Goal: Transaction & Acquisition: Obtain resource

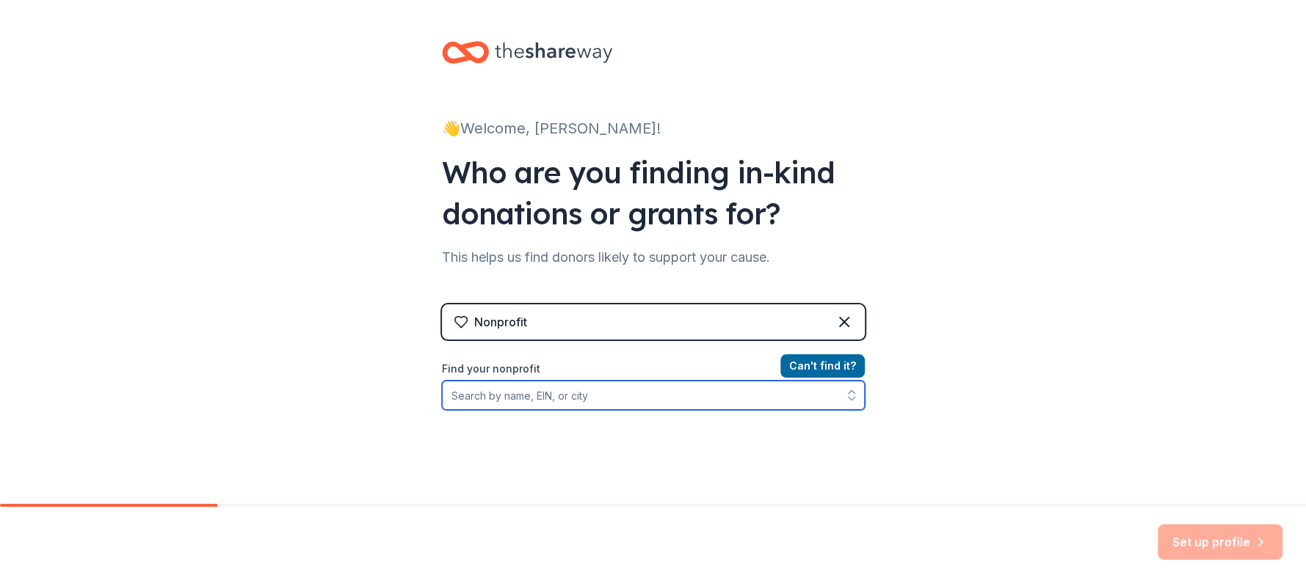
click at [673, 393] on input "Find your nonprofit" at bounding box center [653, 395] width 423 height 29
type input "detroit"
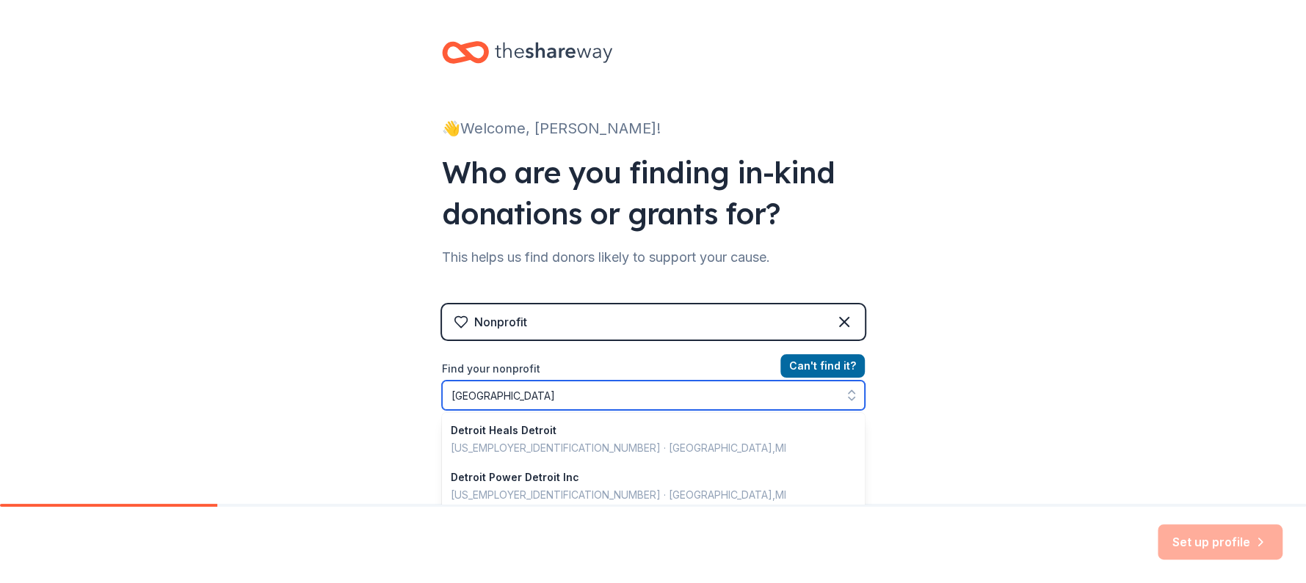
drag, startPoint x: 488, startPoint y: 392, endPoint x: 432, endPoint y: 393, distance: 55.8
click at [442, 393] on input "detroit" at bounding box center [653, 395] width 423 height 29
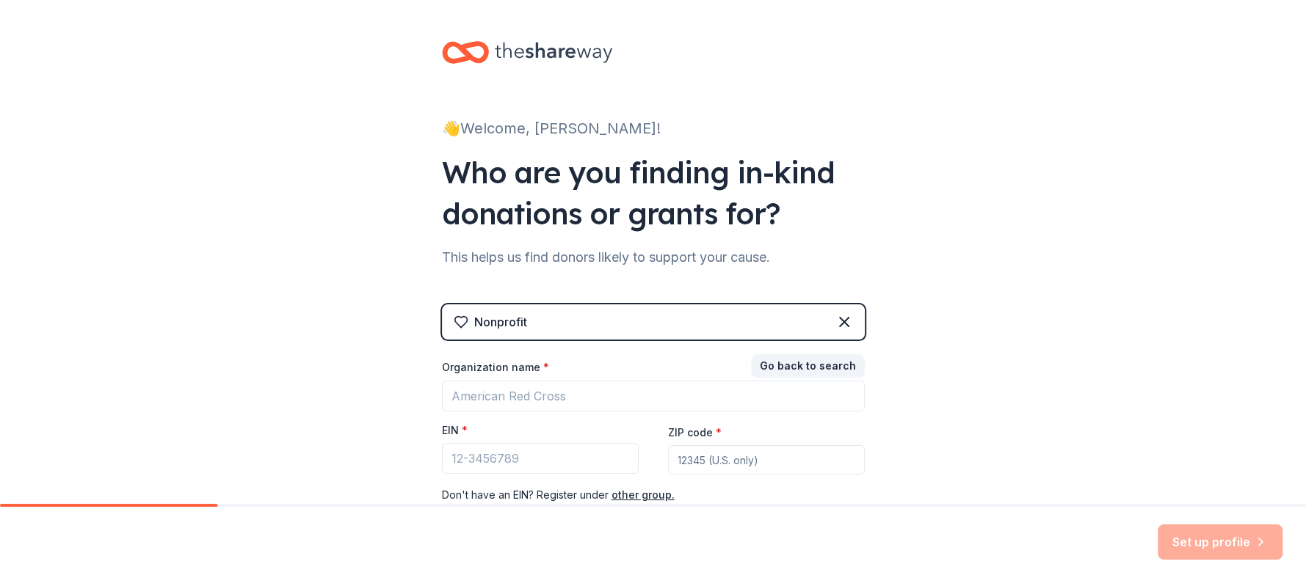
click at [381, 333] on div "👋 Welcome, Pedro! Who are you finding in-kind donations or grants for? This hel…" at bounding box center [653, 302] width 1306 height 604
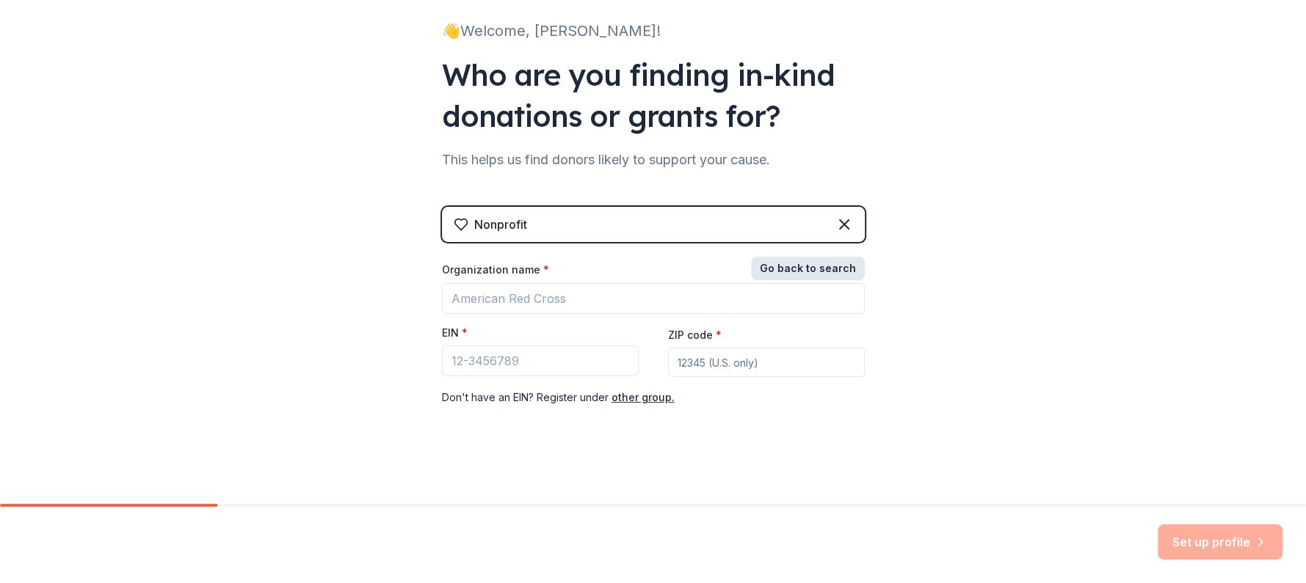
click at [821, 272] on button "Go back to search" at bounding box center [808, 268] width 114 height 23
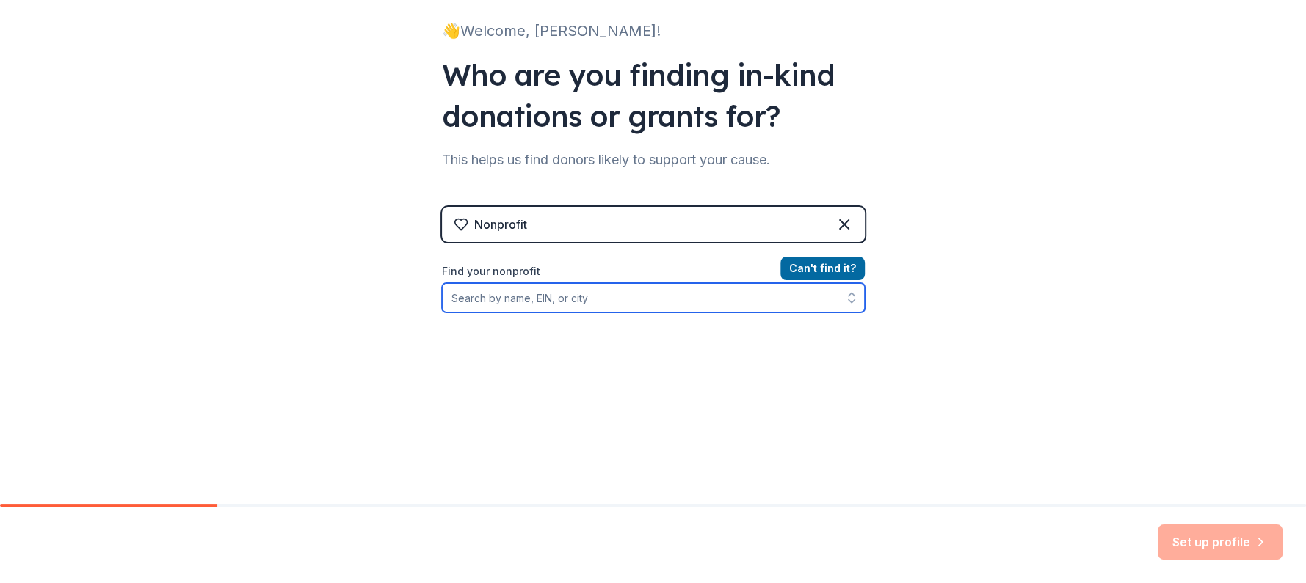
click at [590, 303] on input "Find your nonprofit" at bounding box center [653, 297] width 423 height 29
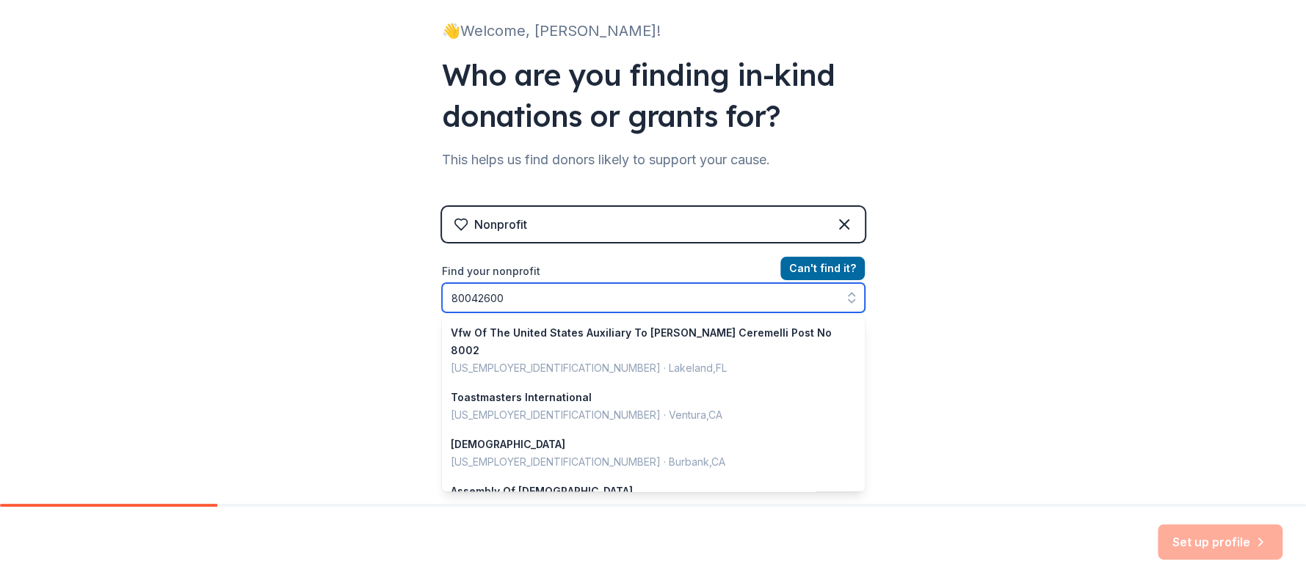
type input "800426002"
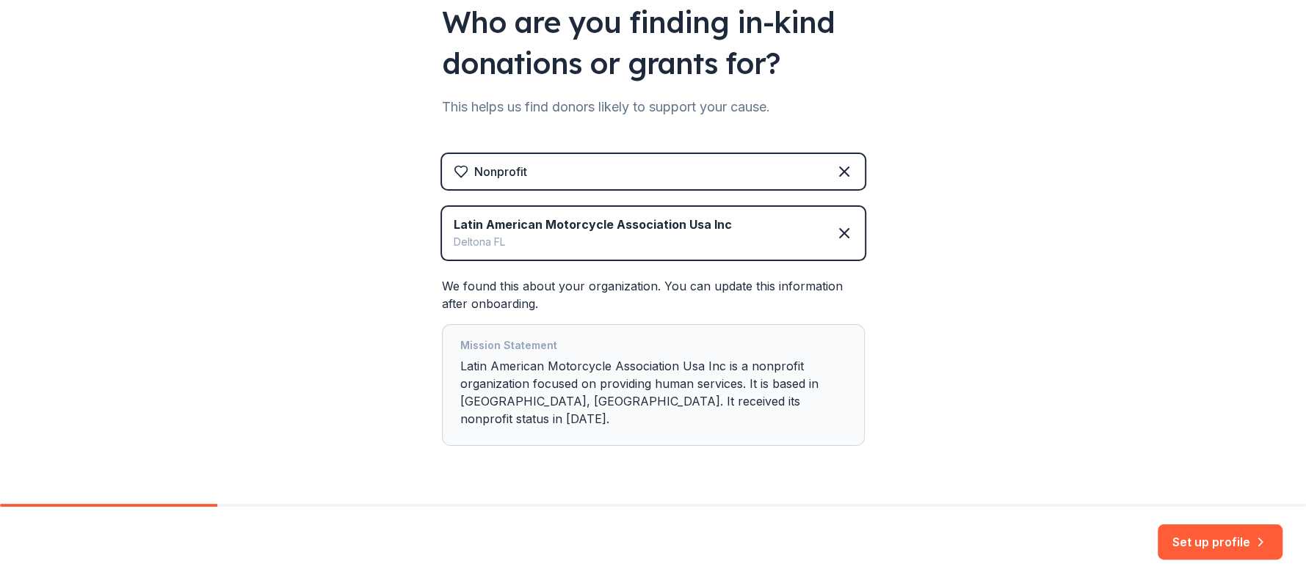
scroll to position [174, 0]
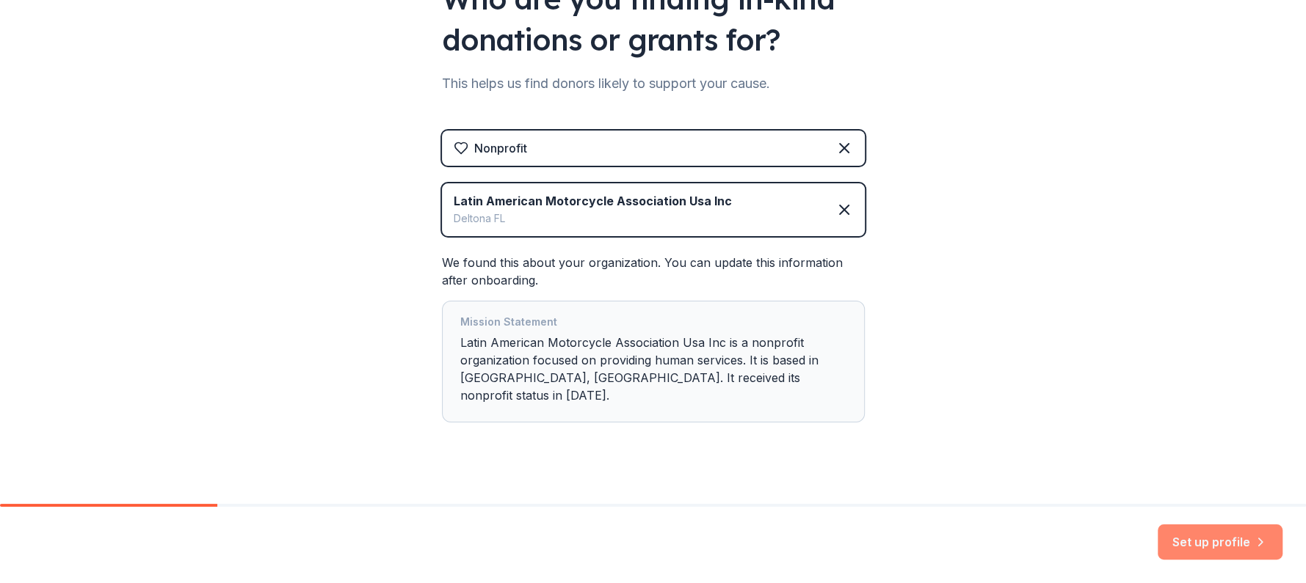
click at [1205, 550] on button "Set up profile" at bounding box center [1219, 542] width 125 height 35
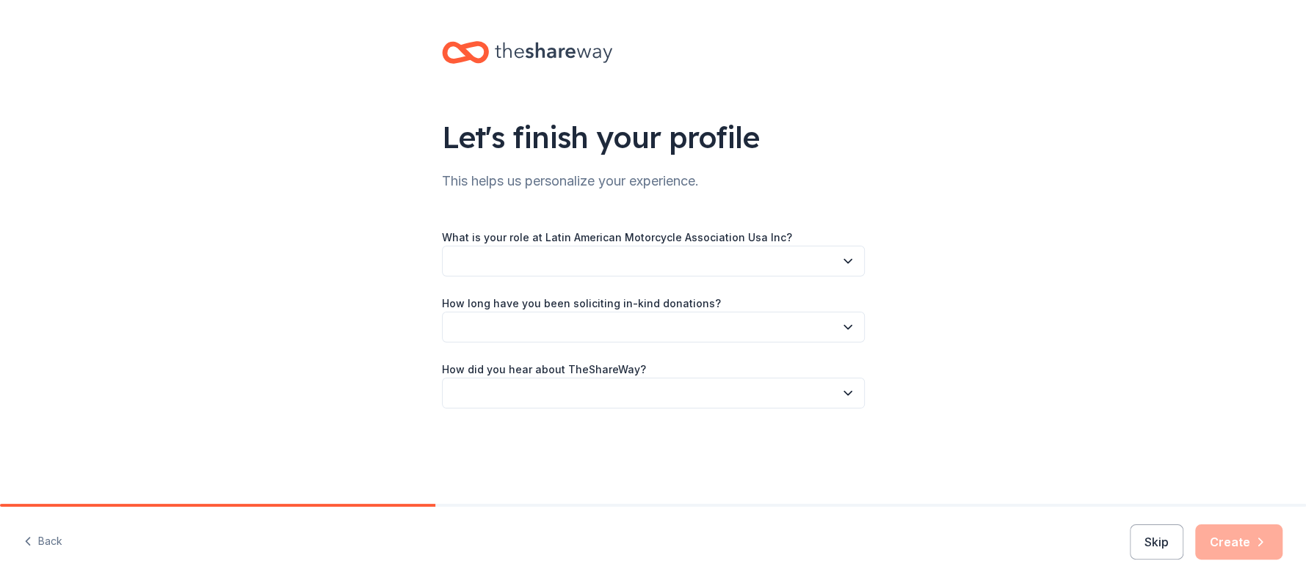
click at [848, 260] on icon "button" at bounding box center [847, 261] width 15 height 15
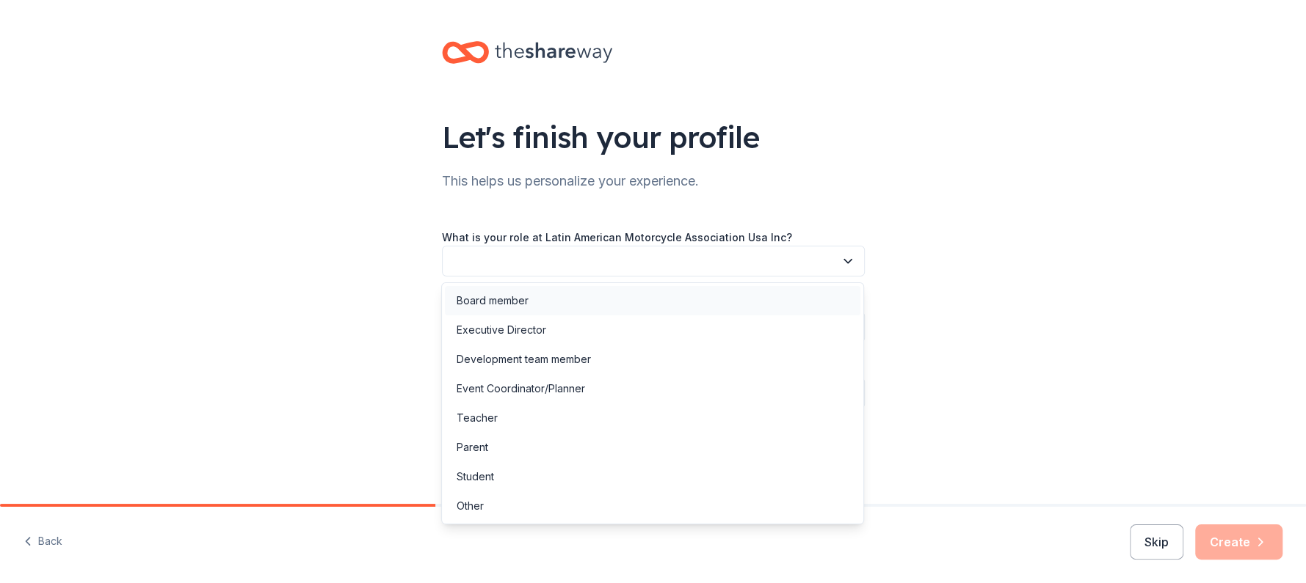
click at [520, 303] on div "Board member" at bounding box center [493, 301] width 72 height 18
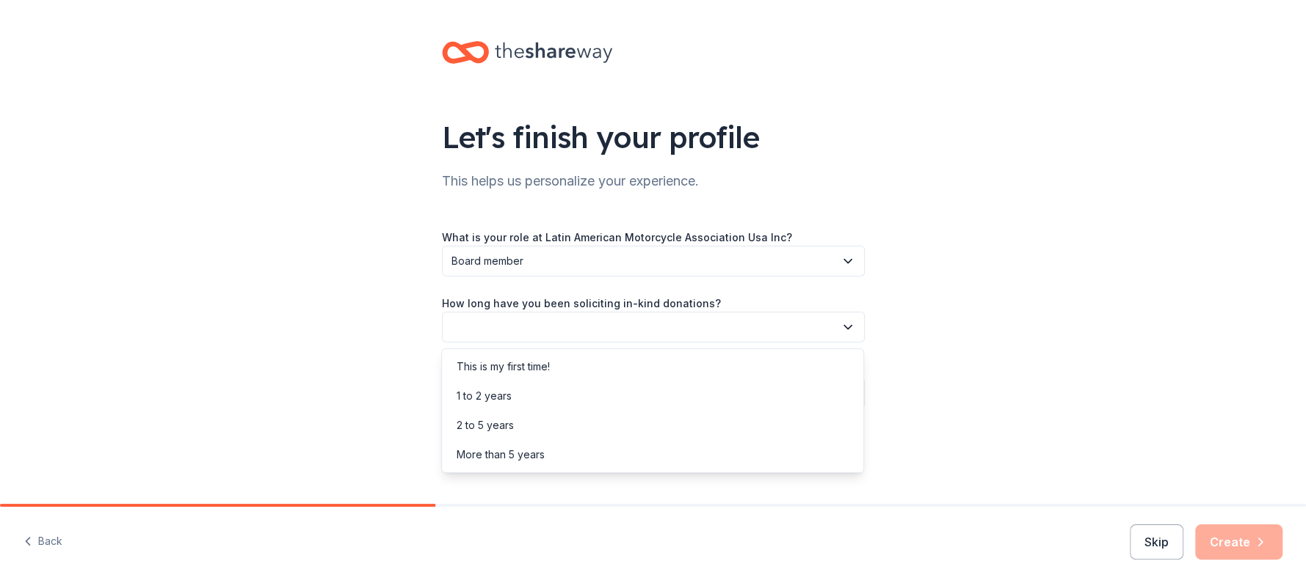
click at [553, 323] on button "button" at bounding box center [653, 327] width 423 height 31
click at [542, 363] on div "This is my first time!" at bounding box center [503, 367] width 93 height 18
click at [592, 393] on button "button" at bounding box center [653, 393] width 423 height 31
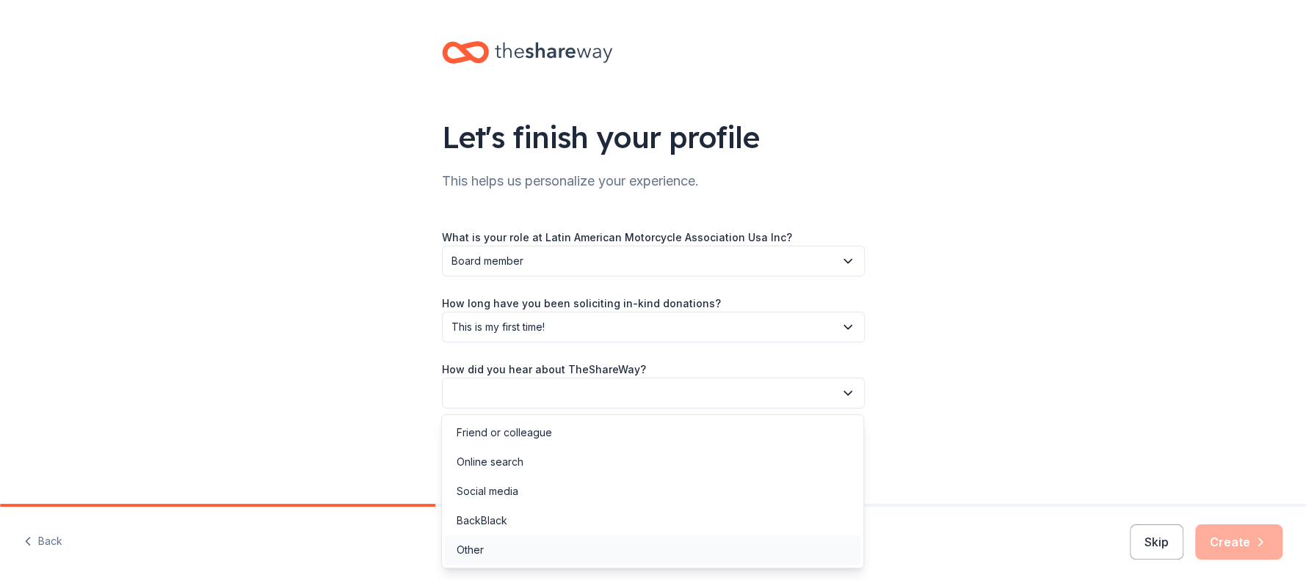
click at [465, 553] on div "Other" at bounding box center [470, 551] width 27 height 18
click at [778, 399] on span "Other" at bounding box center [642, 394] width 383 height 18
click at [531, 435] on div "Friend or colleague" at bounding box center [496, 433] width 95 height 18
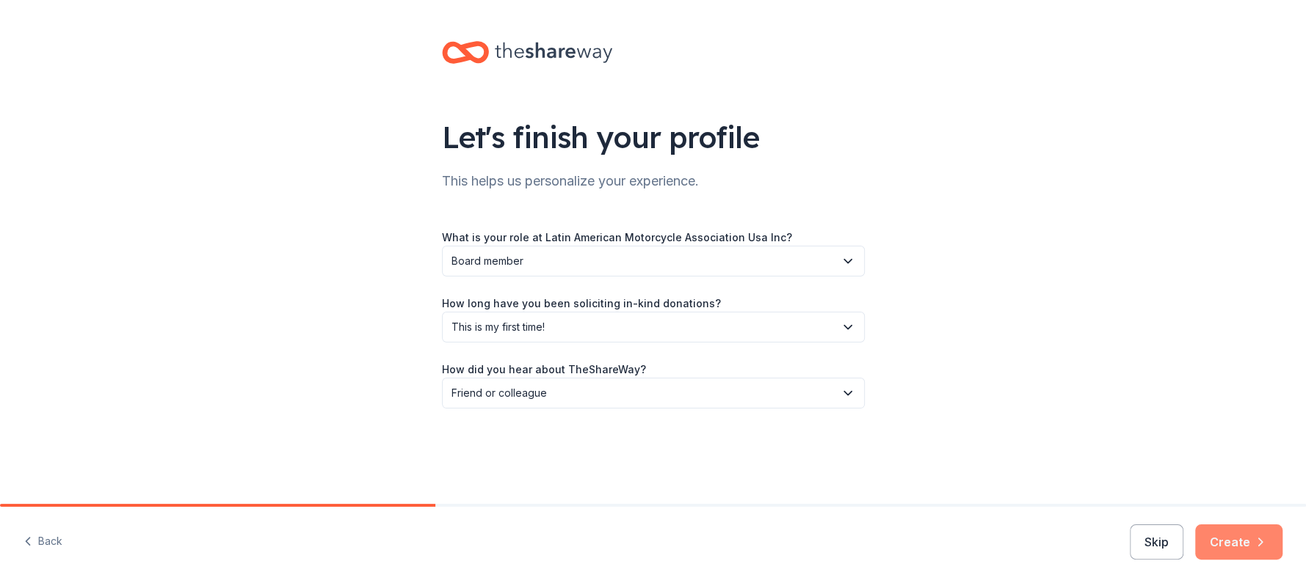
click at [1228, 541] on button "Create" at bounding box center [1238, 542] width 87 height 35
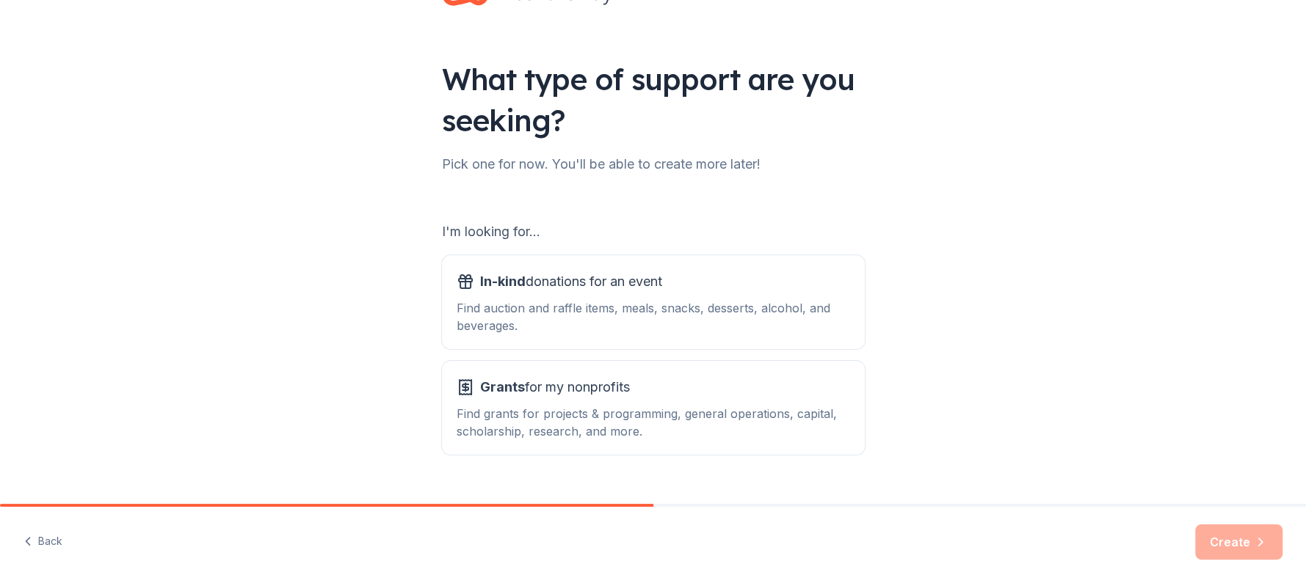
scroll to position [87, 0]
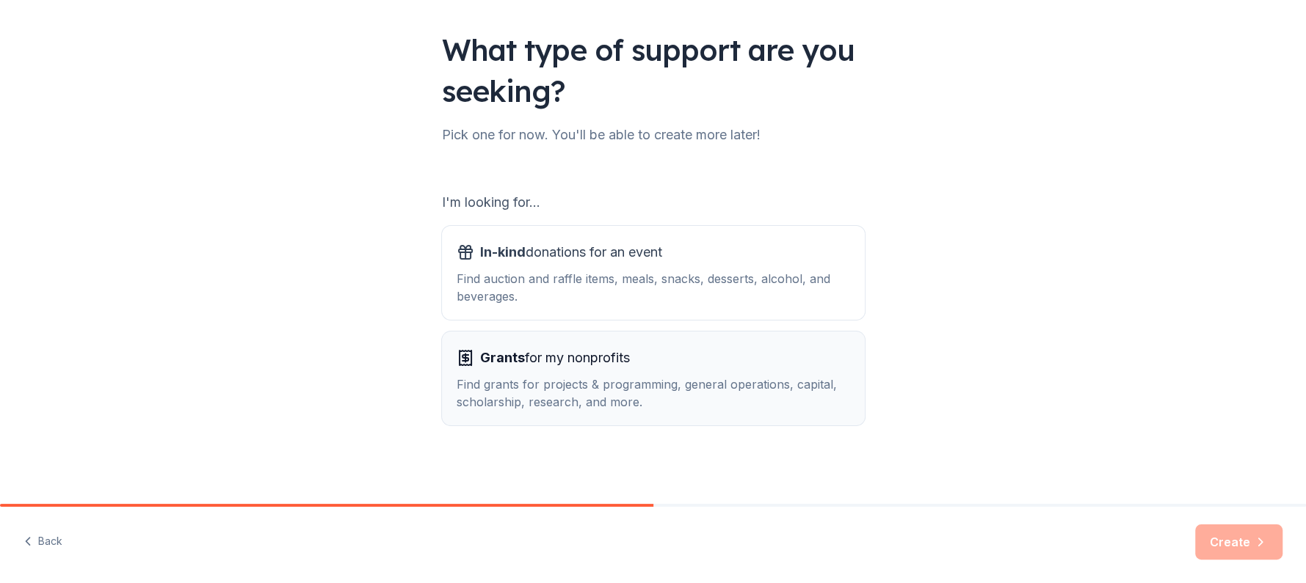
click at [705, 376] on div "Find grants for projects & programming, general operations, capital, scholarshi…" at bounding box center [653, 393] width 393 height 35
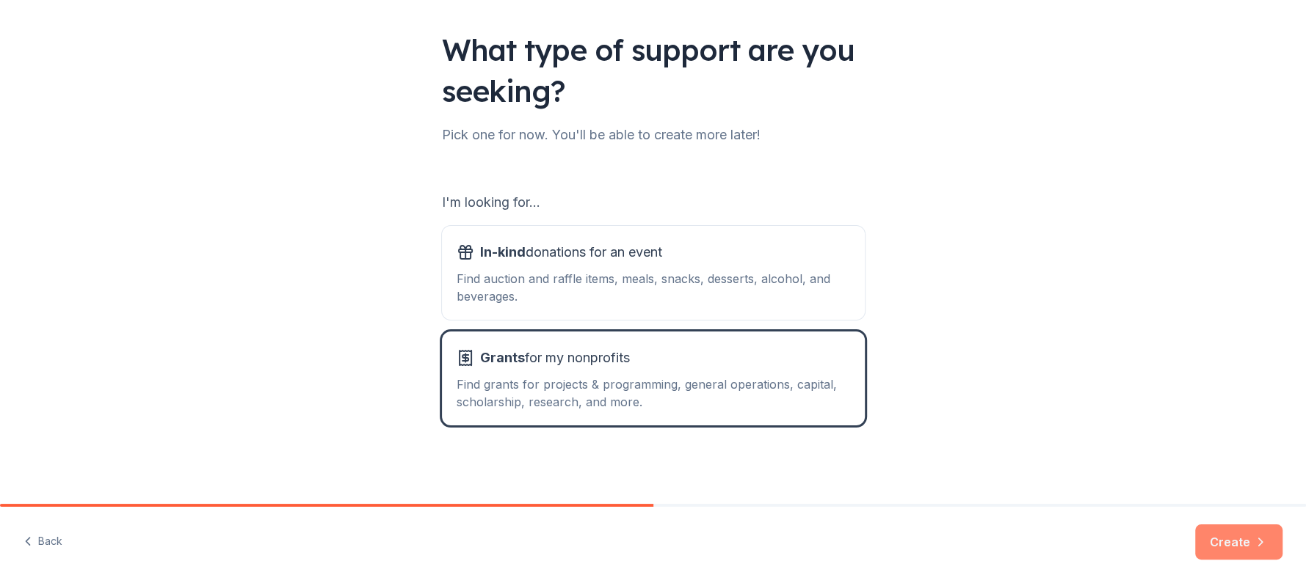
click at [1243, 548] on button "Create" at bounding box center [1238, 542] width 87 height 35
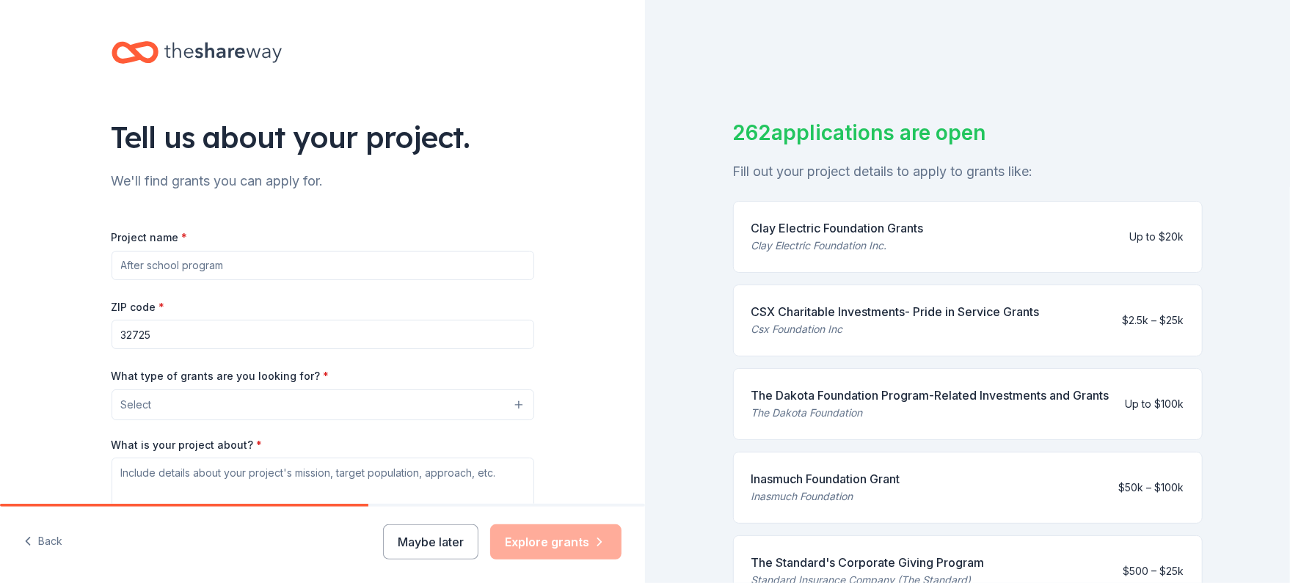
click at [239, 267] on input "Project name *" at bounding box center [323, 265] width 423 height 29
click at [202, 400] on button "Select" at bounding box center [323, 405] width 423 height 31
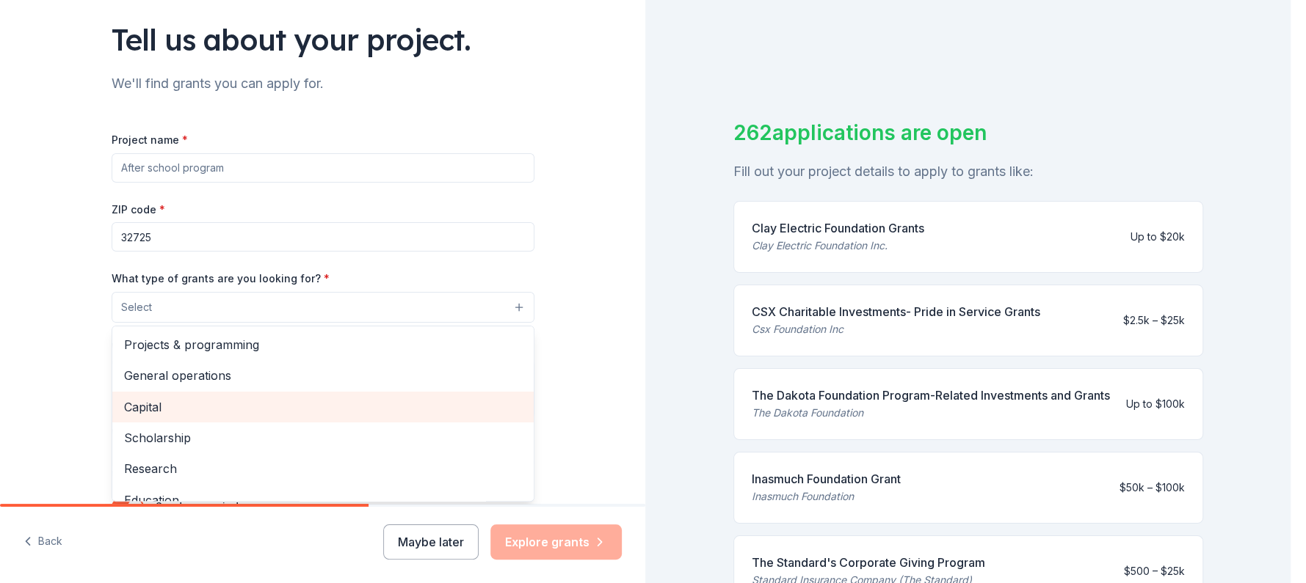
click at [146, 405] on span "Capital" at bounding box center [323, 407] width 398 height 19
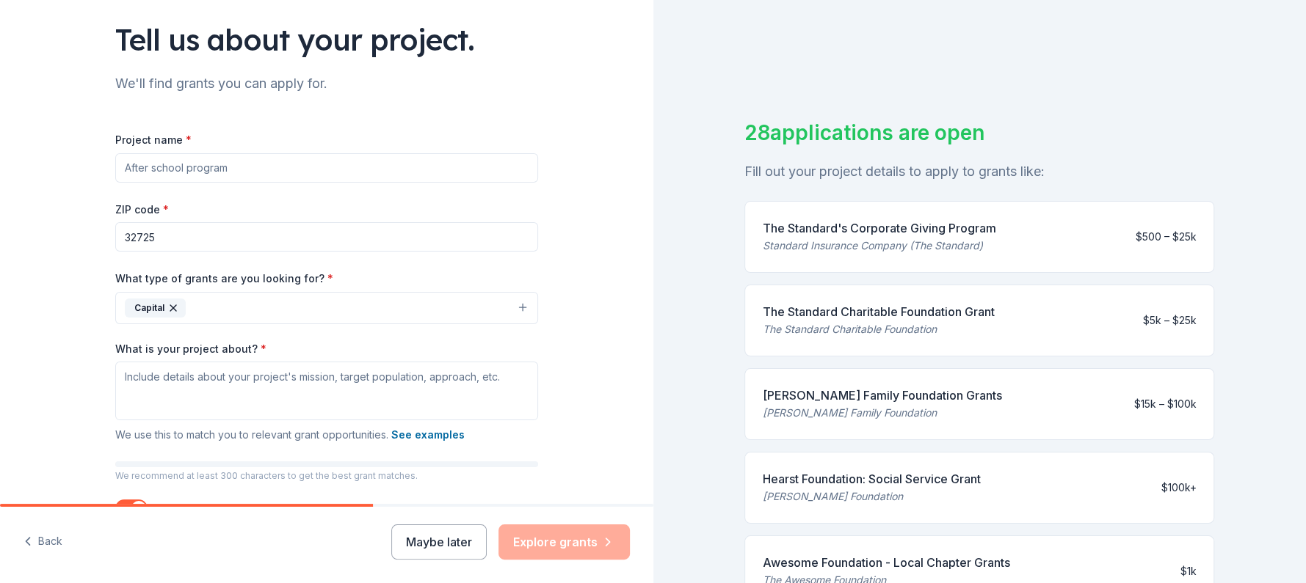
click at [170, 308] on icon "button" at bounding box center [173, 308] width 6 height 6
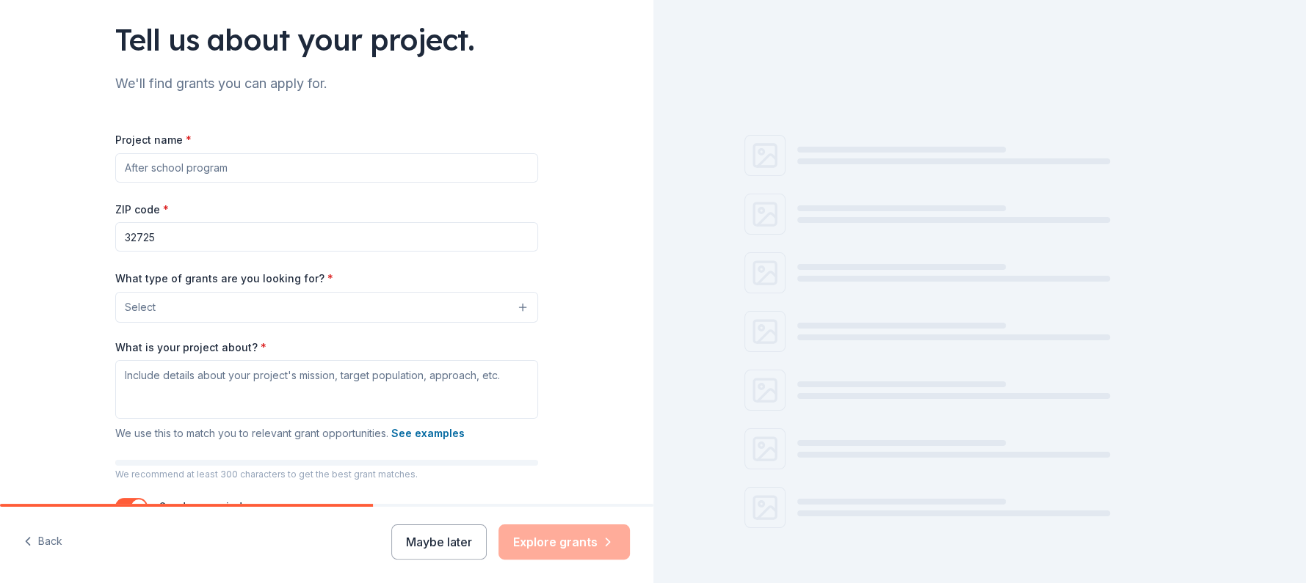
click at [164, 307] on button "Select" at bounding box center [326, 307] width 423 height 31
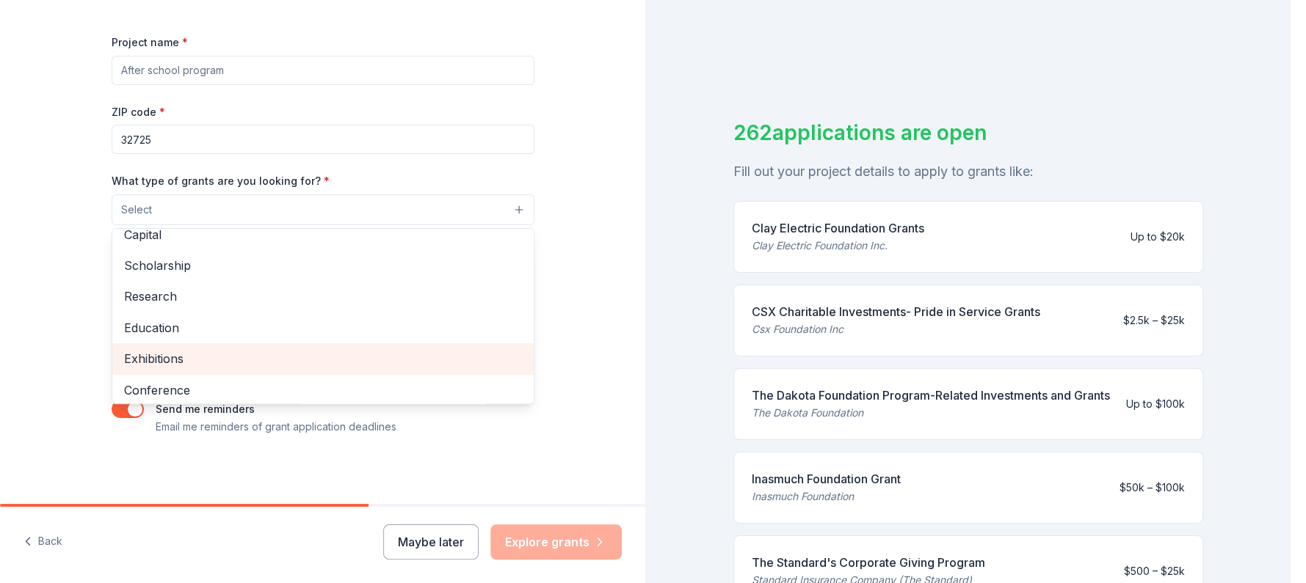
scroll to position [173, 0]
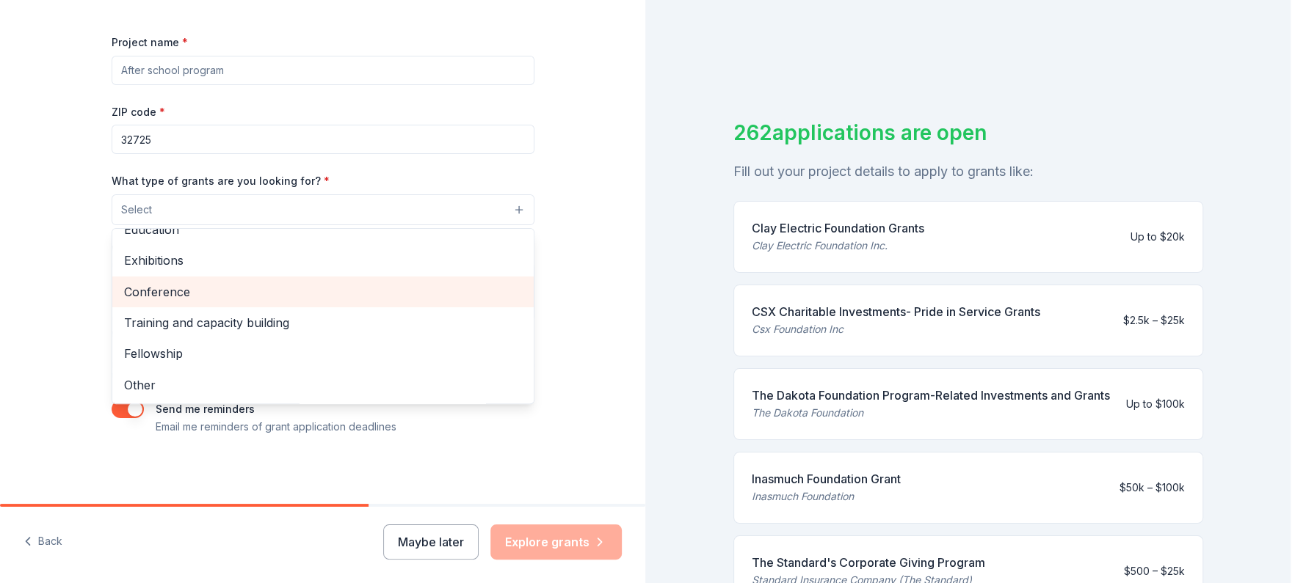
click at [158, 294] on span "Conference" at bounding box center [323, 292] width 398 height 19
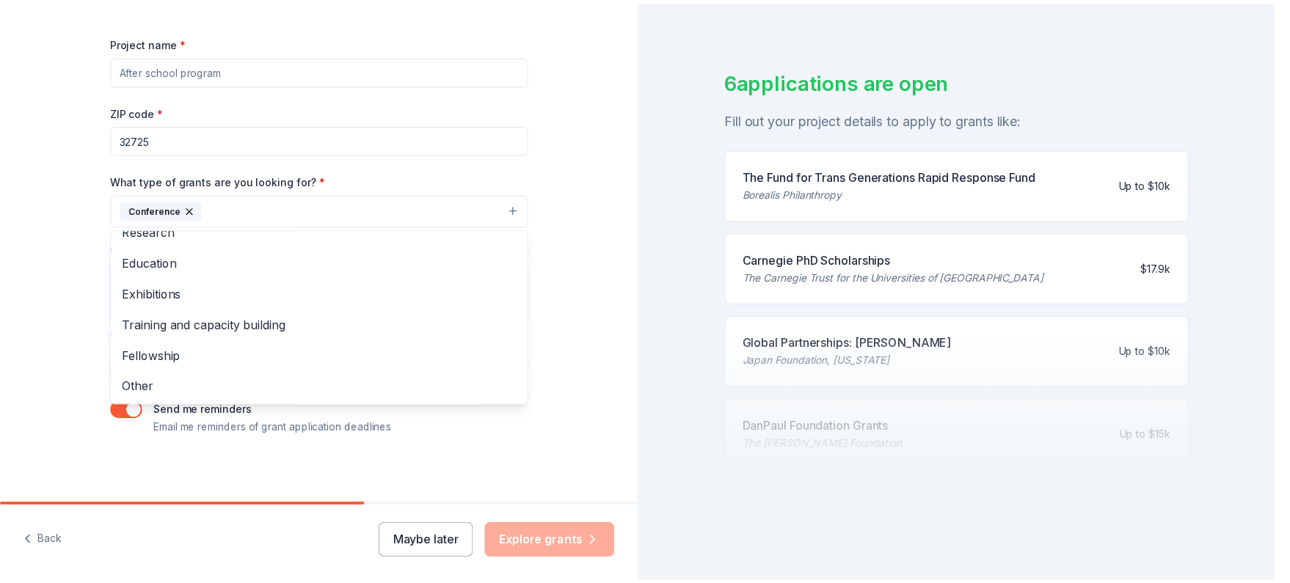
scroll to position [65, 0]
drag, startPoint x: 1278, startPoint y: 219, endPoint x: 1279, endPoint y: 349, distance: 129.2
click at [1280, 349] on div "Tell us about your project. We'll find grants you can apply for. Project name *…" at bounding box center [645, 291] width 1290 height 583
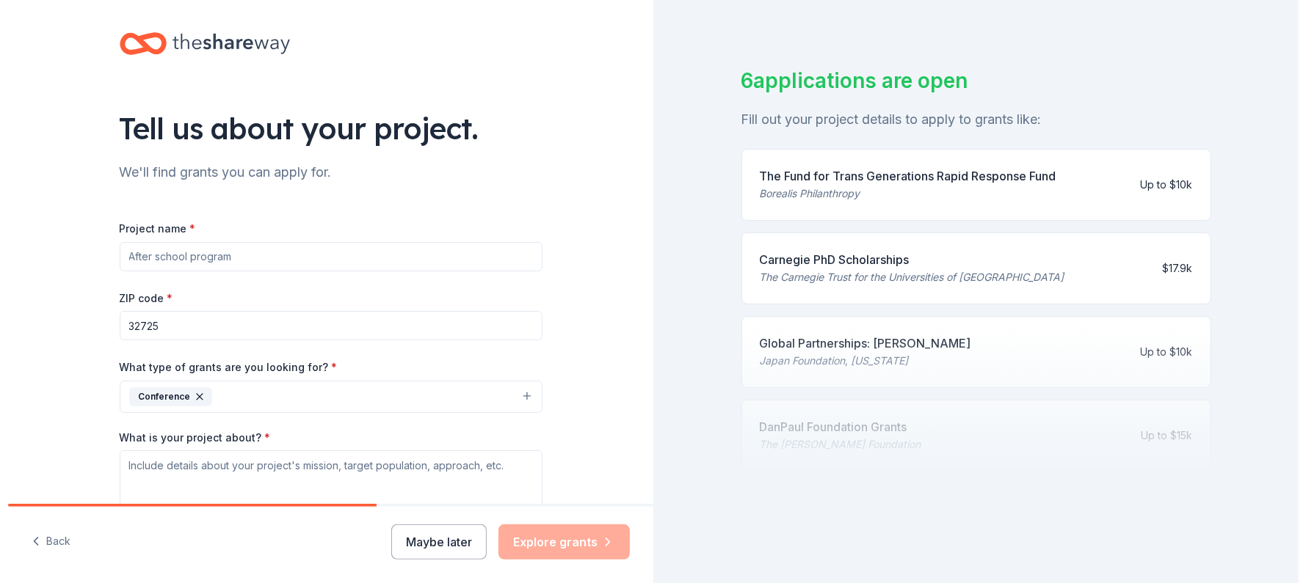
scroll to position [0, 0]
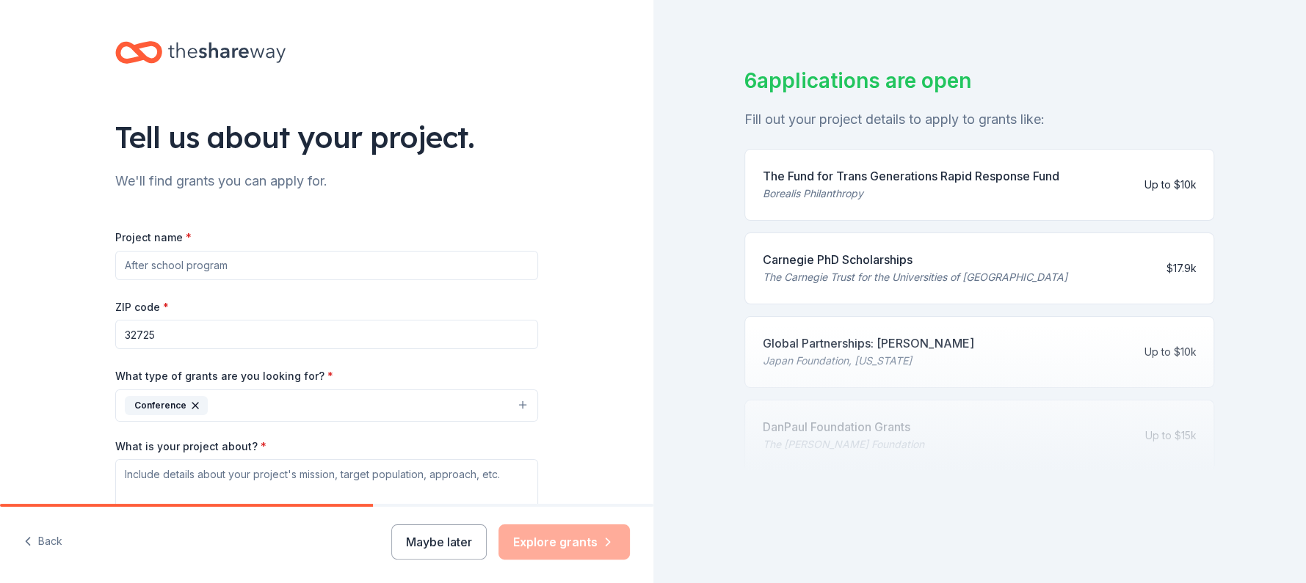
click at [192, 404] on icon "button" at bounding box center [195, 406] width 6 height 6
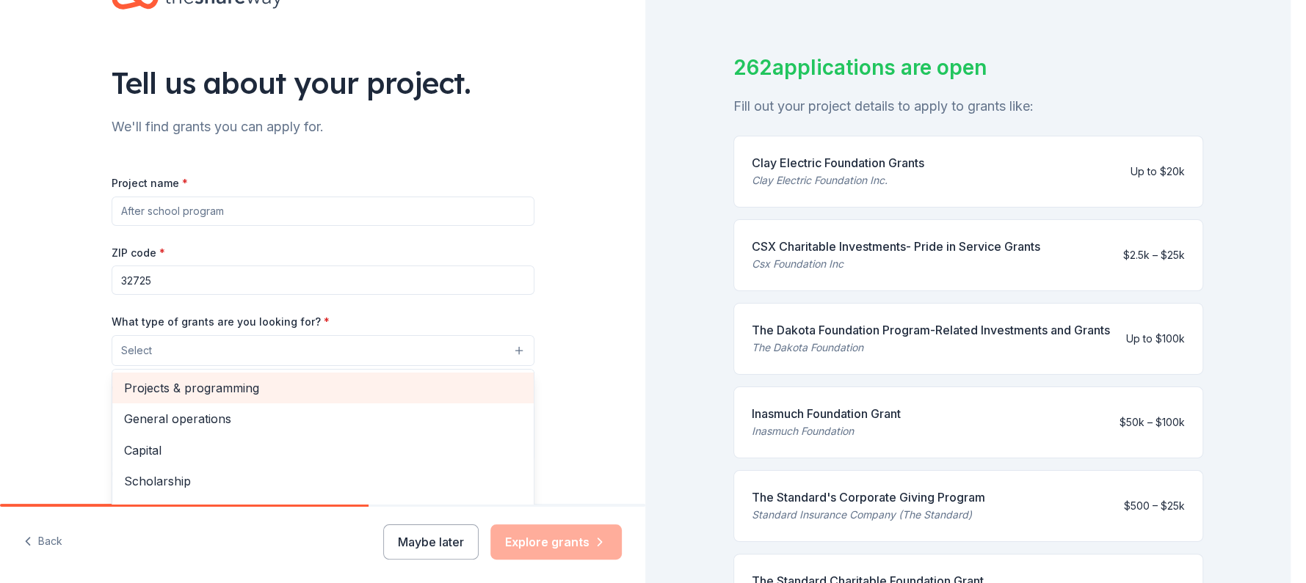
scroll to position [98, 0]
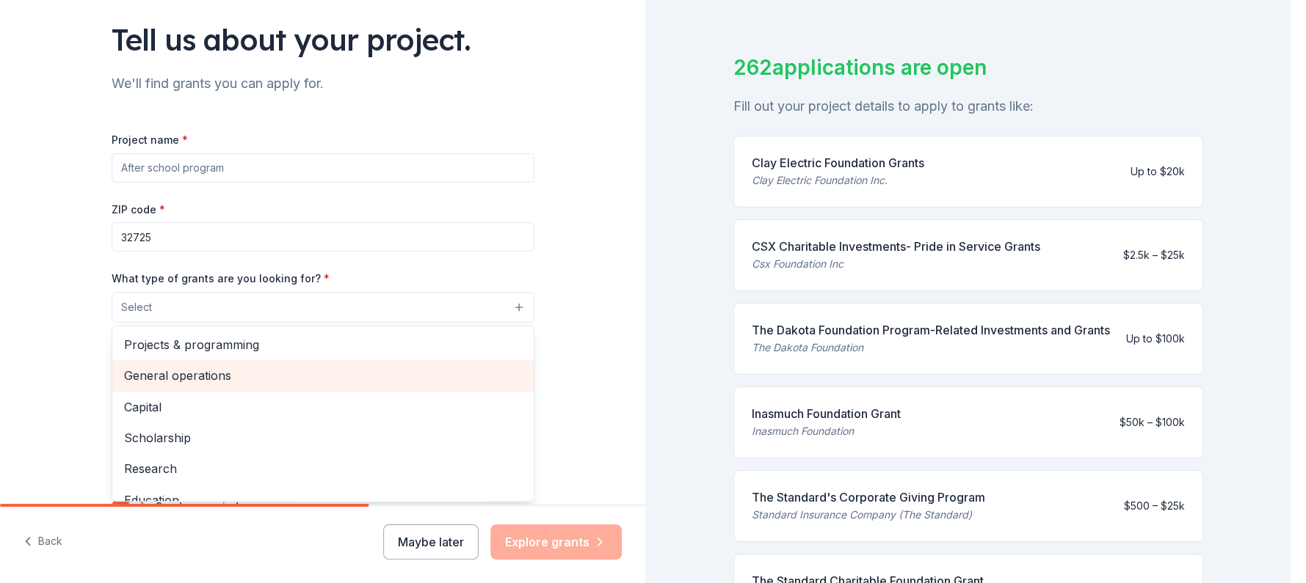
click at [167, 379] on span "General operations" at bounding box center [323, 375] width 398 height 19
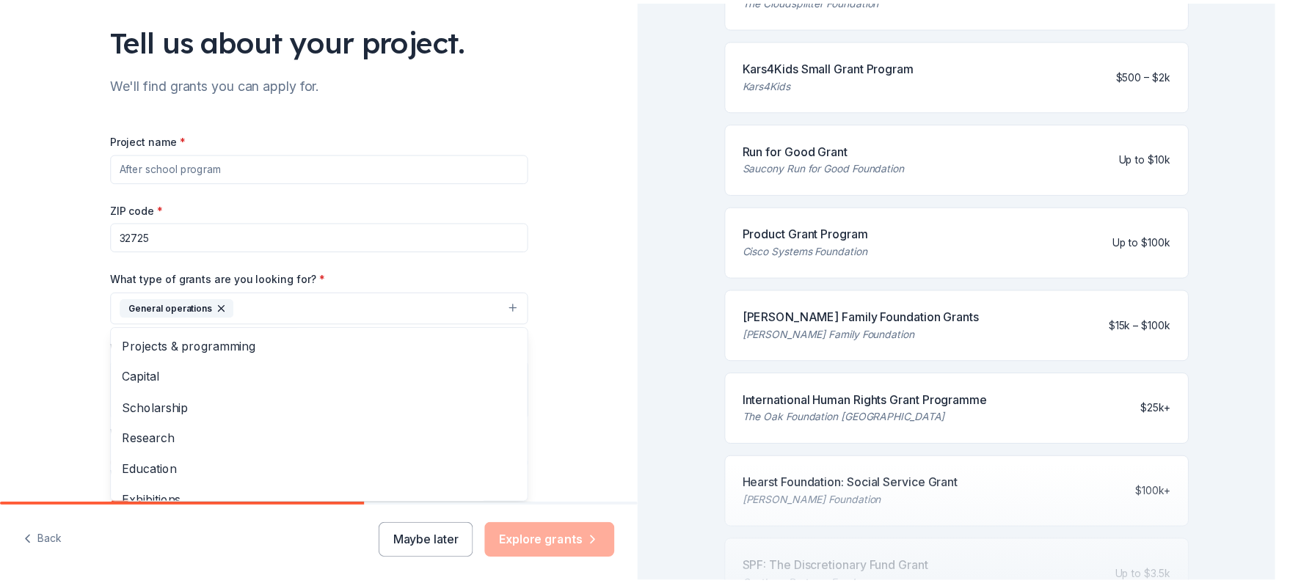
scroll to position [412, 0]
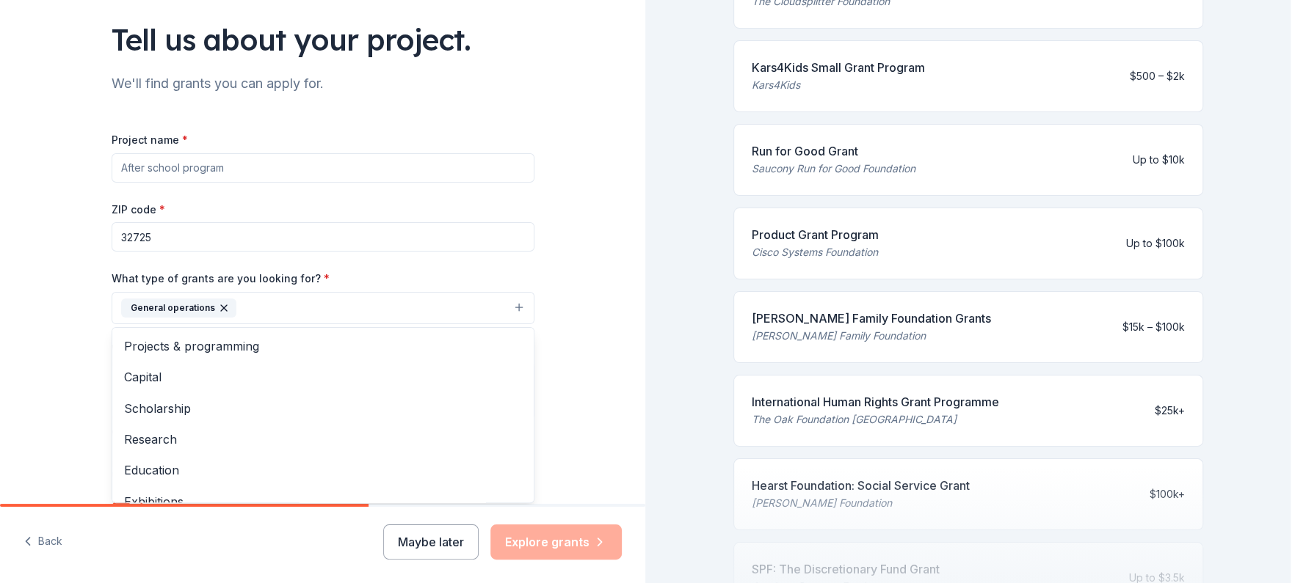
drag, startPoint x: 1281, startPoint y: 283, endPoint x: 1234, endPoint y: 443, distance: 166.8
click at [1234, 443] on div "Tell us about your project. We'll find grants you can apply for. Project name *…" at bounding box center [645, 291] width 1290 height 583
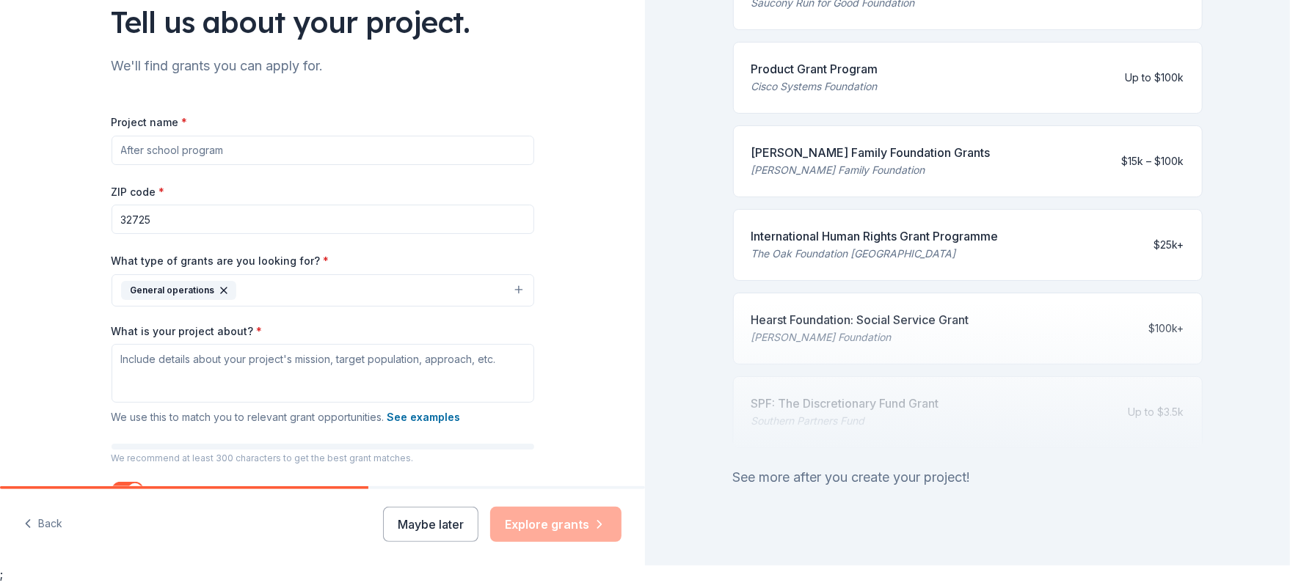
scroll to position [591, 0]
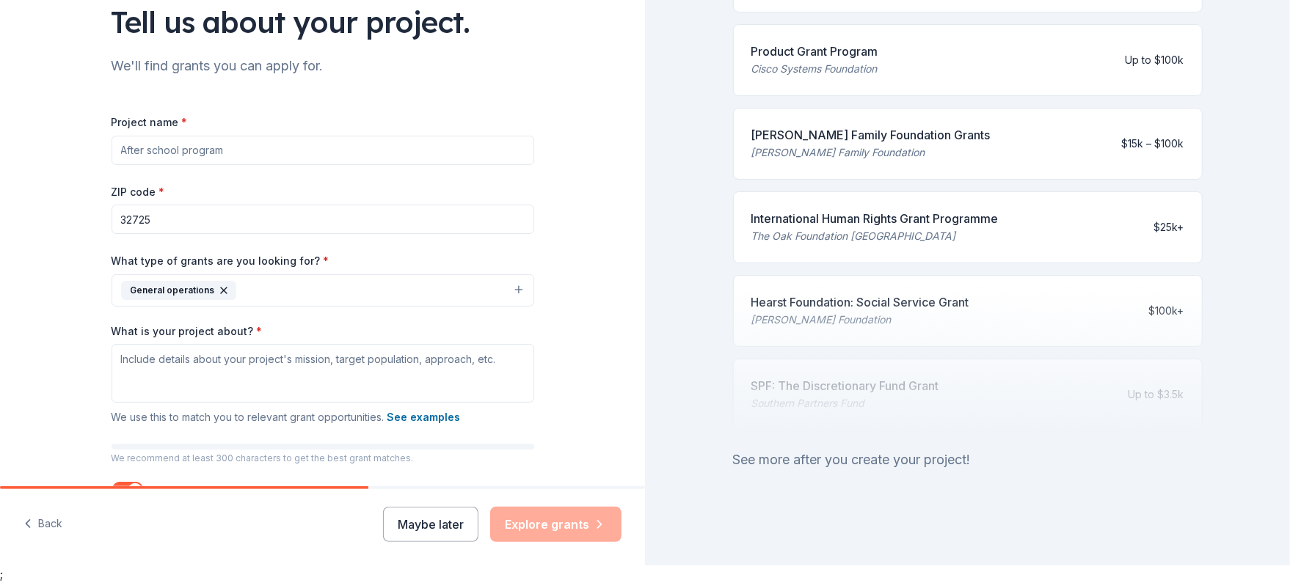
click at [870, 448] on div "See more after you create your project!" at bounding box center [968, 459] width 470 height 23
click at [742, 448] on div "See more after you create your project!" at bounding box center [968, 459] width 470 height 23
click at [202, 368] on textarea "What is your project about? *" at bounding box center [323, 373] width 423 height 59
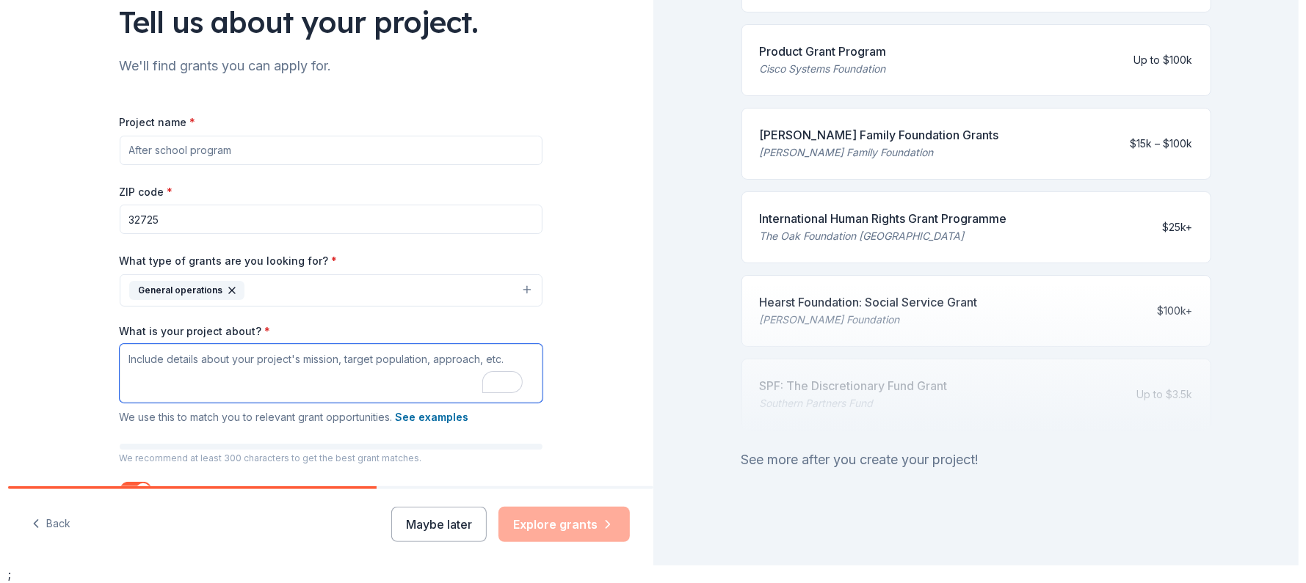
scroll to position [98, 0]
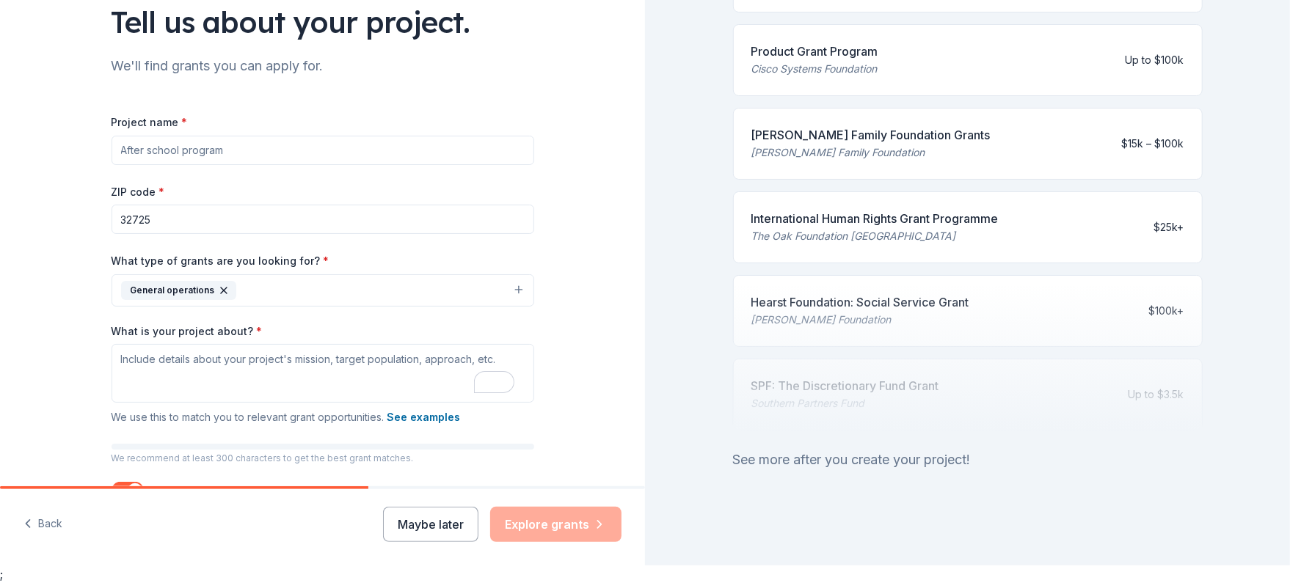
click at [221, 291] on icon "button" at bounding box center [224, 291] width 6 height 6
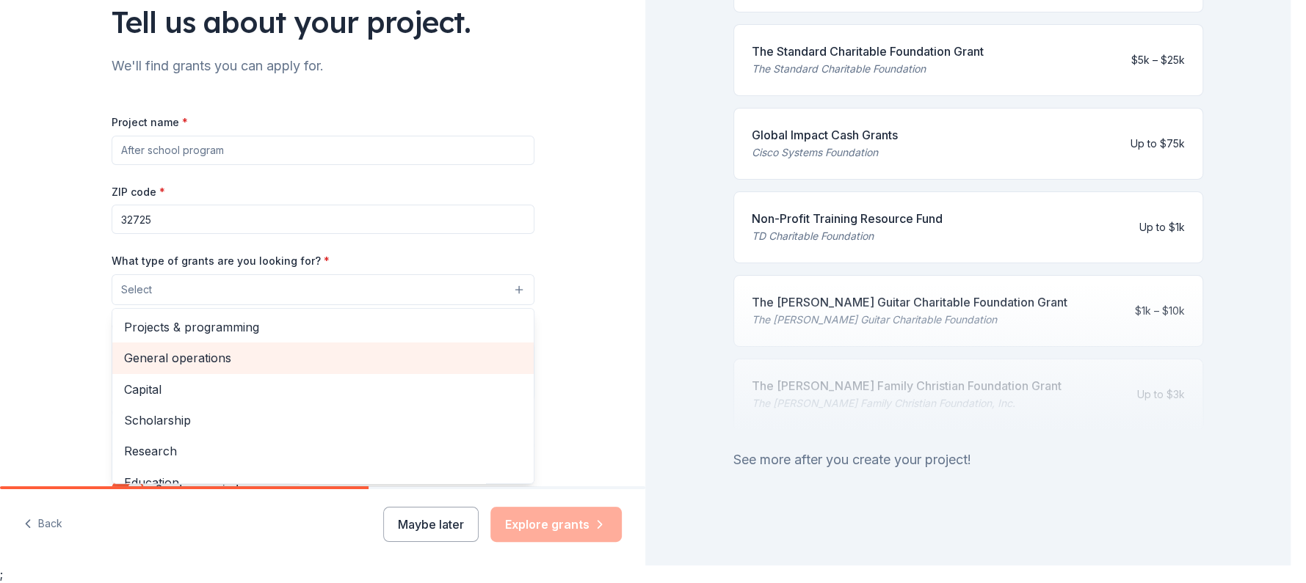
scroll to position [173, 0]
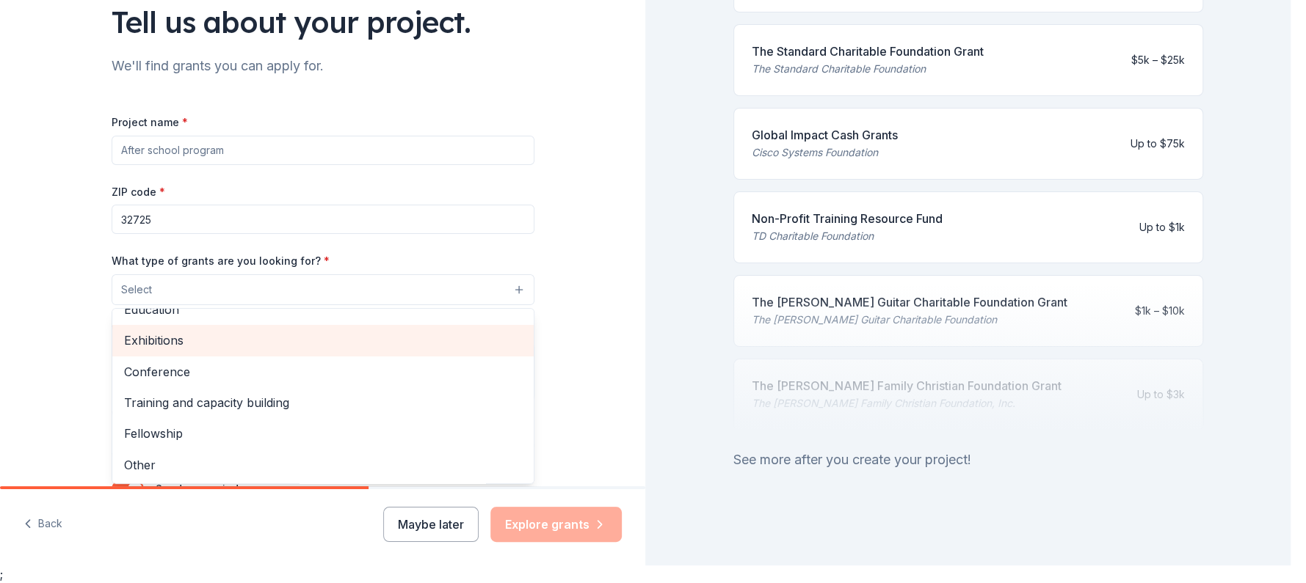
click at [156, 341] on span "Exhibitions" at bounding box center [323, 340] width 398 height 19
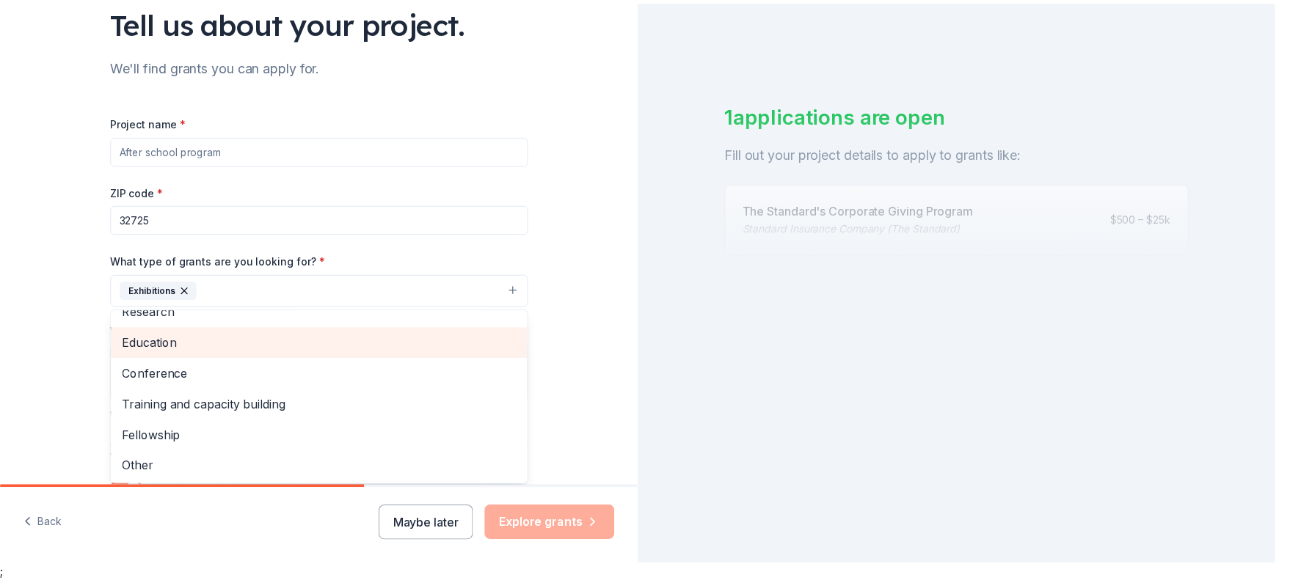
scroll to position [0, 0]
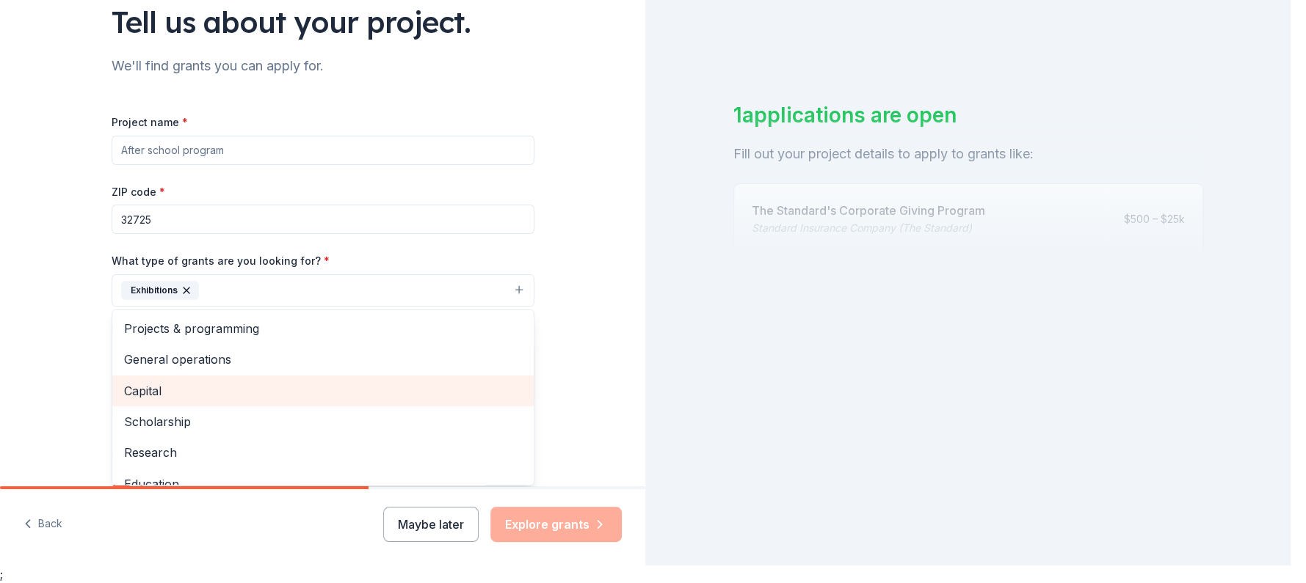
click at [151, 385] on span "Capital" at bounding box center [323, 391] width 398 height 19
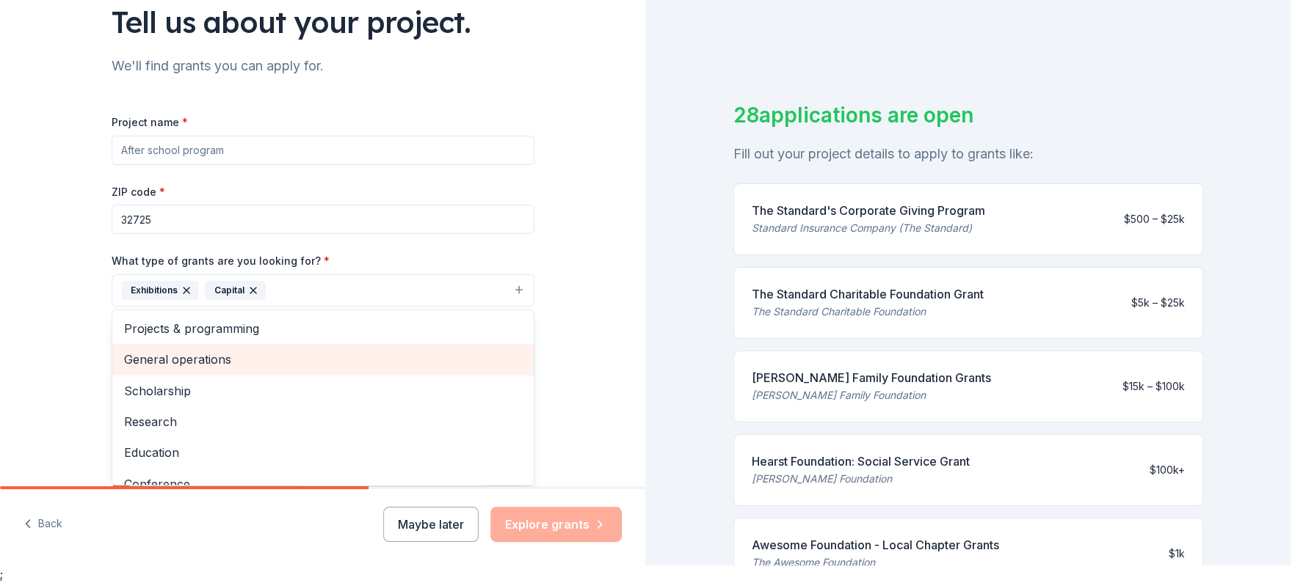
click at [192, 354] on span "General operations" at bounding box center [323, 359] width 398 height 19
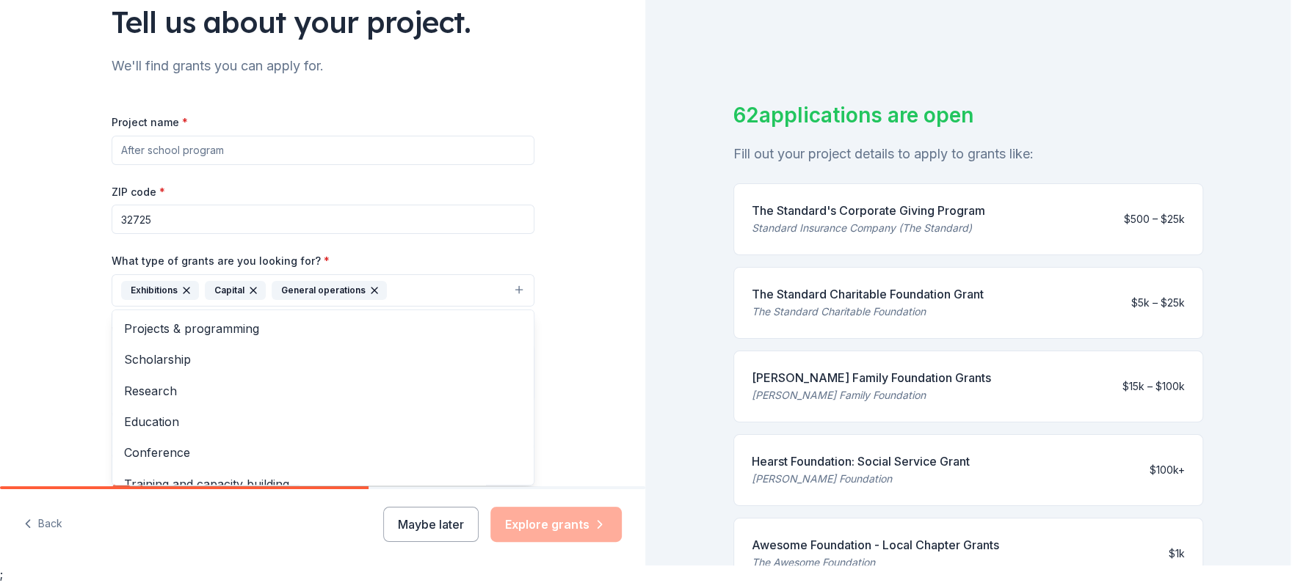
click at [573, 528] on div "Tell us about your project. We'll find grants you can apply for. Project name *…" at bounding box center [322, 273] width 645 height 583
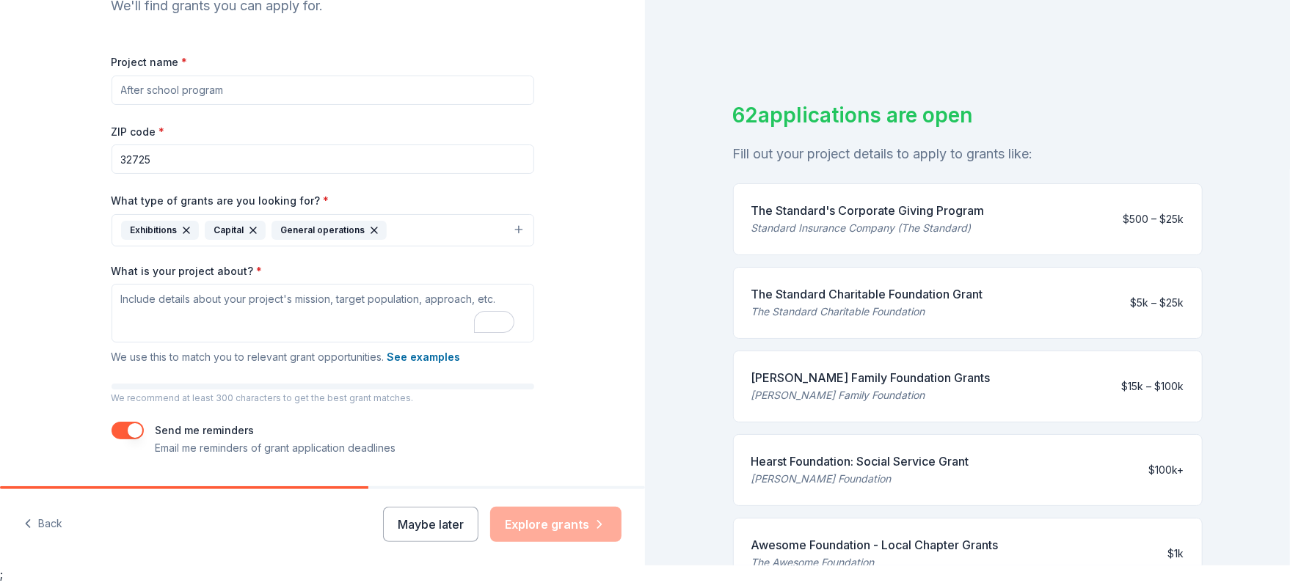
scroll to position [198, 0]
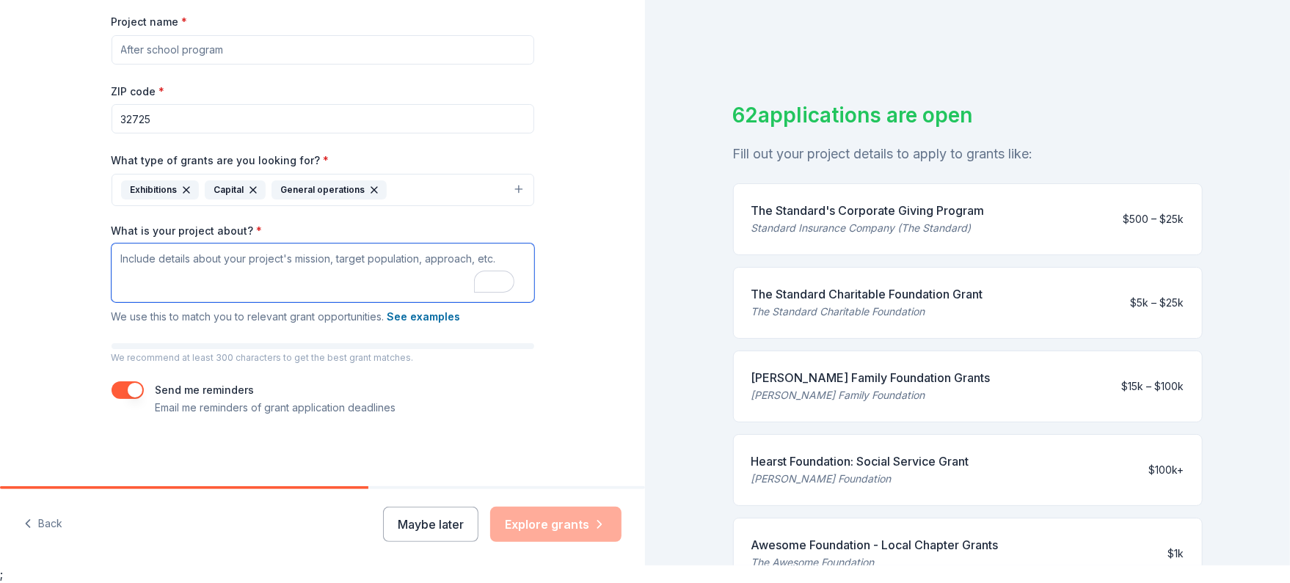
click at [183, 261] on textarea "What is your project about? *" at bounding box center [323, 273] width 423 height 59
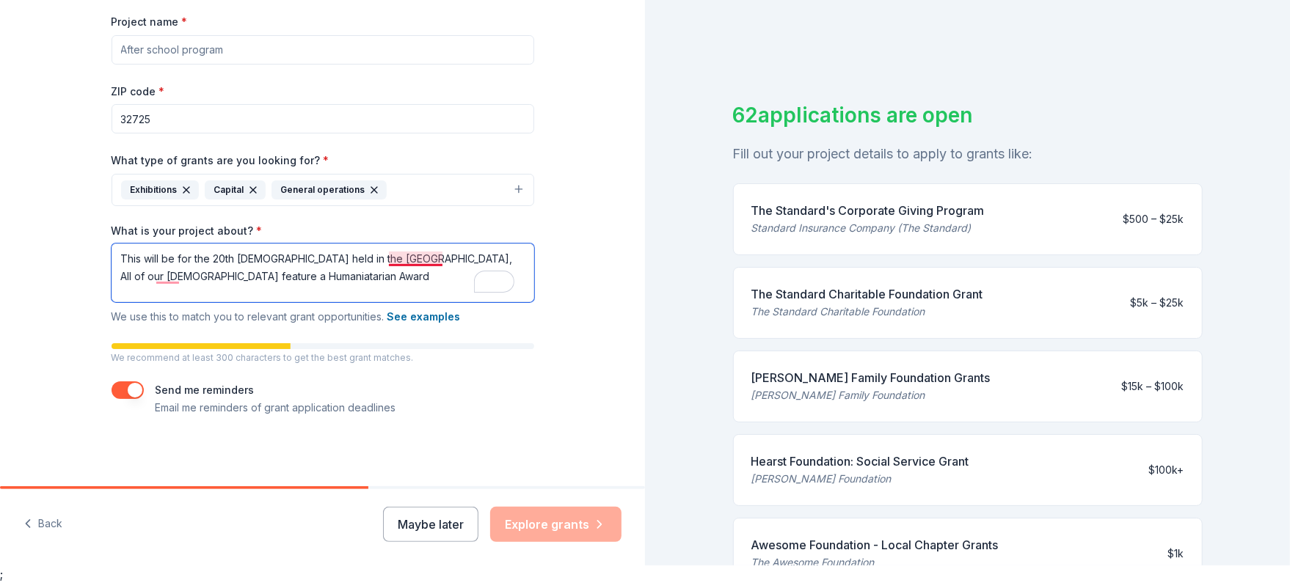
click at [410, 258] on textarea "This will be for the 20th National Rally held in the Smoky Mountains, All of ou…" at bounding box center [323, 273] width 423 height 59
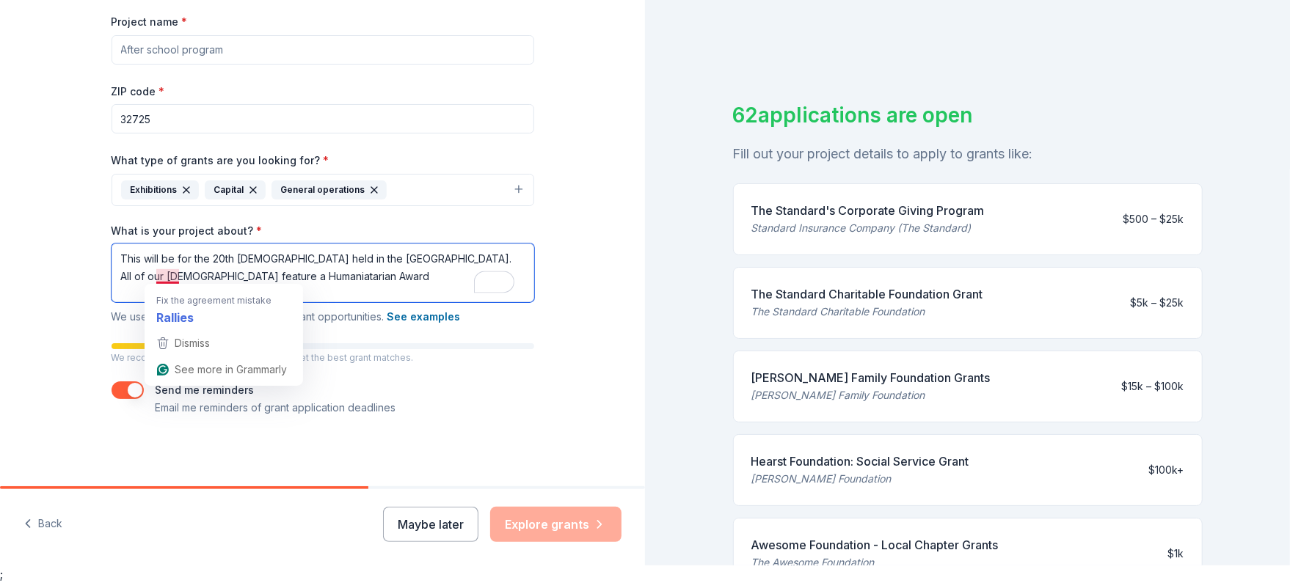
click at [159, 273] on textarea "This will be for the 20th National Rally held in the Smoky Mountains. All of ou…" at bounding box center [323, 273] width 423 height 59
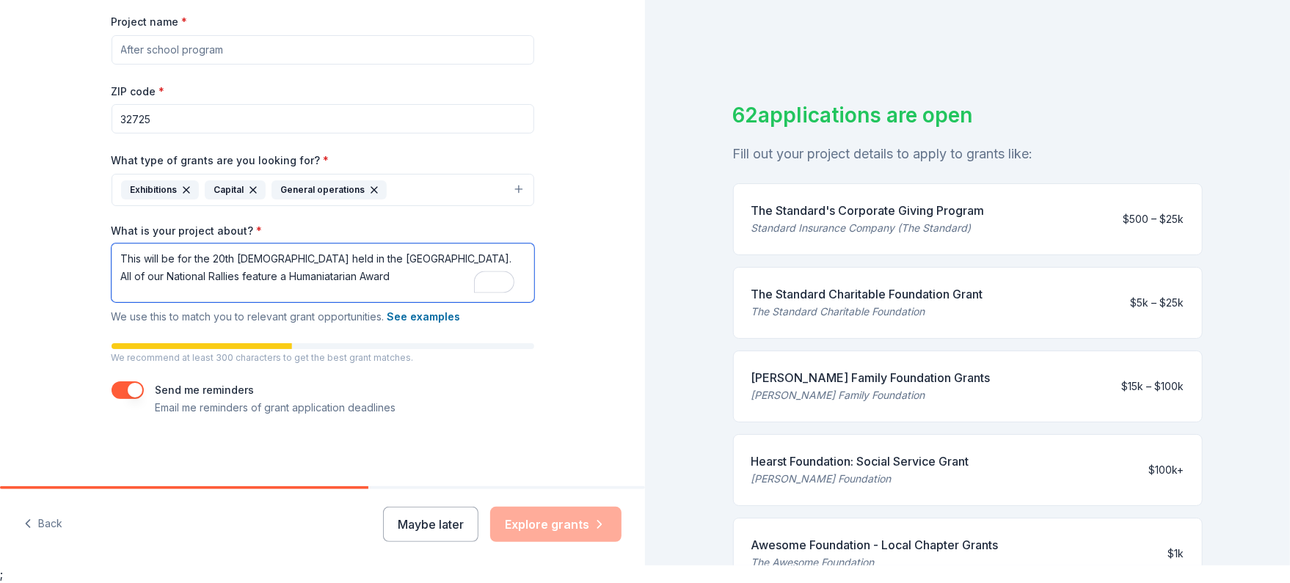
click at [349, 279] on textarea "This will be for the 20th National Rally held in the Smoky Mountains. All of ou…" at bounding box center [323, 273] width 423 height 59
click at [492, 272] on textarea "This will be for the 20th National Rally held in the Smoky Mountains. All of ou…" at bounding box center [323, 273] width 423 height 59
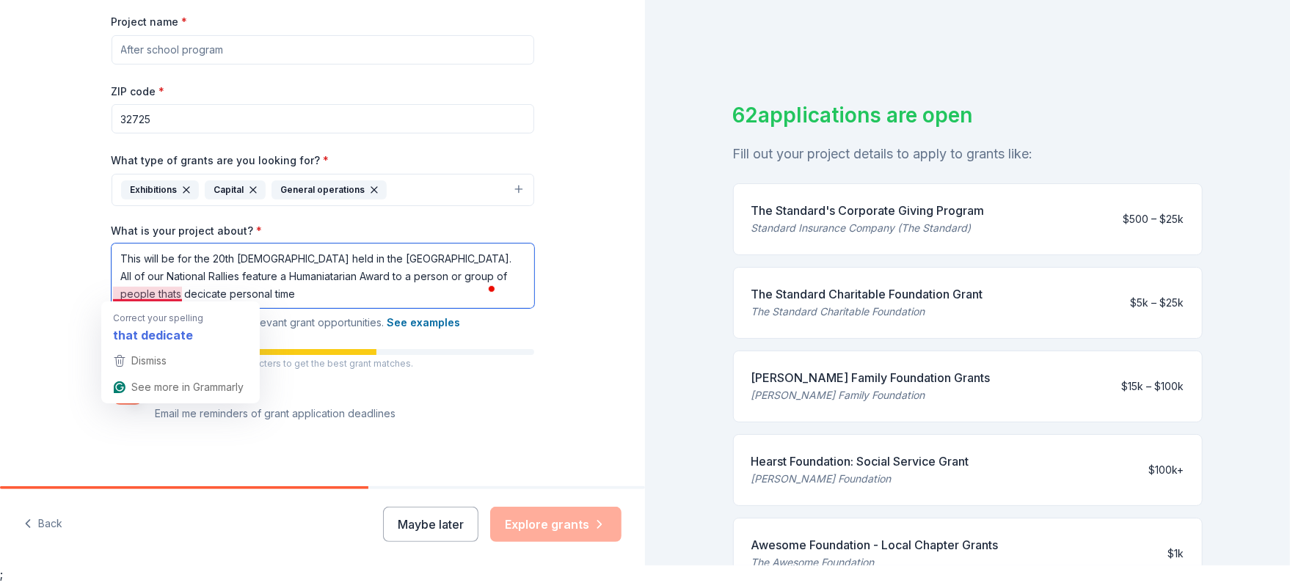
click at [137, 291] on textarea "This will be for the 20th National Rally held in the Smoky Mountains. All of ou…" at bounding box center [323, 276] width 423 height 65
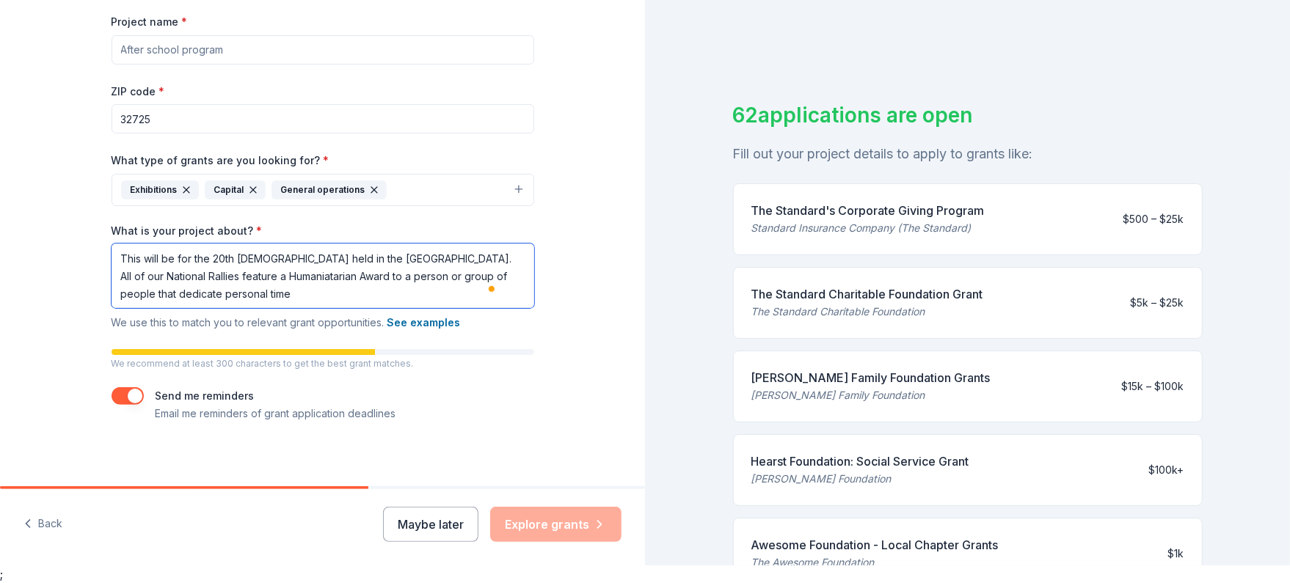
click at [306, 294] on textarea "This will be for the 20th National Rally held in the Smoky Mountains. All of ou…" at bounding box center [323, 276] width 423 height 65
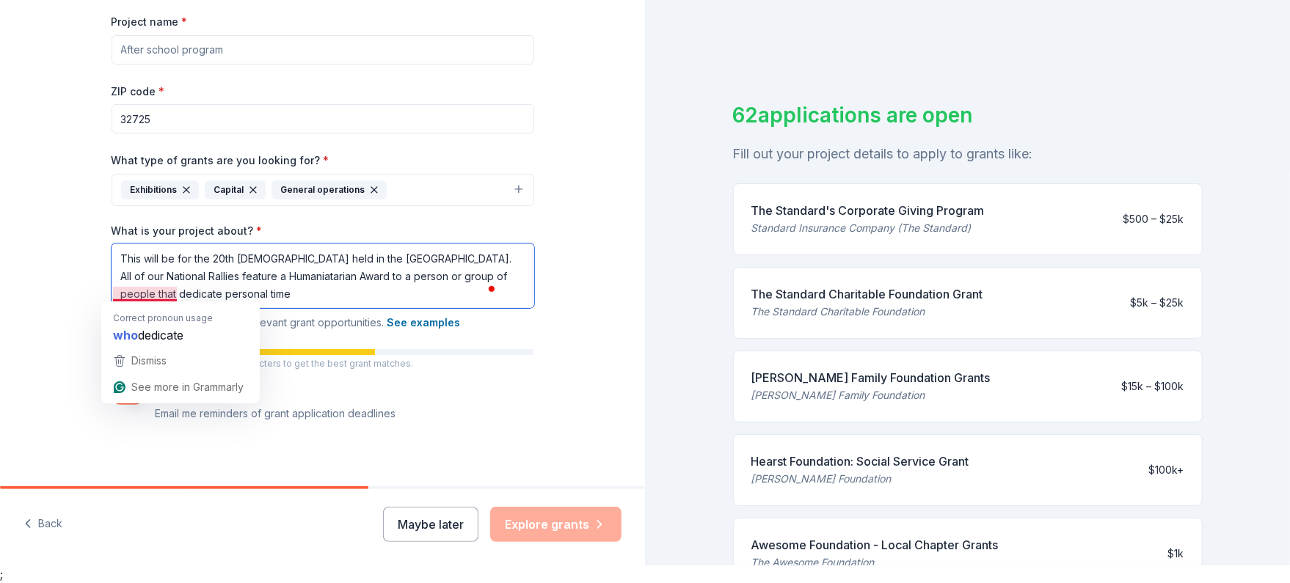
click at [159, 294] on textarea "This will be for the 20th National Rally held in the Smoky Mountains. All of ou…" at bounding box center [323, 276] width 423 height 65
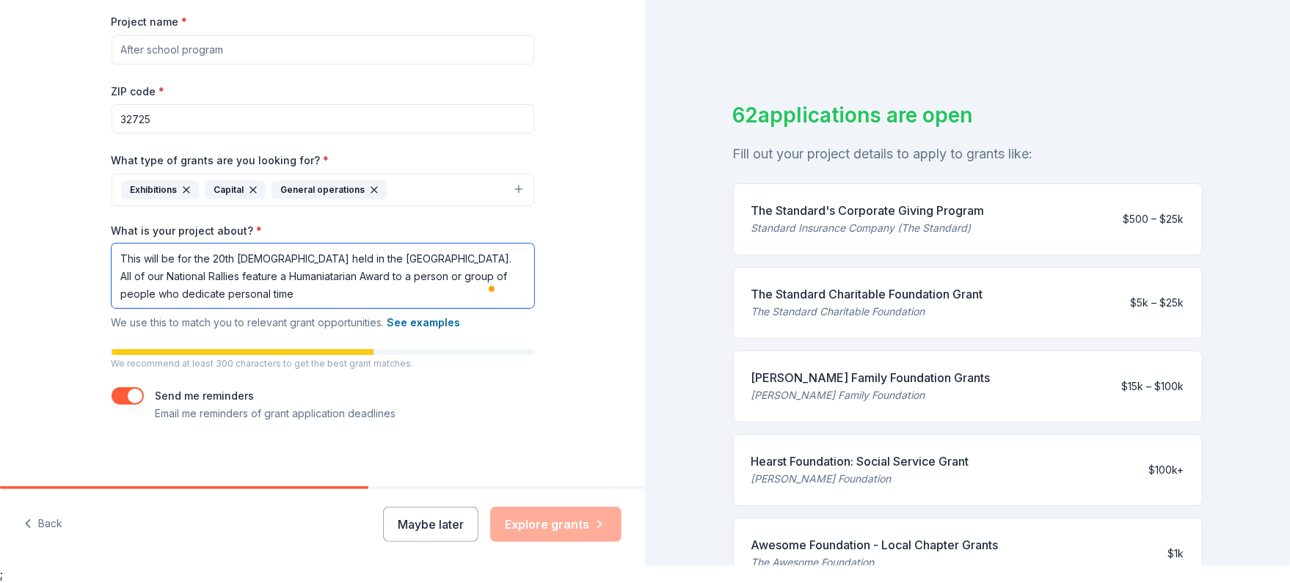
click at [260, 292] on textarea "This will be for the 20th National Rally held in the Smoky Mountains. All of ou…" at bounding box center [323, 276] width 423 height 65
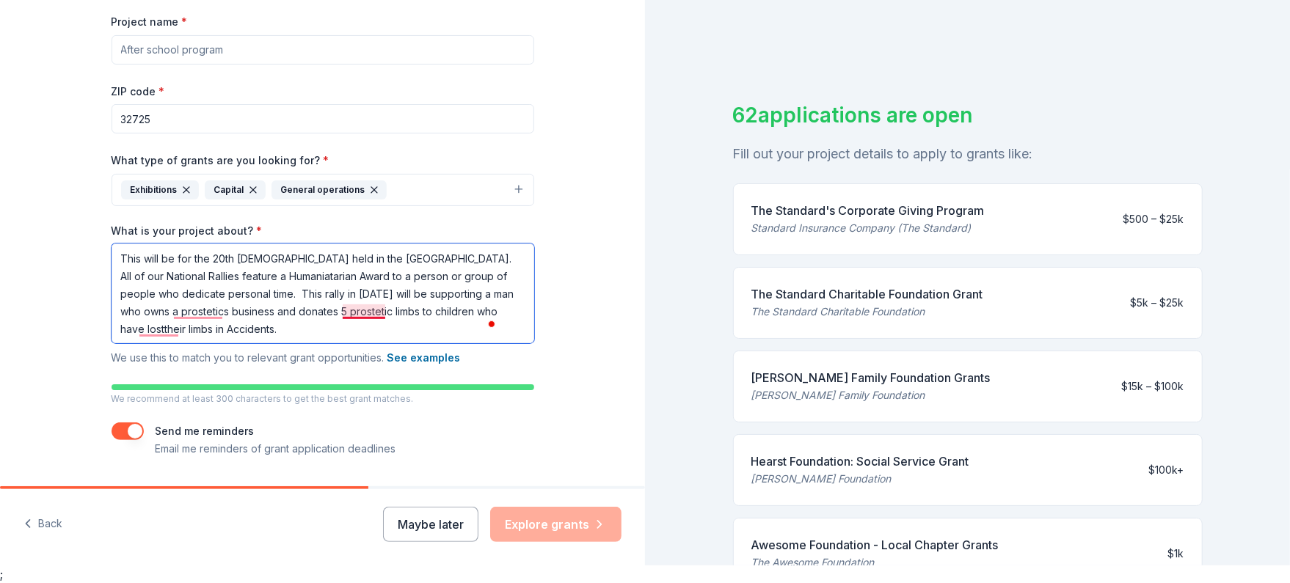
click at [379, 312] on textarea "This will be for the 20th National Rally held in the Smoky Mountains. All of ou…" at bounding box center [323, 294] width 423 height 100
click at [209, 310] on textarea "This will be for the 20th National Rally held in the Smoky Mountains. All of ou…" at bounding box center [323, 294] width 423 height 100
click at [186, 327] on textarea "This will be for the 20th National Rally held in the Smoky Mountains. All of ou…" at bounding box center [323, 294] width 423 height 100
click at [190, 332] on textarea "This will be for the 20th National Rally held in the Smoky Mountains. All of ou…" at bounding box center [323, 294] width 423 height 100
drag, startPoint x: 190, startPoint y: 332, endPoint x: 181, endPoint y: 325, distance: 11.5
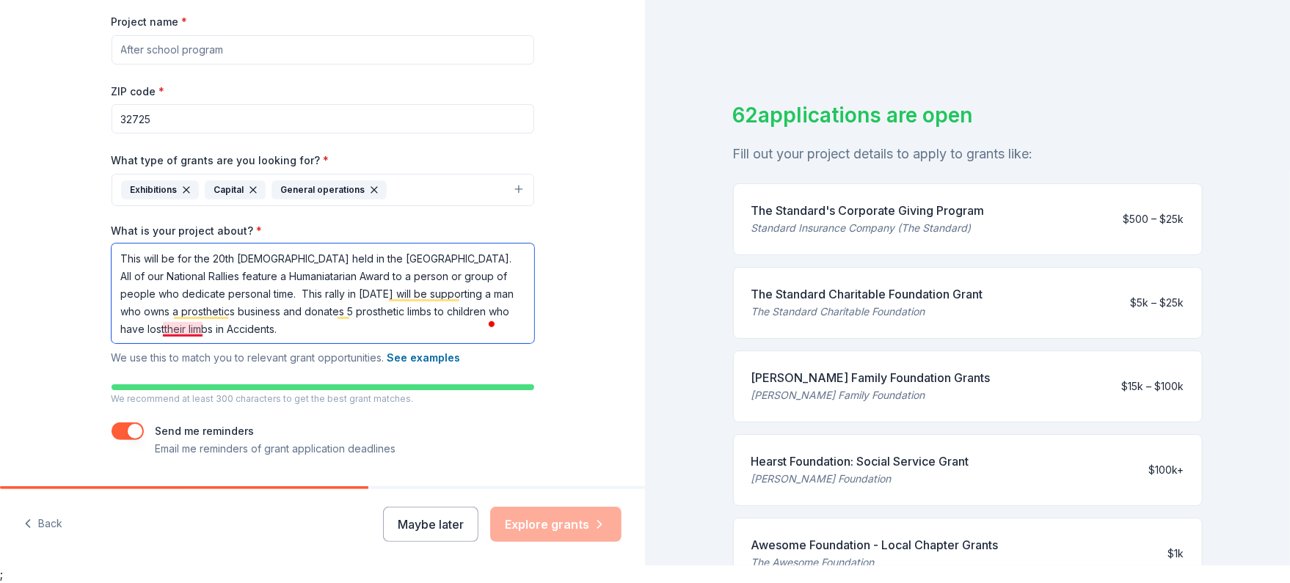
click at [181, 325] on textarea "This will be for the 20th National Rally held in the Smoky Mountains. All of ou…" at bounding box center [323, 294] width 423 height 100
click at [178, 327] on textarea "This will be for the 20th National Rally held in the Smoky Mountains. All of ou…" at bounding box center [323, 294] width 423 height 100
click at [181, 327] on textarea "This will be for the 20th National Rally held in the Smoky Mountains. All of ou…" at bounding box center [323, 294] width 423 height 100
click at [685, 322] on div "62 applications are open Fill out your project details to apply to grants like:…" at bounding box center [967, 273] width 645 height 583
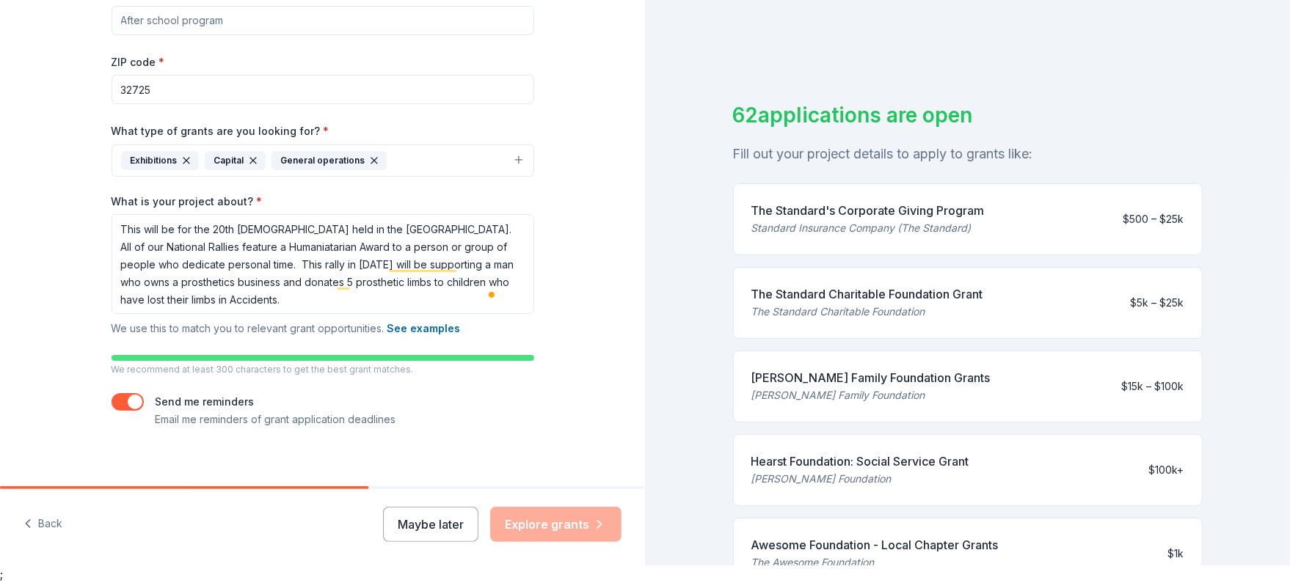
scroll to position [239, 0]
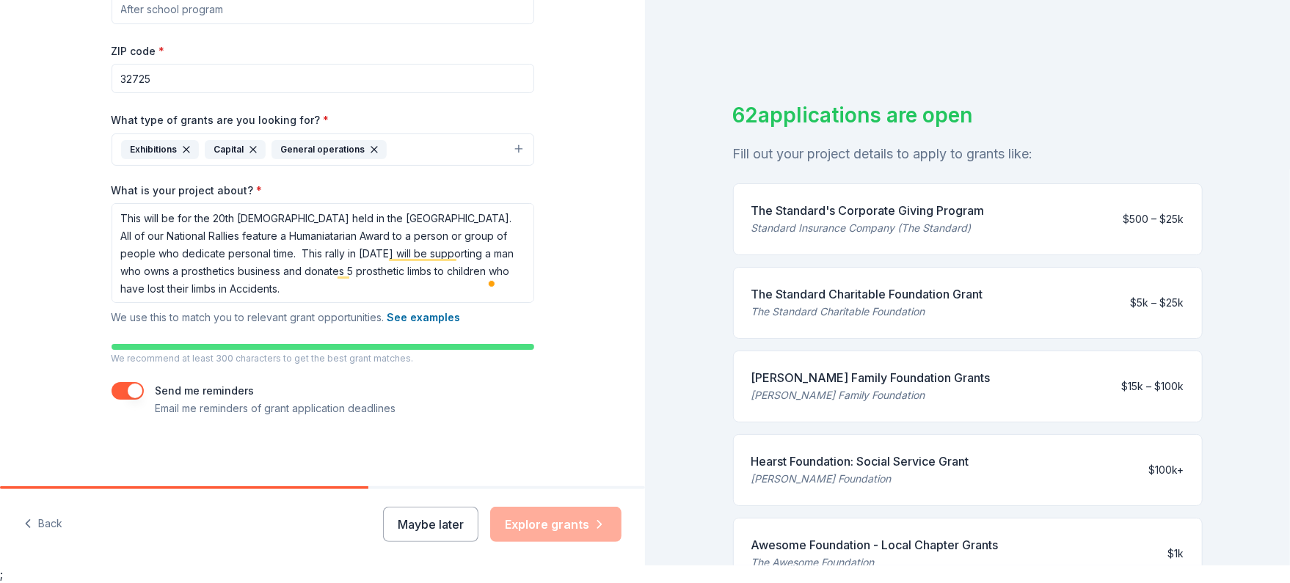
click at [539, 524] on div "Maybe later Explore grants" at bounding box center [502, 524] width 239 height 35
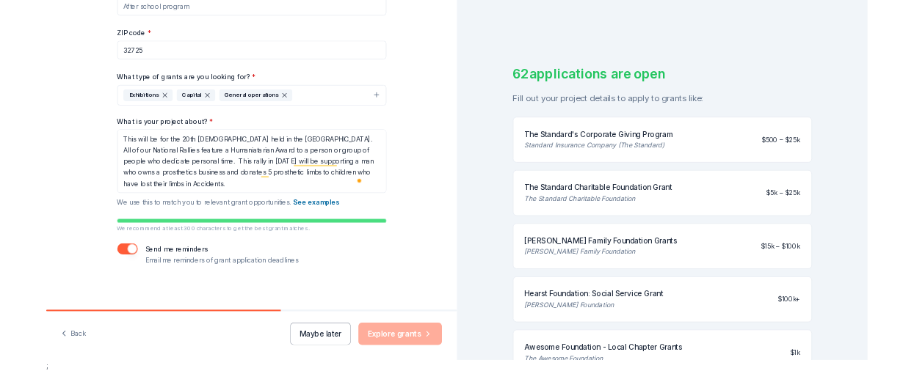
scroll to position [1, 0]
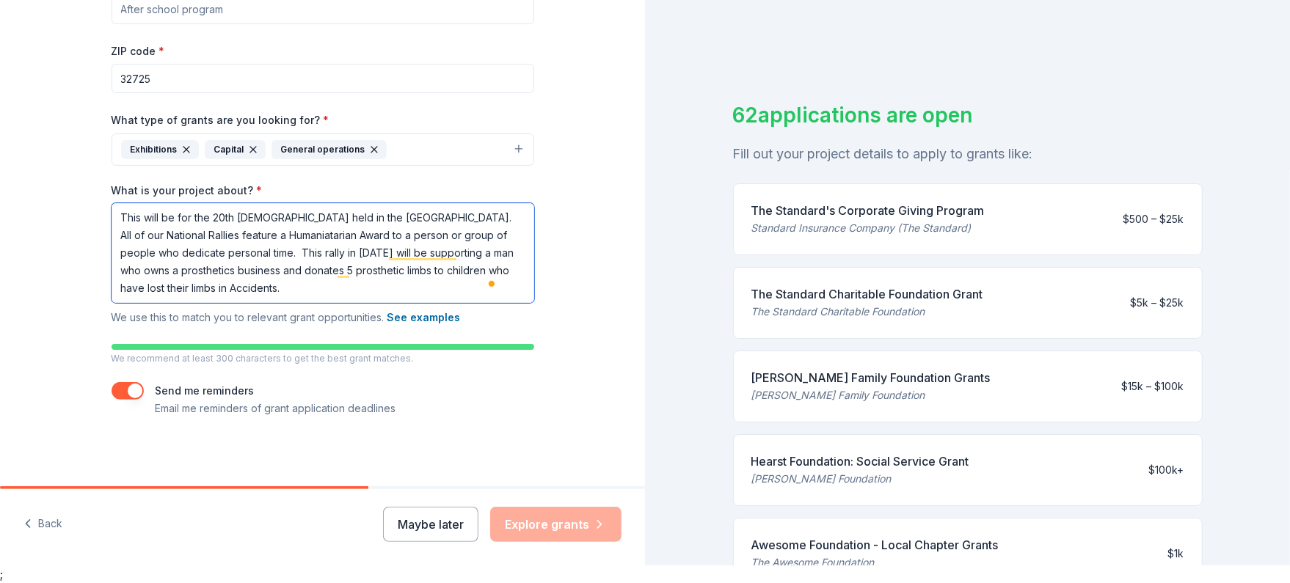
drag, startPoint x: 363, startPoint y: 285, endPoint x: 128, endPoint y: 218, distance: 244.9
click at [112, 218] on textarea "This will be for the 20th National Rally held in the Smoky Mountains. All of ou…" at bounding box center [323, 253] width 423 height 100
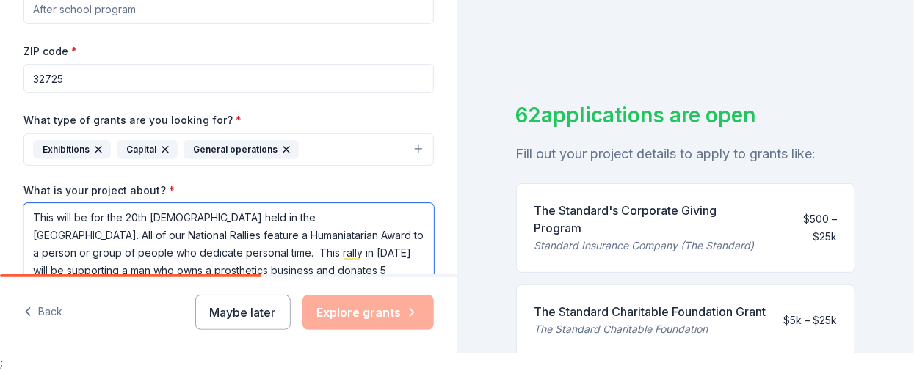
click at [232, 244] on textarea "This will be for the 20th National Rally held in the Smoky Mountains. All of ou…" at bounding box center [228, 253] width 410 height 100
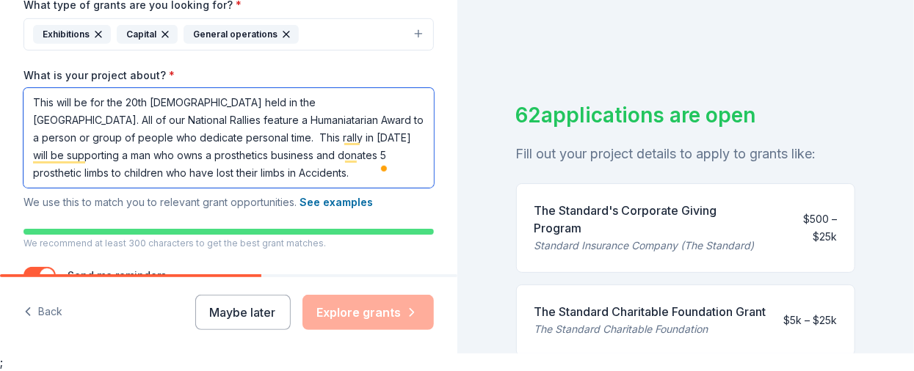
scroll to position [0, 0]
drag, startPoint x: 355, startPoint y: 172, endPoint x: -6, endPoint y: 87, distance: 371.0
click at [0, 87] on html "Tell us about your project. We'll find grants you can apply for. Project name *…" at bounding box center [457, 167] width 914 height 371
paste textarea "Latin American Motorcycle Association – 20th National Rally Smoky Mountains – J…"
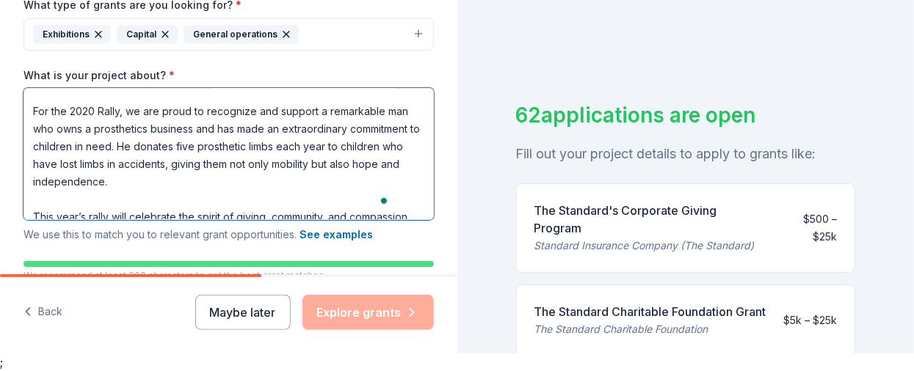
scroll to position [109, 0]
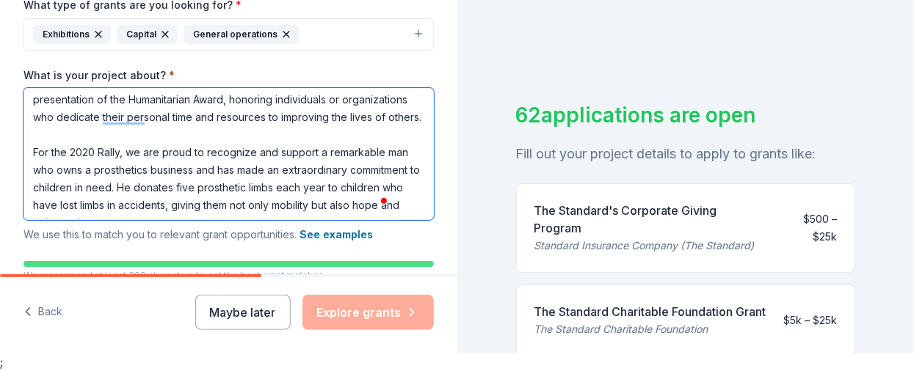
click at [80, 167] on textarea "Latin American Motorcycle Association – 20th National Rally Smoky Mountains – J…" at bounding box center [228, 154] width 410 height 132
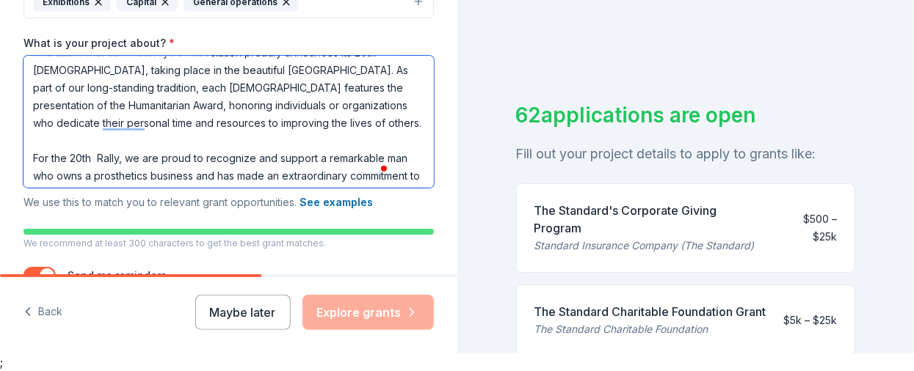
scroll to position [0, 0]
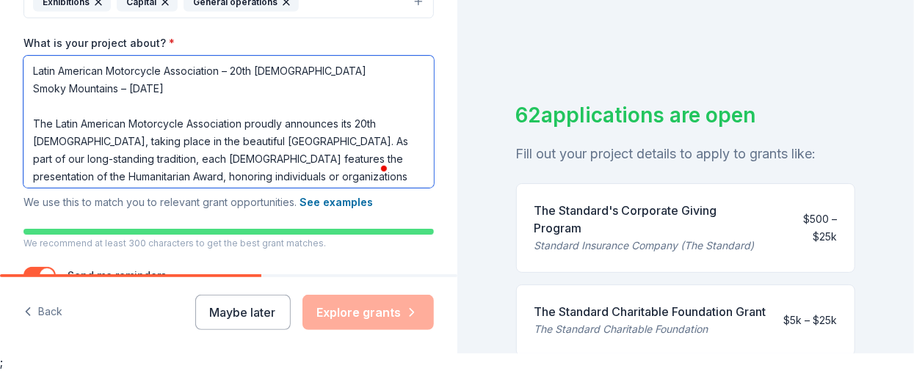
drag, startPoint x: 89, startPoint y: 175, endPoint x: 0, endPoint y: 20, distance: 178.5
paste textarea "20 Rally, we are proud to recognize and support a remarkable man who owns a pro…"
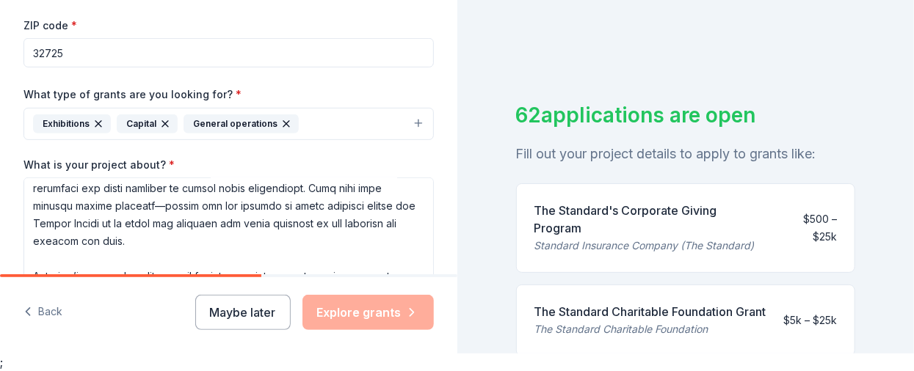
scroll to position [346, 0]
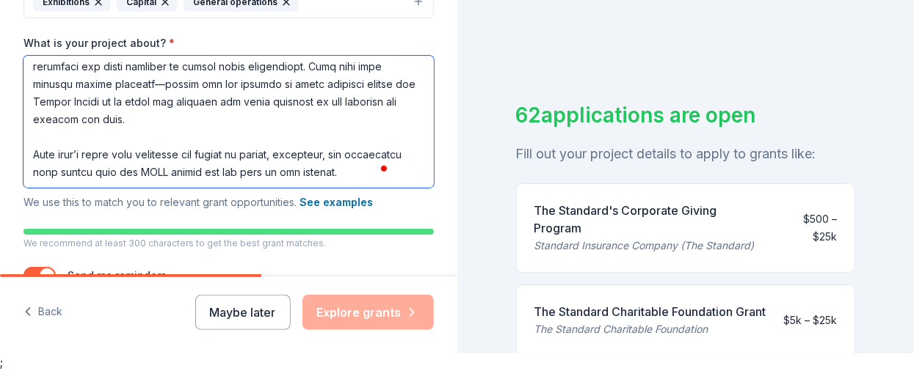
click at [79, 107] on textarea "What is your project about? *" at bounding box center [228, 122] width 410 height 132
paste textarea "In addition, proceeds will help offset the organizational costs of the rally it…"
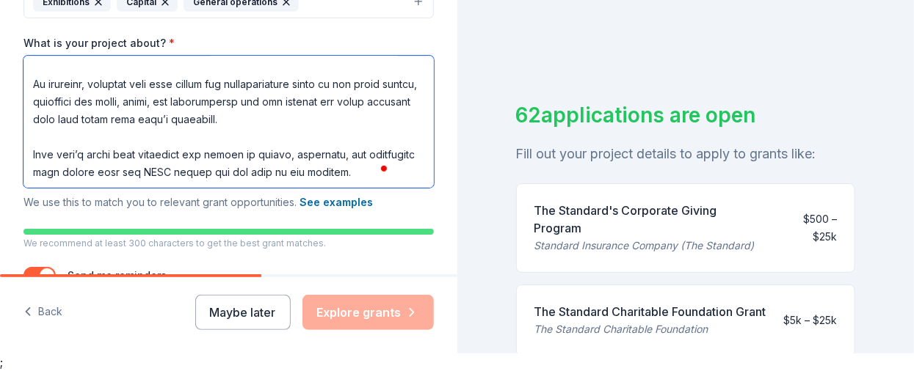
scroll to position [391, 0]
click at [103, 114] on textarea "What is your project about? *" at bounding box center [228, 122] width 410 height 132
paste textarea "Funds will also cover the travel costs for at least one of the children helped …"
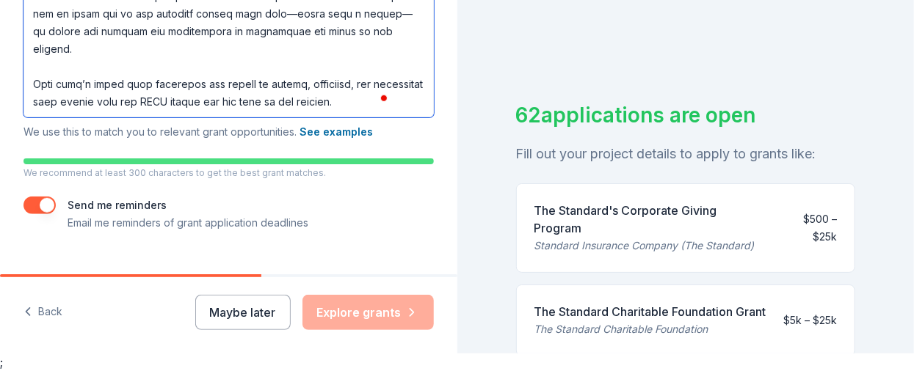
scroll to position [484, 0]
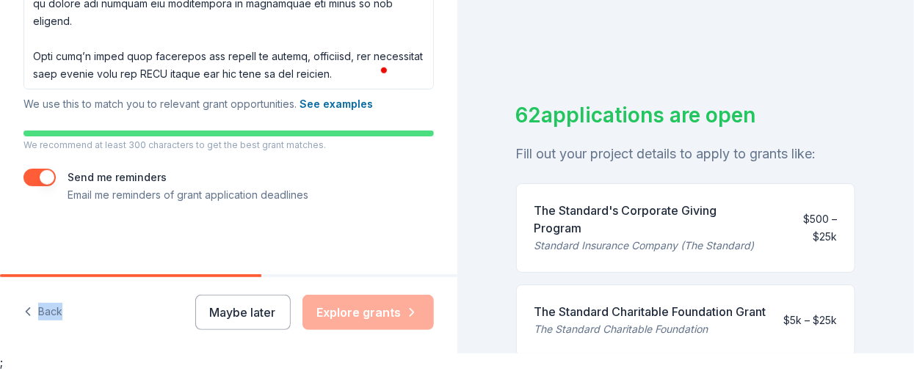
drag, startPoint x: 223, startPoint y: 274, endPoint x: 267, endPoint y: 277, distance: 44.2
click at [267, 277] on div "Back Maybe later Explore grants" at bounding box center [228, 313] width 457 height 79
click at [276, 277] on div "Back Maybe later Explore grants" at bounding box center [228, 315] width 457 height 76
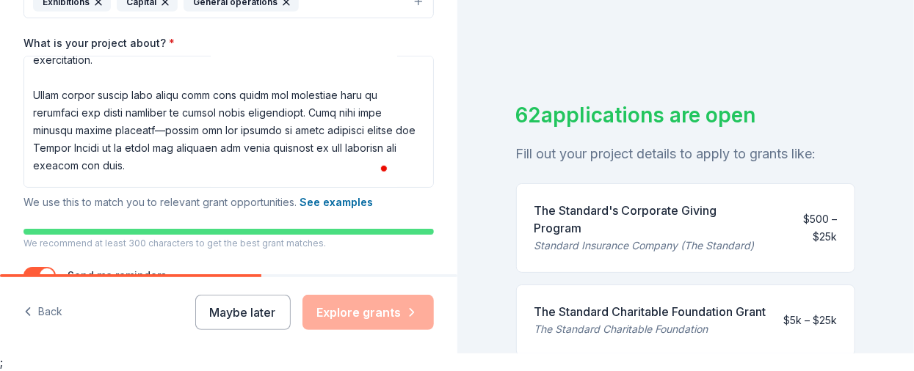
scroll to position [178, 0]
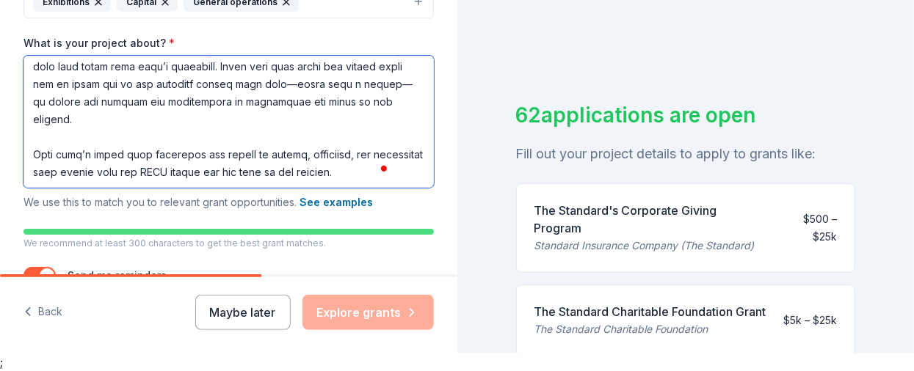
click at [124, 102] on textarea "What is your project about? *" at bounding box center [228, 122] width 410 height 132
paste textarea "(LAMA) is an international brotherhood and sisterhood of riders dedicated to pr…"
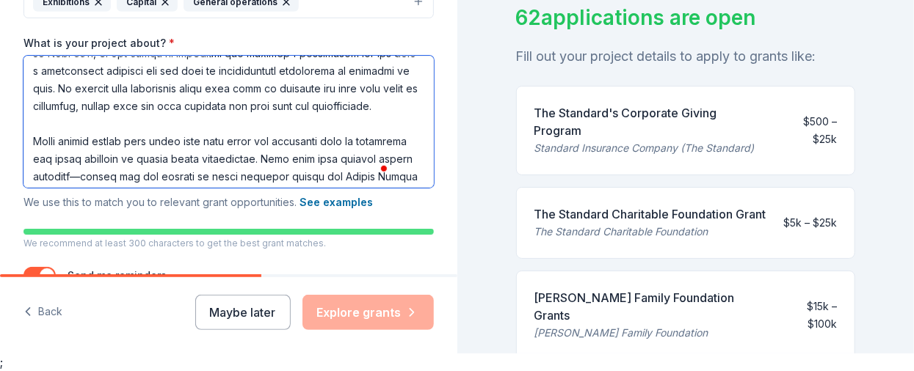
scroll to position [183, 0]
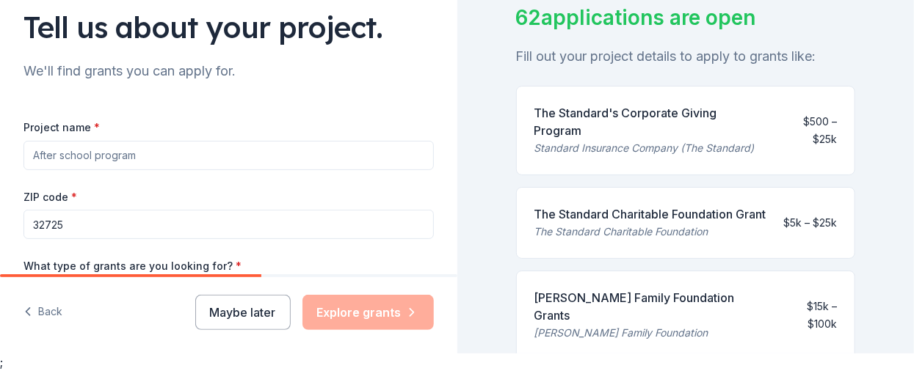
type textarea "Latin American Motorcycle Association – 20th National Rally Smoky Mountains – J…"
click at [114, 159] on input "Project name *" at bounding box center [228, 155] width 410 height 29
click at [114, 158] on input "Project name *" at bounding box center [228, 155] width 410 height 29
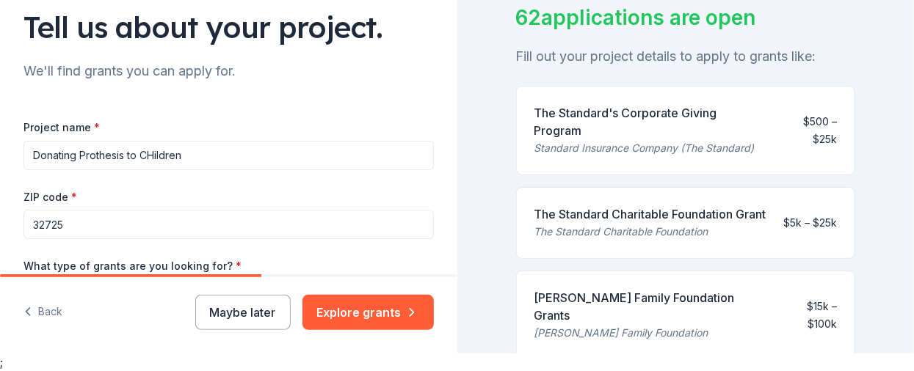
click at [152, 153] on input "Donating Prothesis to CHildren" at bounding box center [228, 155] width 410 height 29
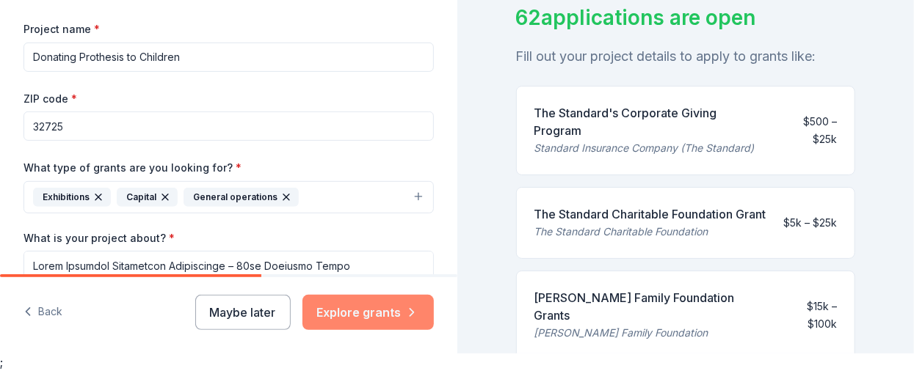
type input "Donating Prothesis to Children"
click at [387, 316] on button "Explore grants" at bounding box center [367, 312] width 131 height 35
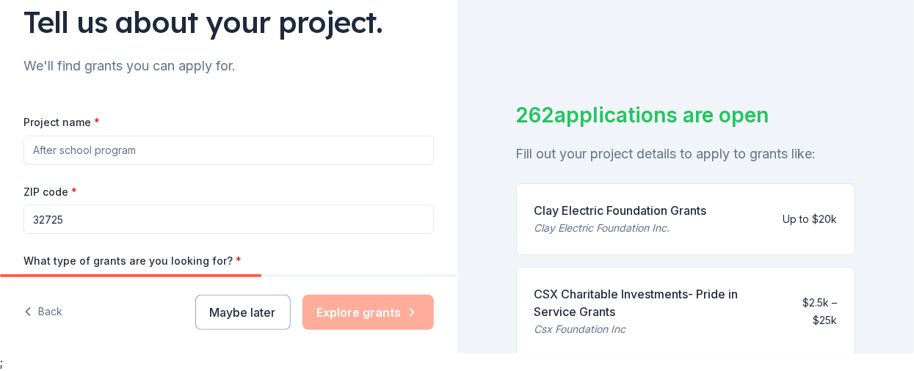
click at [101, 146] on input "Project name *" at bounding box center [228, 150] width 410 height 29
click at [48, 153] on input "DOnating Prothesis to Children" at bounding box center [228, 150] width 410 height 29
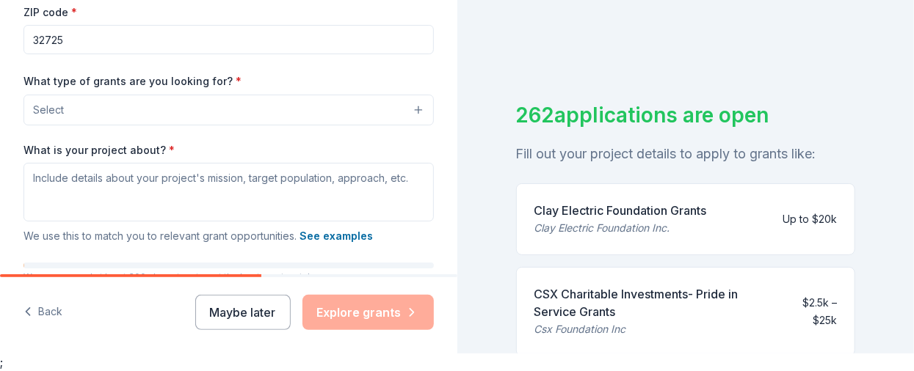
scroll to position [293, 0]
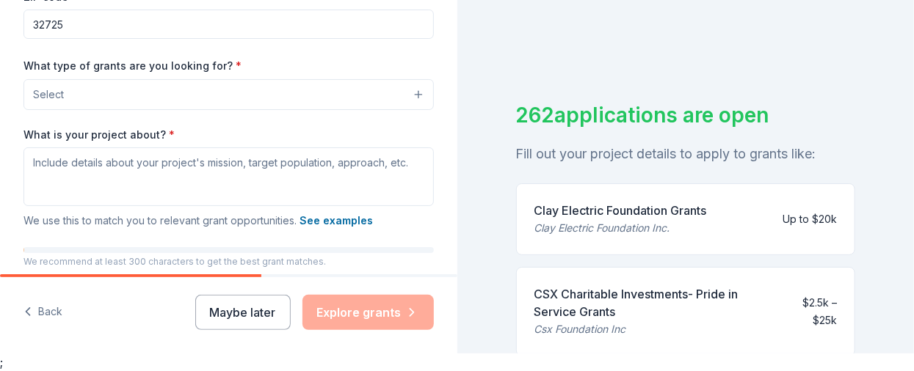
type input "Donating Prothesis to Children"
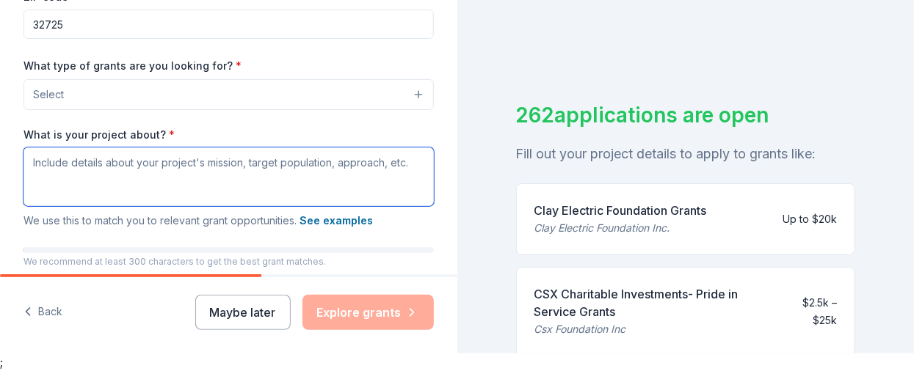
click at [66, 161] on textarea "What is your project about? *" at bounding box center [228, 177] width 410 height 59
paste textarea "Latin American Motorcycle Association – 20th National Rally Smoky Mountains – J…"
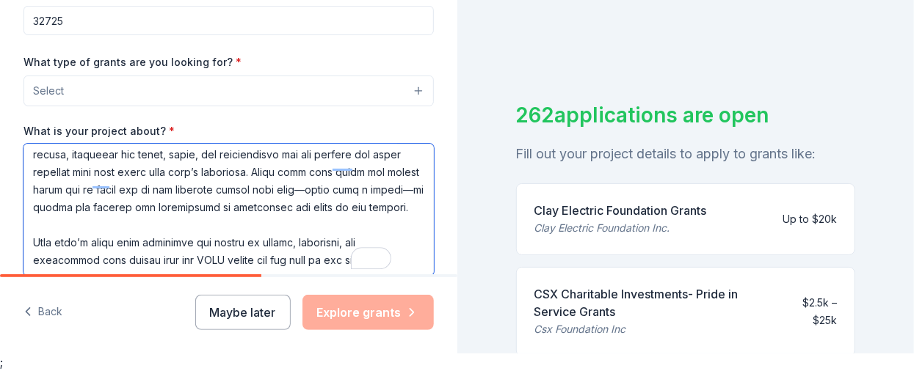
scroll to position [503, 0]
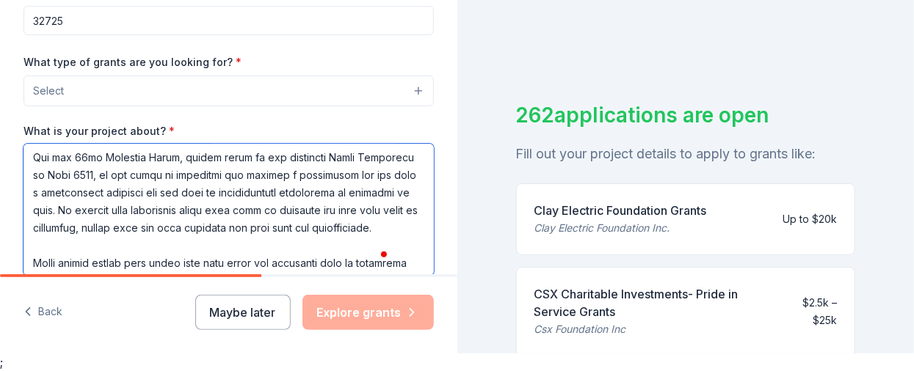
click at [82, 189] on textarea "What is your project about? *" at bounding box center [228, 210] width 410 height 132
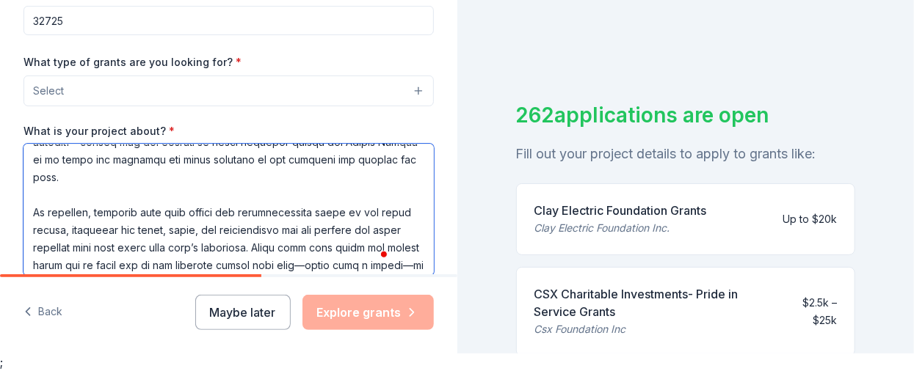
type textarea "Latin American Motorcycle Association – 20th National Rally Smoky Mountains – J…"
click at [173, 87] on button "Select" at bounding box center [228, 91] width 410 height 31
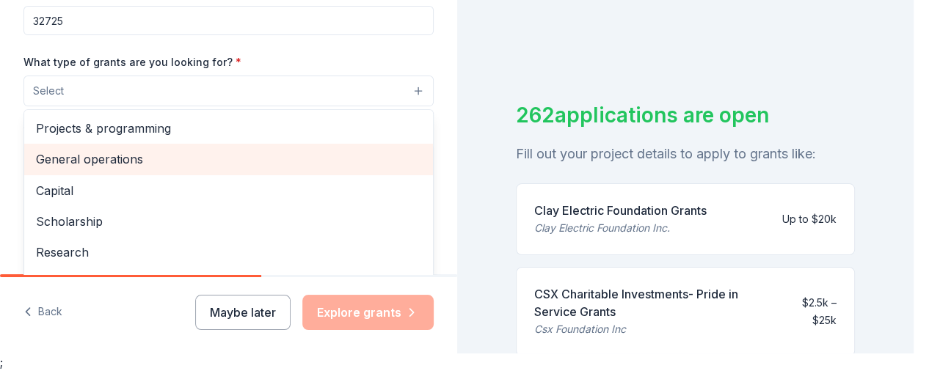
click at [101, 157] on span "General operations" at bounding box center [228, 159] width 385 height 19
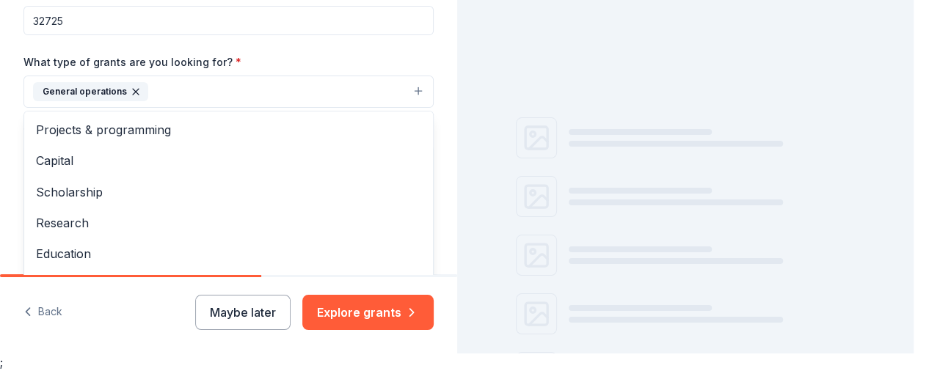
click at [385, 315] on div "Tell us about your project. We'll find grants you can apply for. Project name *…" at bounding box center [228, 167] width 457 height 371
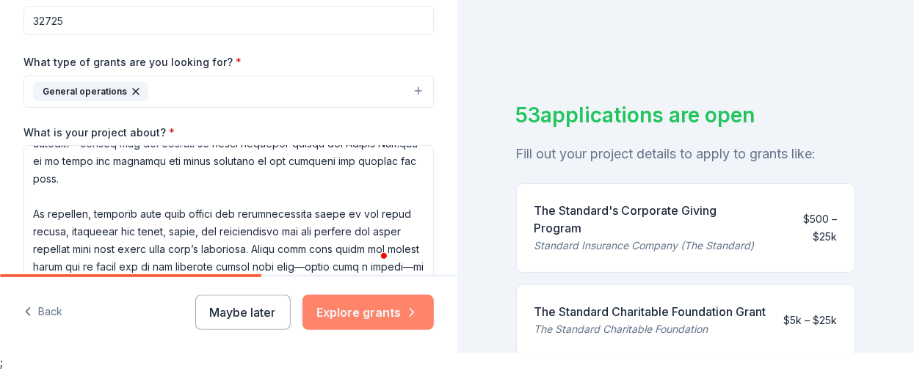
click at [385, 312] on button "Explore grants" at bounding box center [367, 312] width 131 height 35
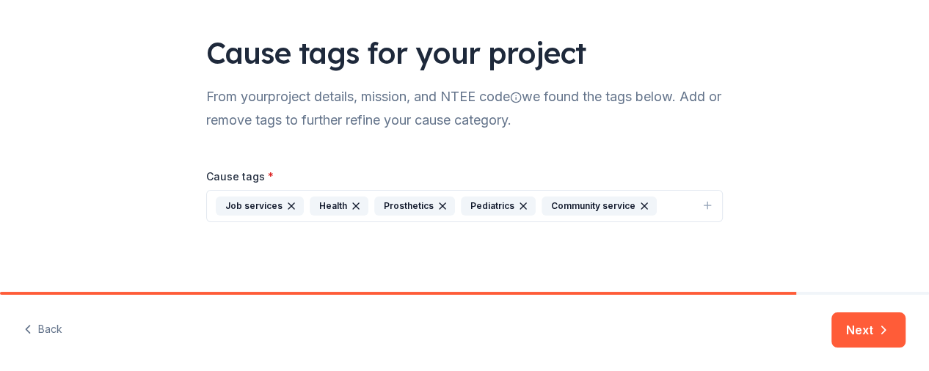
click at [321, 203] on div "Health" at bounding box center [339, 206] width 59 height 19
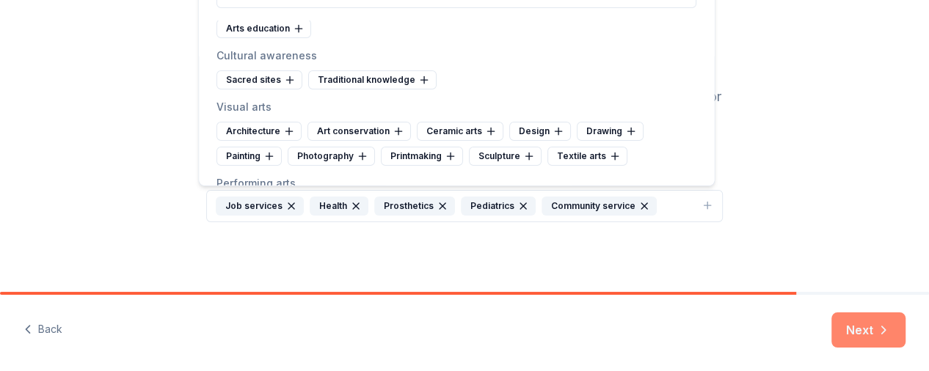
click at [876, 334] on icon "button" at bounding box center [883, 330] width 15 height 15
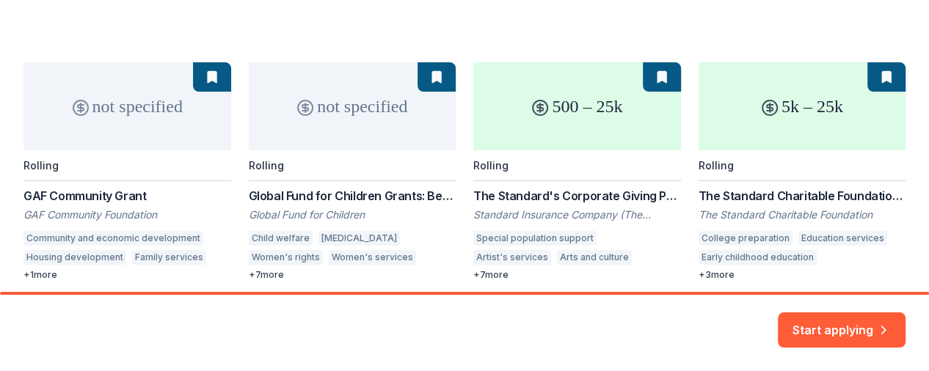
click at [368, 117] on div "not specified Rolling GAF Community Grant GAF Community Foundation Community an…" at bounding box center [464, 292] width 882 height 461
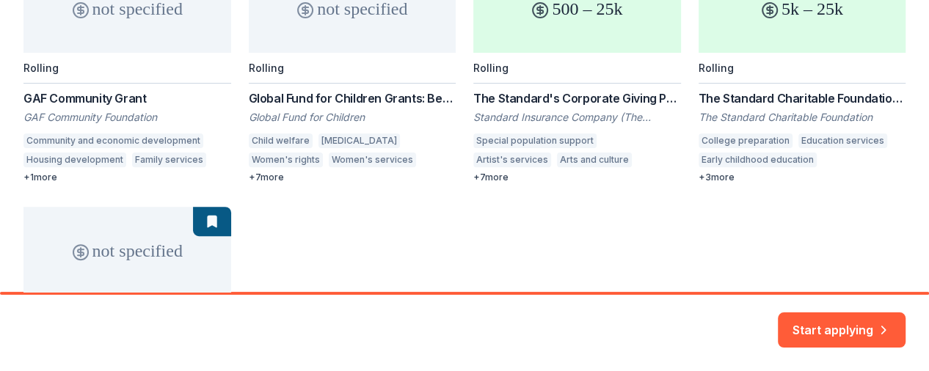
click at [250, 174] on div "not specified Rolling GAF Community Grant GAF Community Foundation Community an…" at bounding box center [464, 195] width 882 height 461
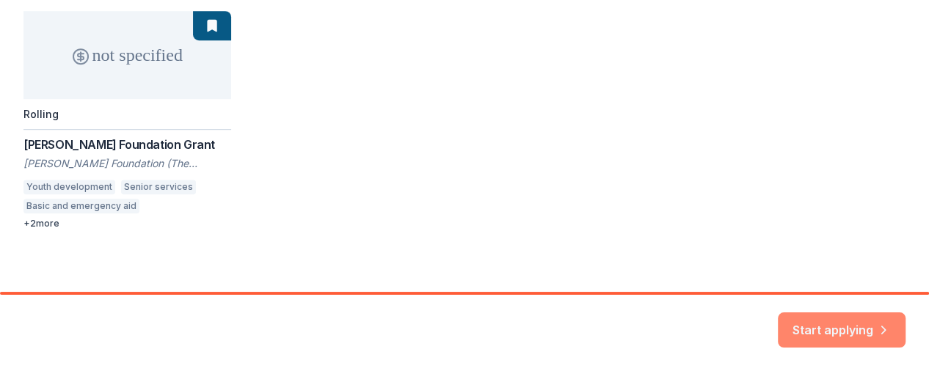
click at [862, 333] on button "Start applying" at bounding box center [842, 321] width 128 height 35
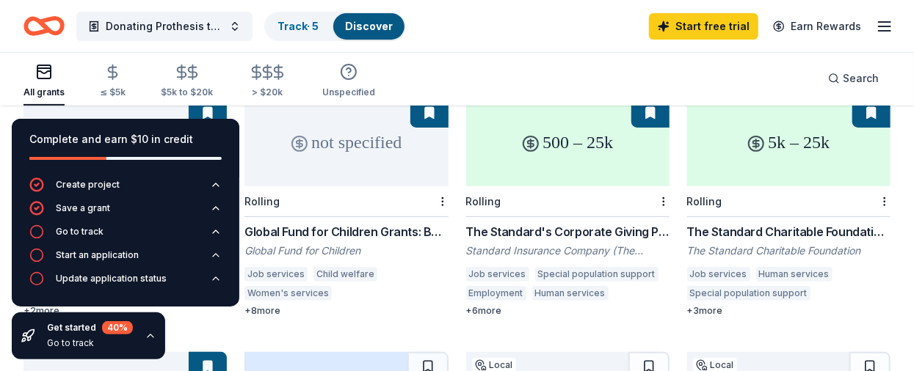
scroll to position [195, 0]
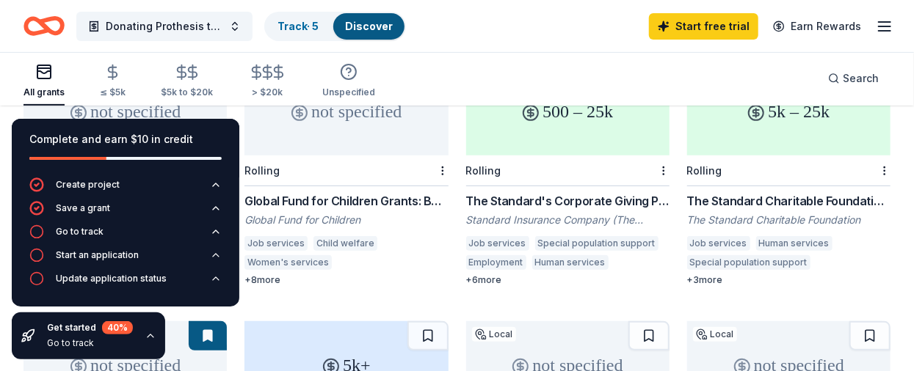
click at [473, 71] on div "All grants ≤ $5k $5k to $20k > $20k Unspecified Search" at bounding box center [456, 78] width 867 height 54
click at [188, 73] on icon "button" at bounding box center [192, 72] width 17 height 17
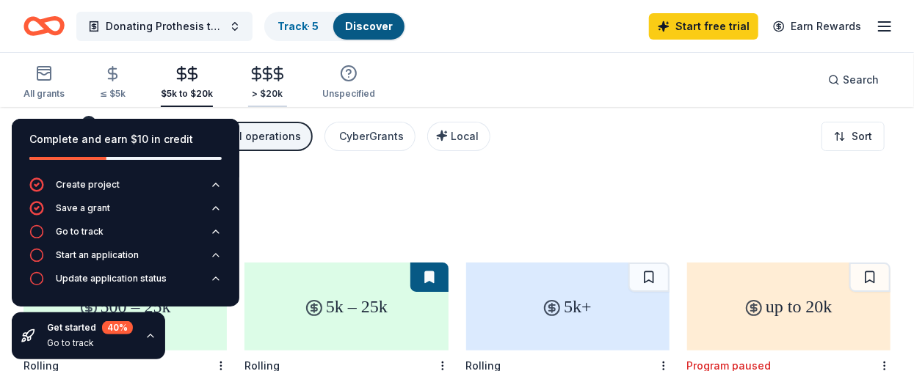
click at [268, 80] on line "button" at bounding box center [268, 74] width 0 height 14
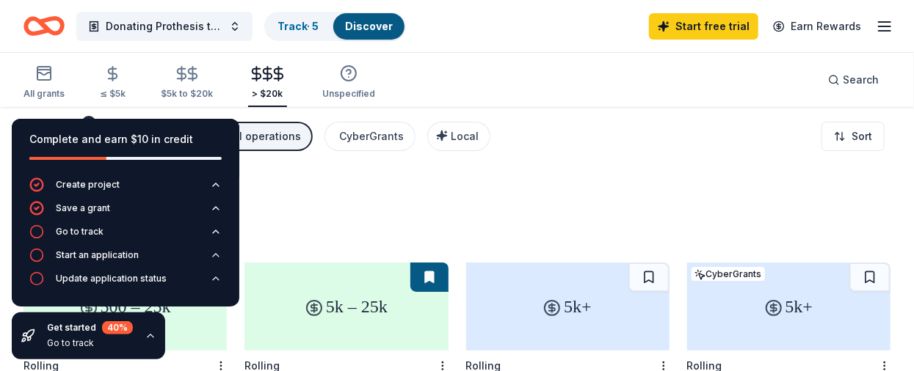
click at [506, 76] on div "All grants ≤ $5k $5k to $20k > $20k Unspecified Search" at bounding box center [456, 80] width 867 height 54
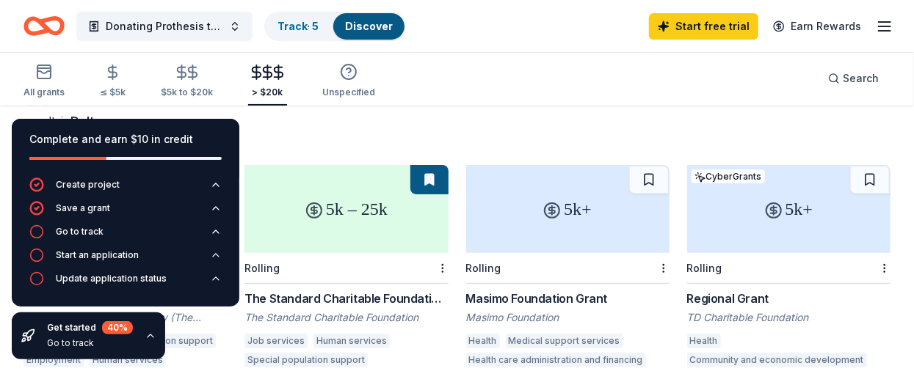
scroll to position [195, 0]
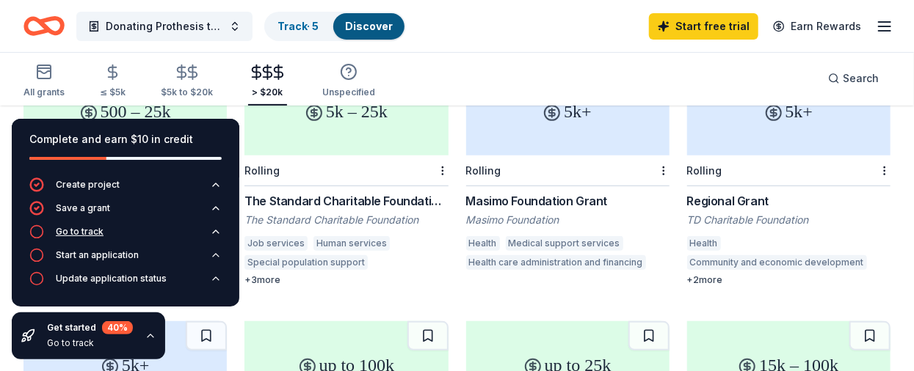
click at [65, 231] on div "Go to track" at bounding box center [80, 232] width 48 height 12
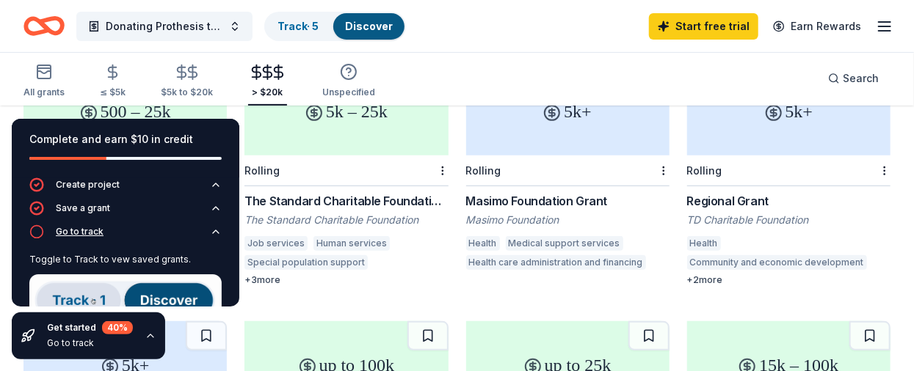
scroll to position [86, 0]
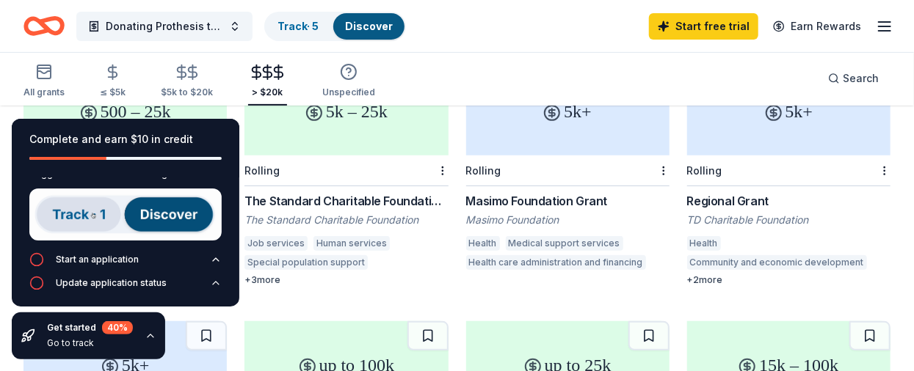
click at [78, 213] on img at bounding box center [125, 215] width 192 height 52
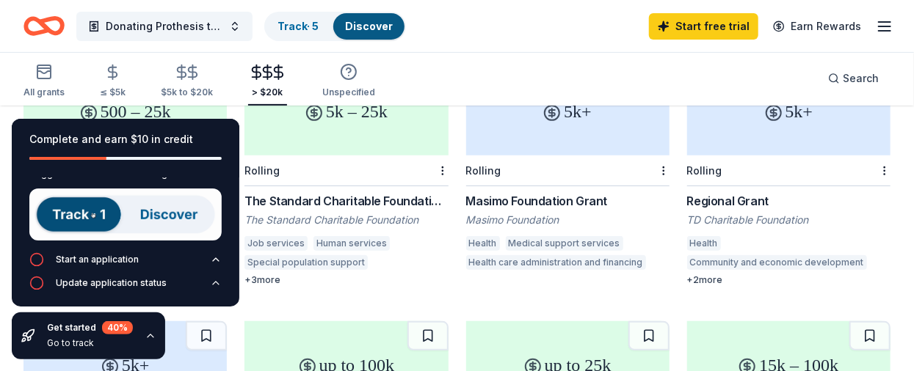
click at [149, 214] on img at bounding box center [125, 215] width 192 height 52
click at [73, 256] on div "Start an application" at bounding box center [97, 260] width 83 height 12
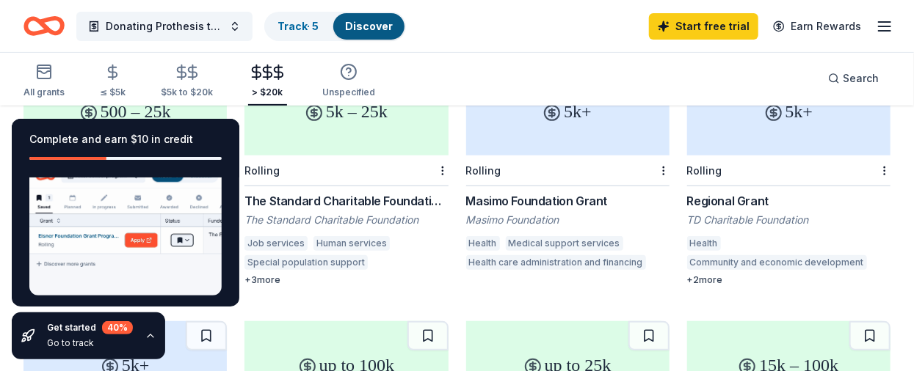
scroll to position [171, 0]
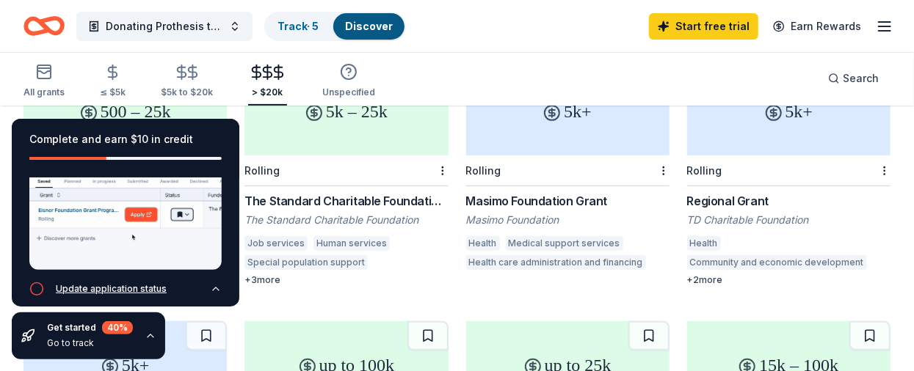
click at [85, 283] on div "Update application status" at bounding box center [111, 289] width 111 height 12
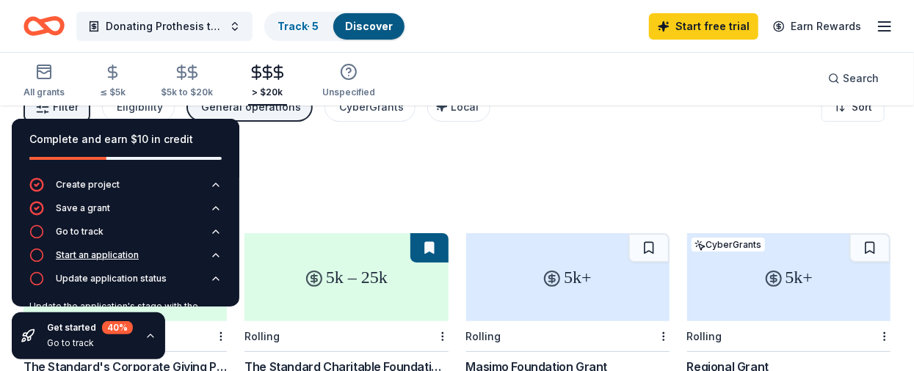
scroll to position [0, 0]
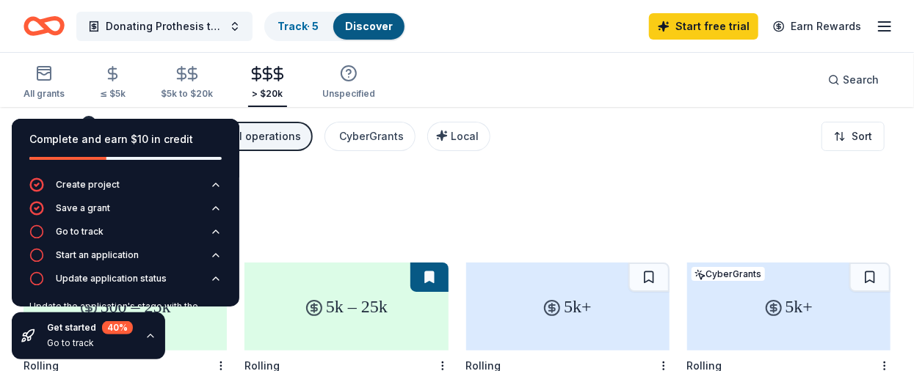
click at [336, 195] on div "61 results in Deltona, FL" at bounding box center [456, 213] width 867 height 65
click at [48, 83] on div "All grants" at bounding box center [43, 82] width 41 height 35
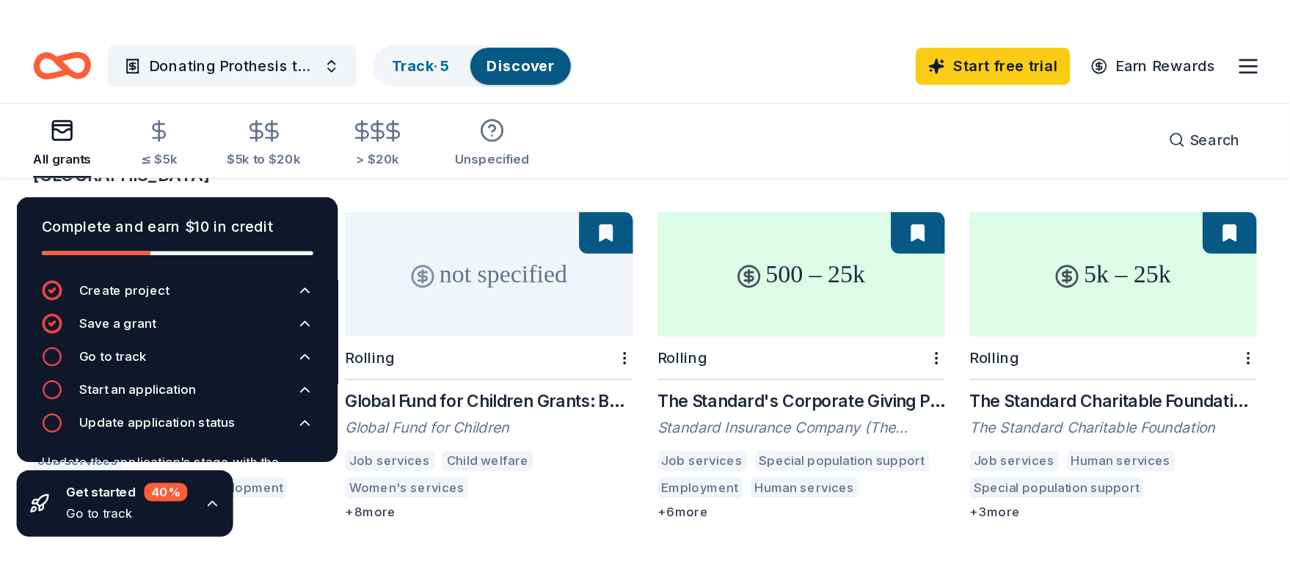
scroll to position [195, 0]
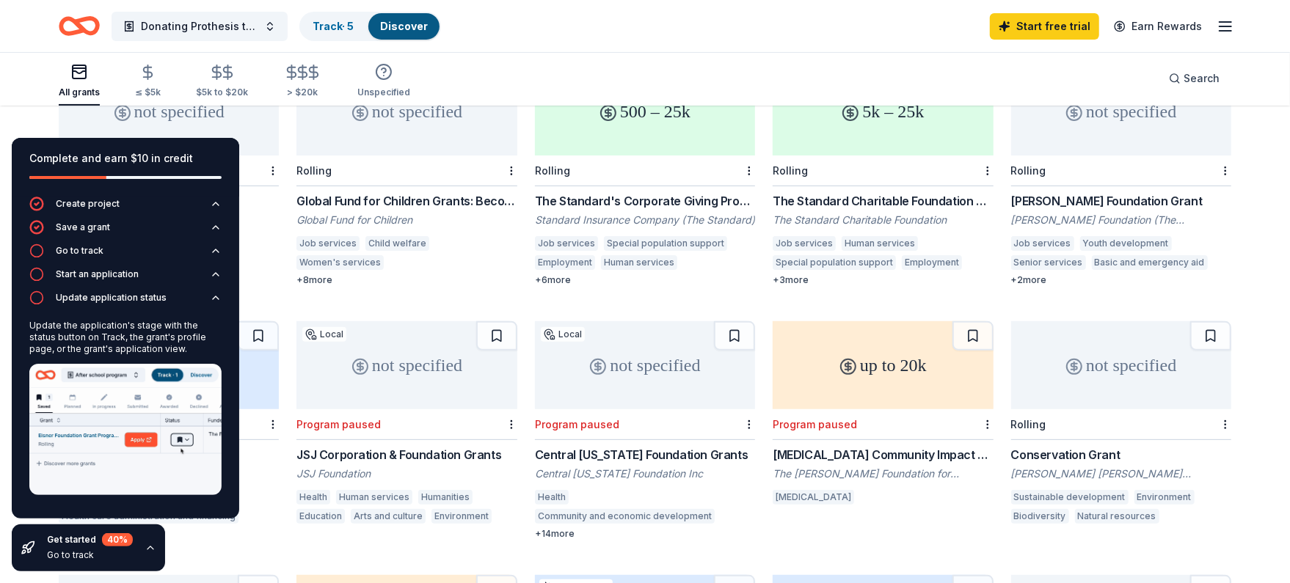
click at [148, 548] on icon "button" at bounding box center [151, 548] width 6 height 3
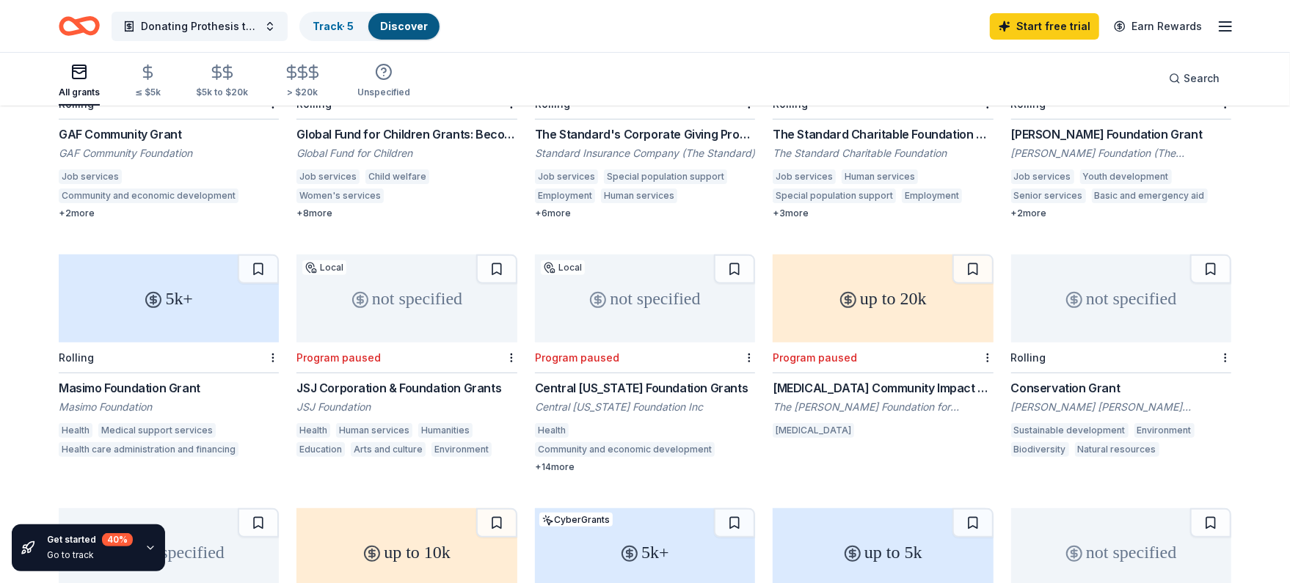
scroll to position [293, 0]
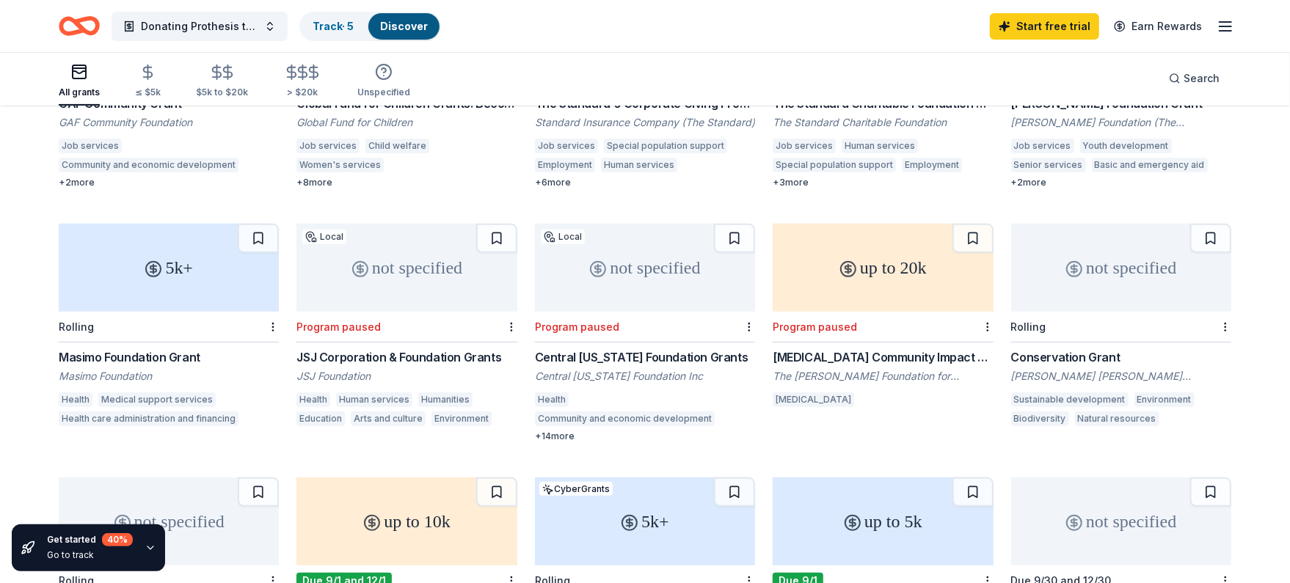
click at [134, 393] on div "Medical support services" at bounding box center [156, 400] width 117 height 15
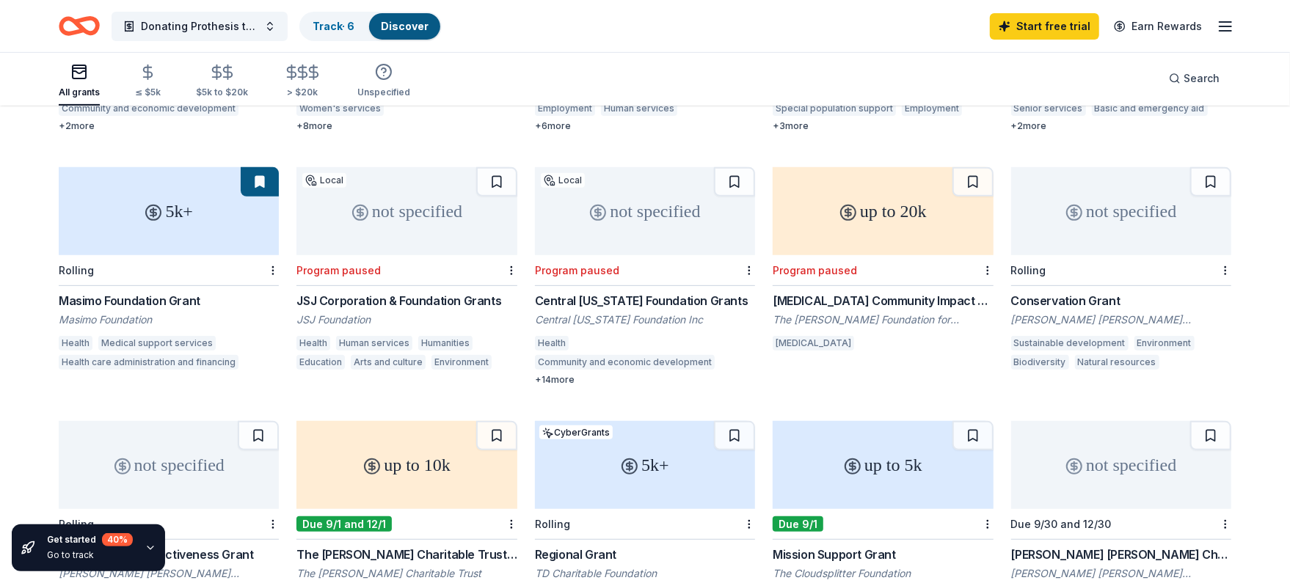
scroll to position [489, 0]
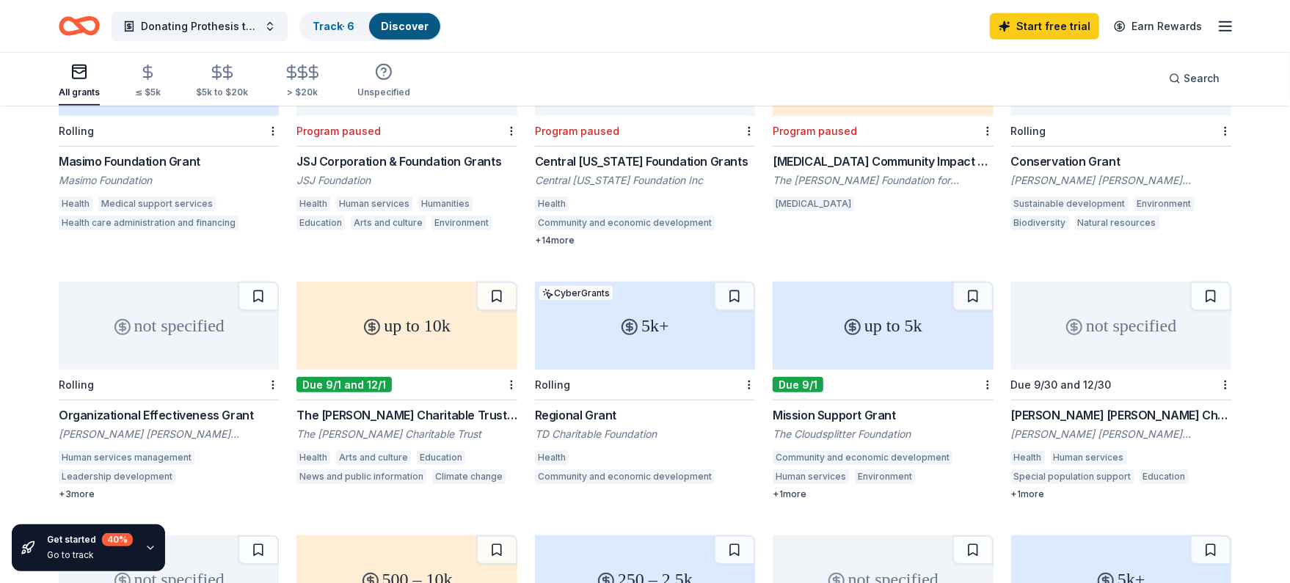
click at [588, 407] on div "Regional Grant" at bounding box center [645, 416] width 220 height 18
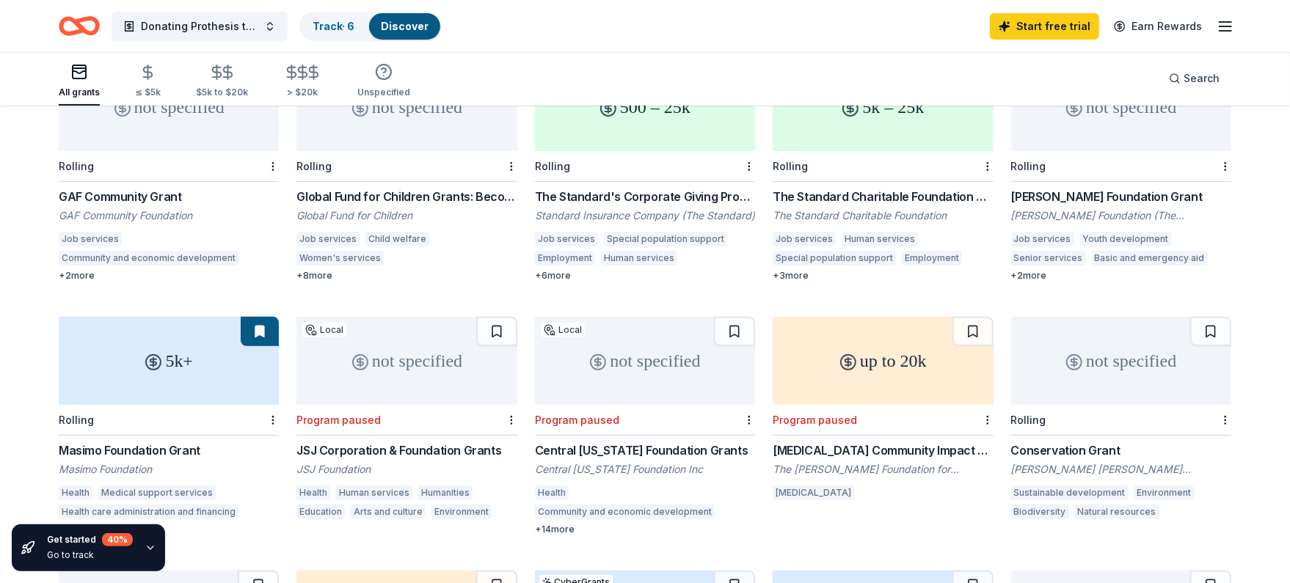
scroll to position [92, 0]
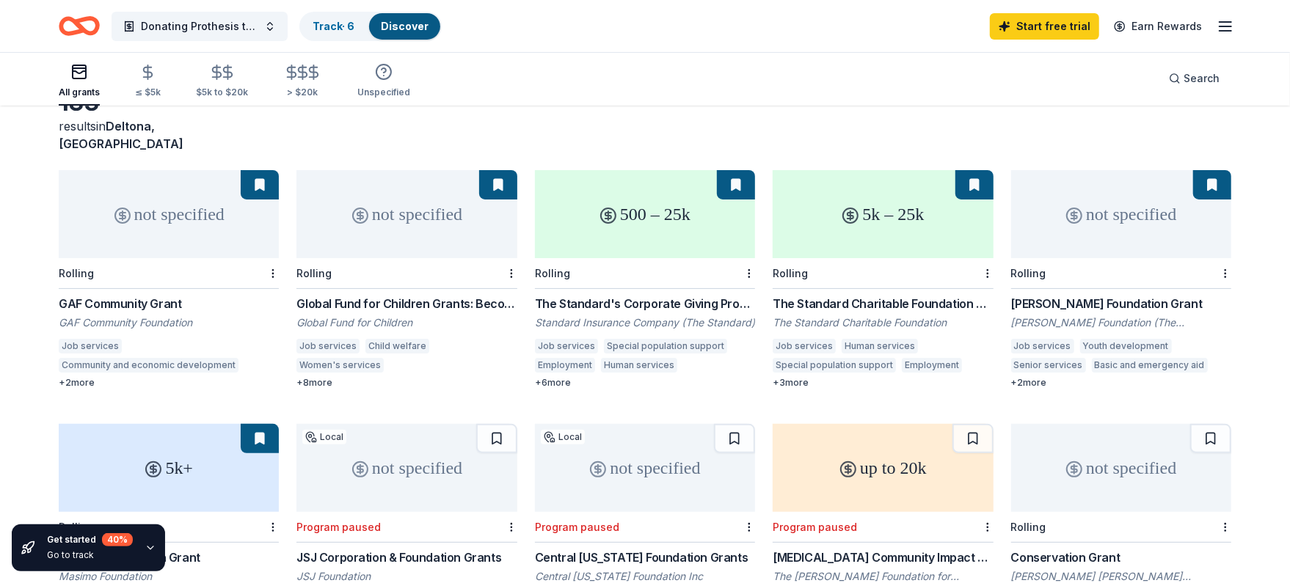
click at [399, 339] on div "Child welfare" at bounding box center [398, 346] width 64 height 15
click at [660, 295] on div "The Standard's Corporate Giving Program" at bounding box center [645, 304] width 220 height 18
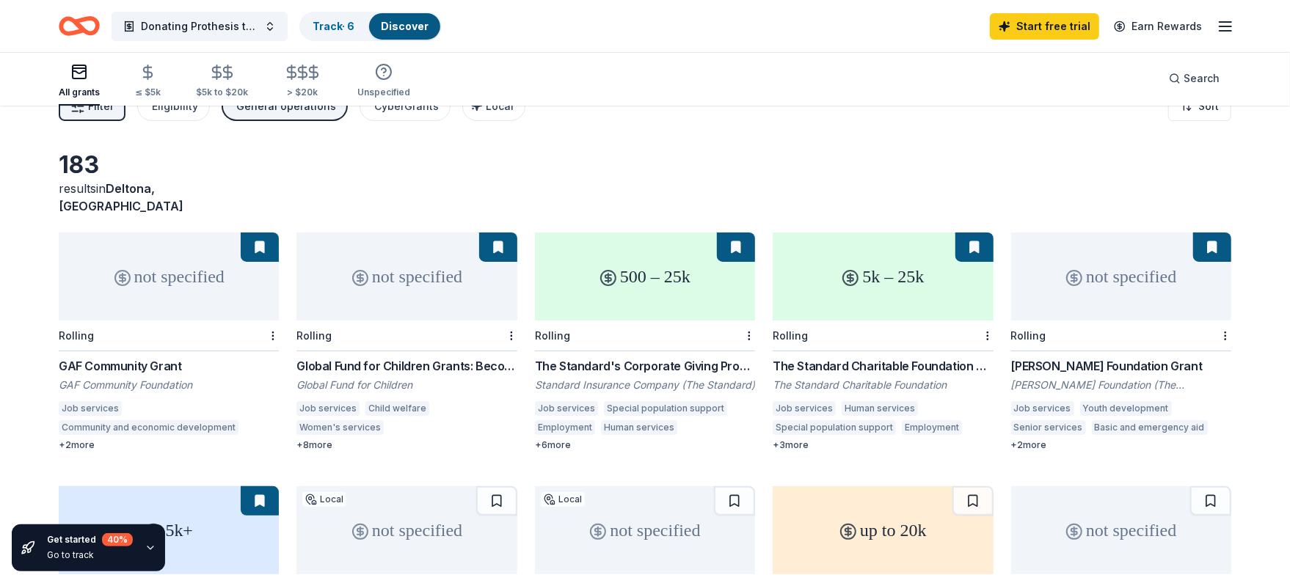
scroll to position [0, 0]
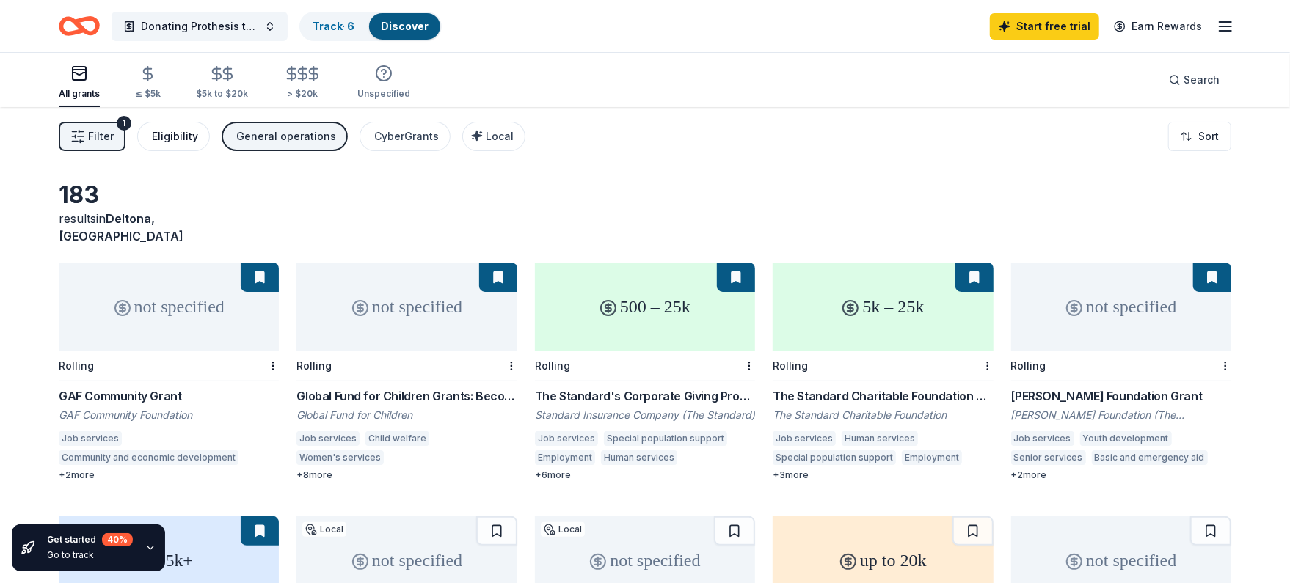
click at [183, 137] on div "Eligibility" at bounding box center [175, 137] width 46 height 18
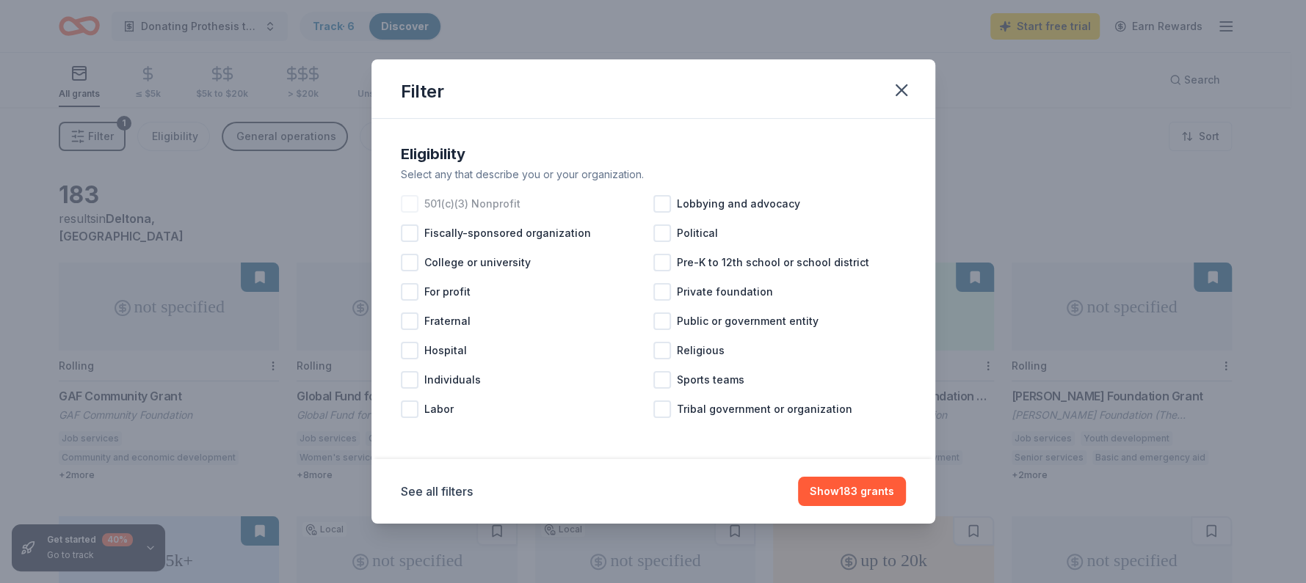
click at [410, 208] on div at bounding box center [410, 204] width 18 height 18
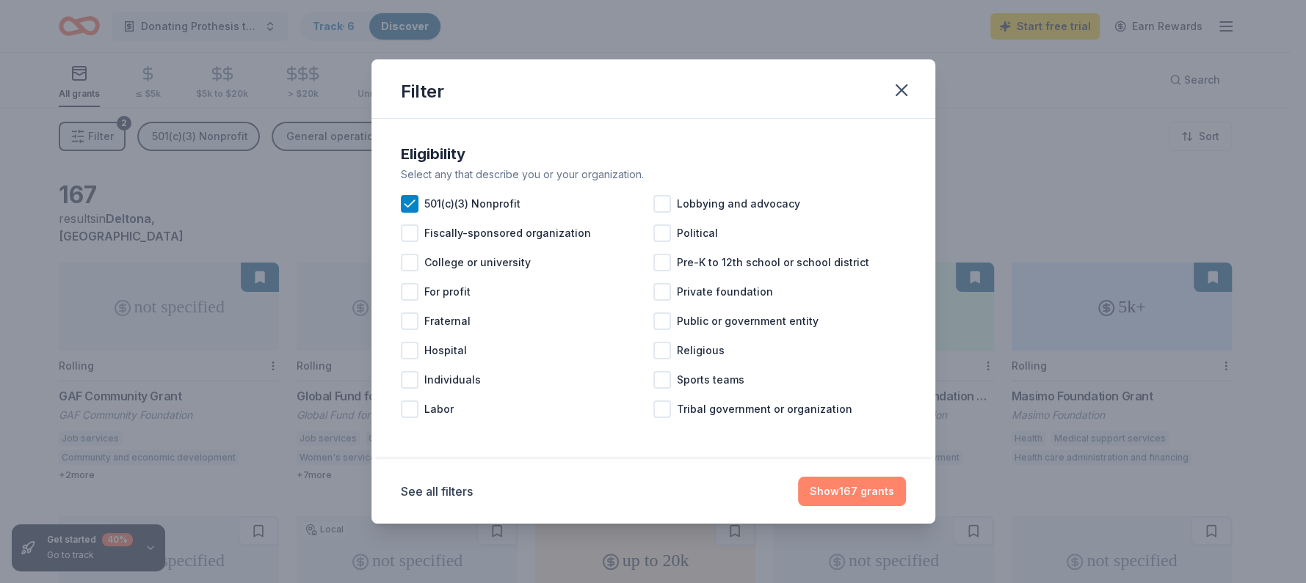
click at [844, 495] on button "Show 167 grants" at bounding box center [852, 491] width 108 height 29
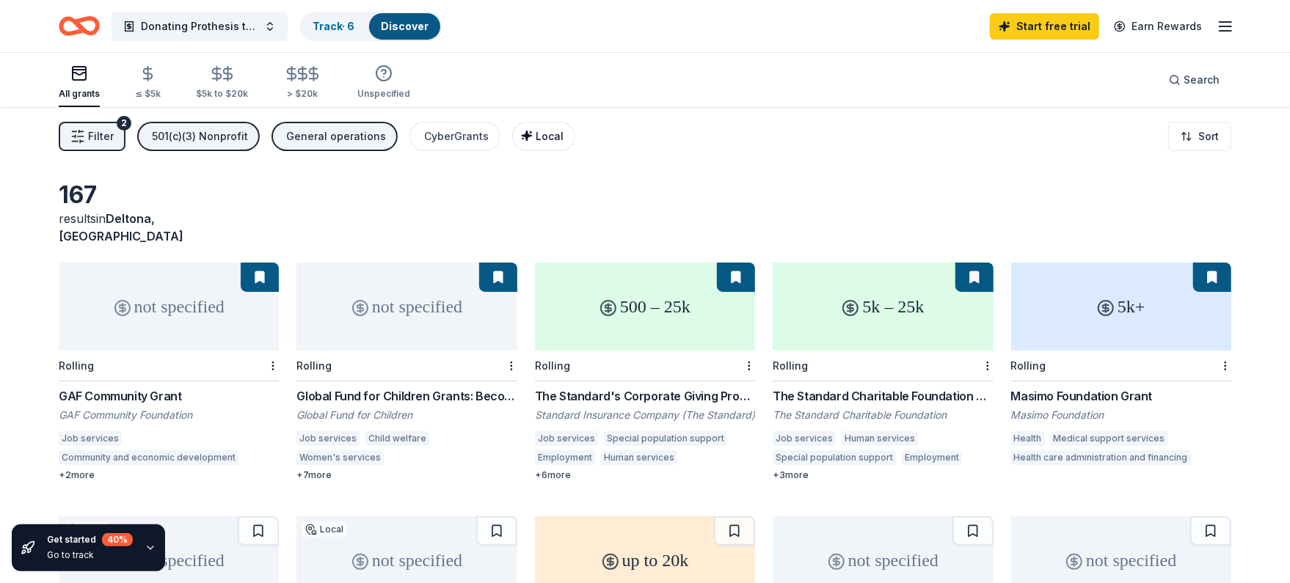
click at [522, 135] on icon "button" at bounding box center [527, 136] width 10 height 10
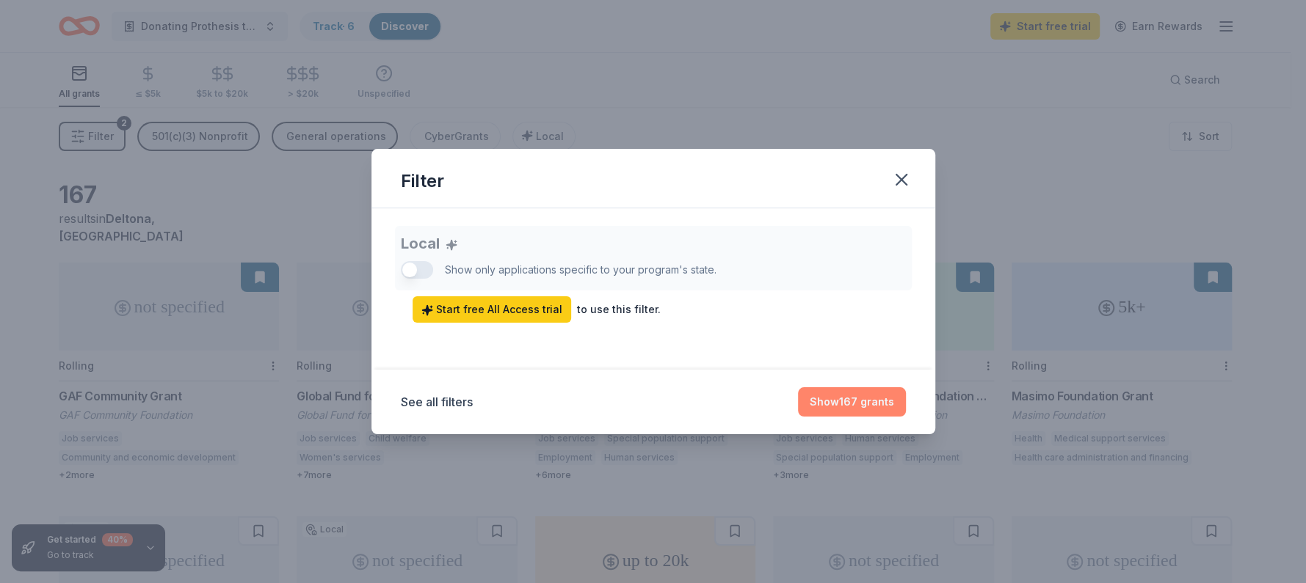
click at [852, 402] on button "Show 167 grants" at bounding box center [852, 402] width 108 height 29
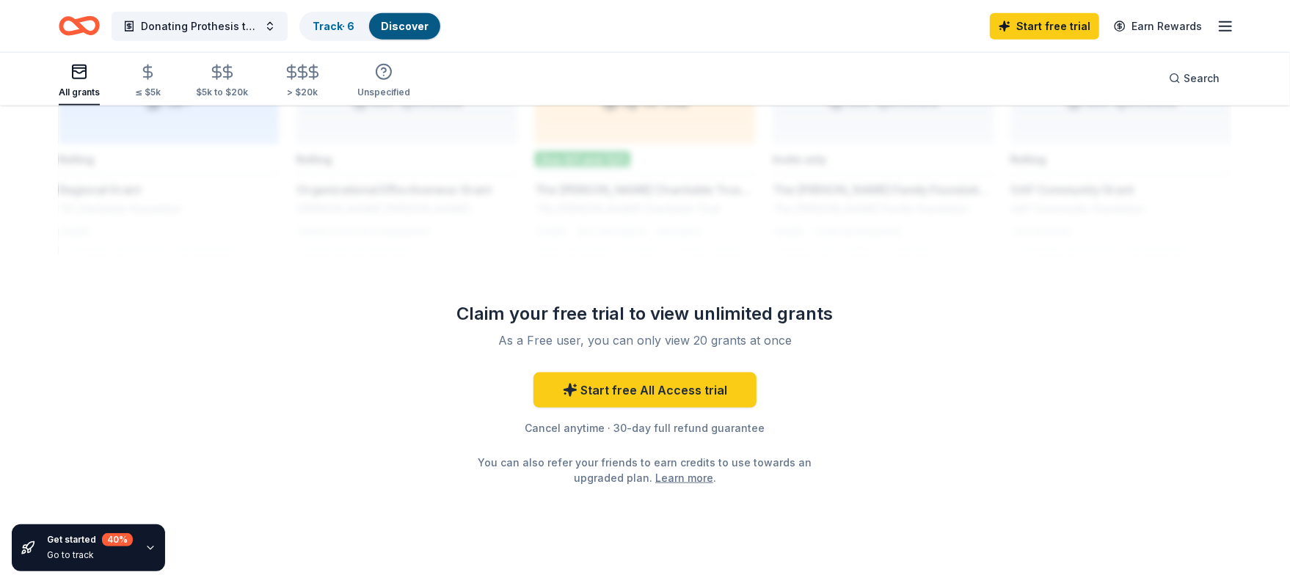
scroll to position [1267, 0]
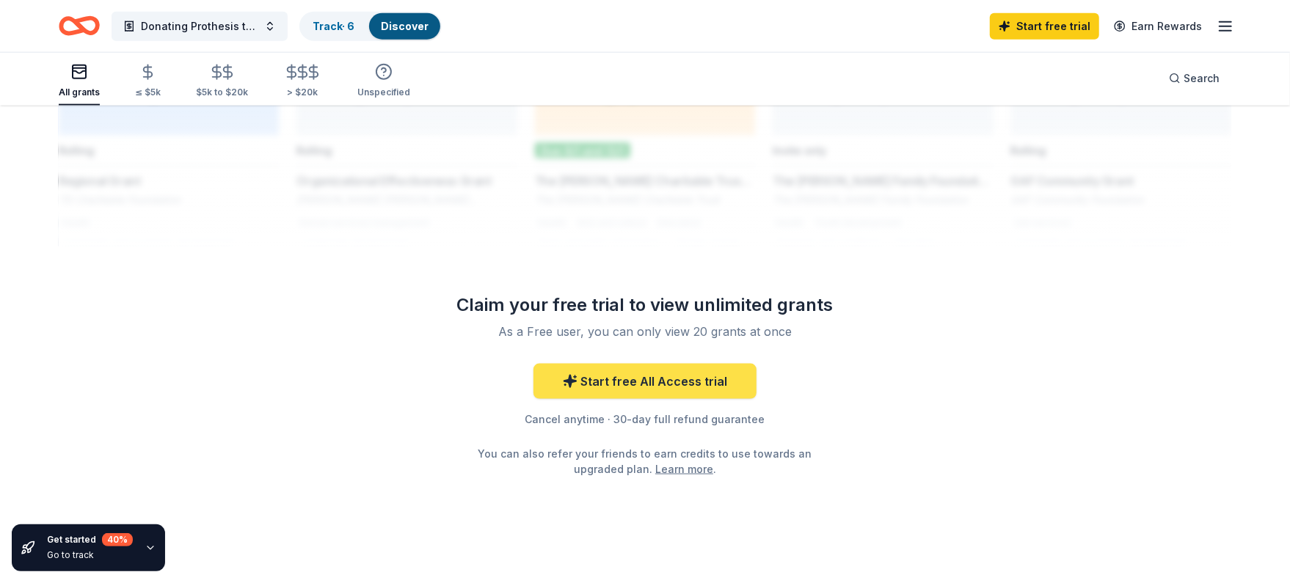
click at [655, 364] on link "Start free All Access trial" at bounding box center [645, 381] width 223 height 35
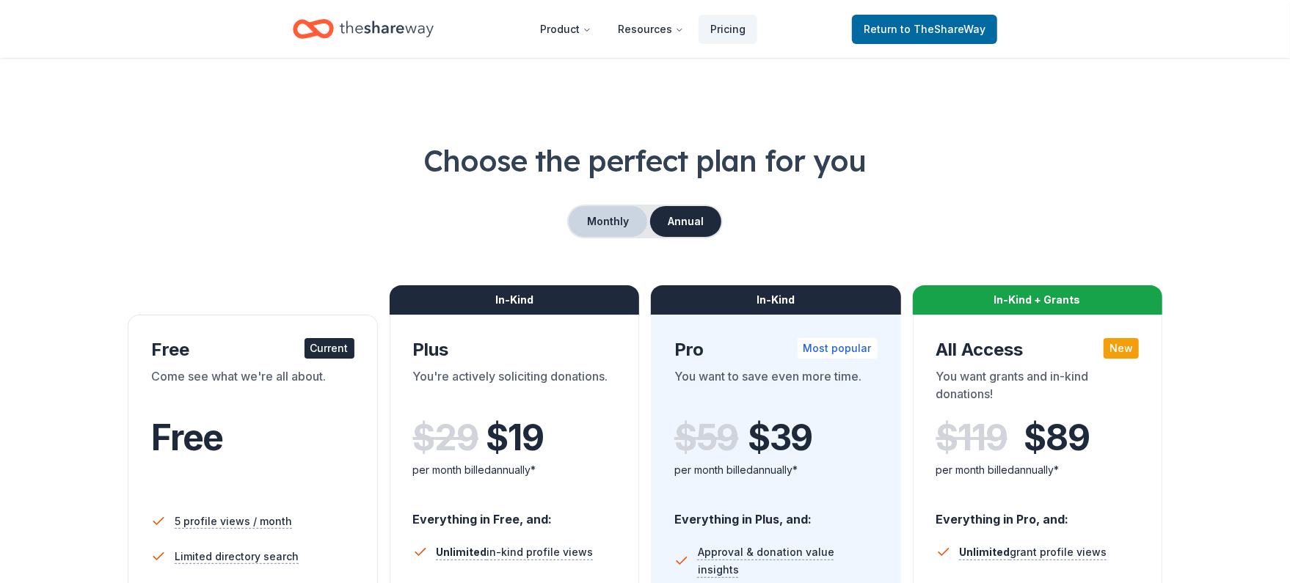
click at [603, 222] on button "Monthly" at bounding box center [608, 221] width 79 height 31
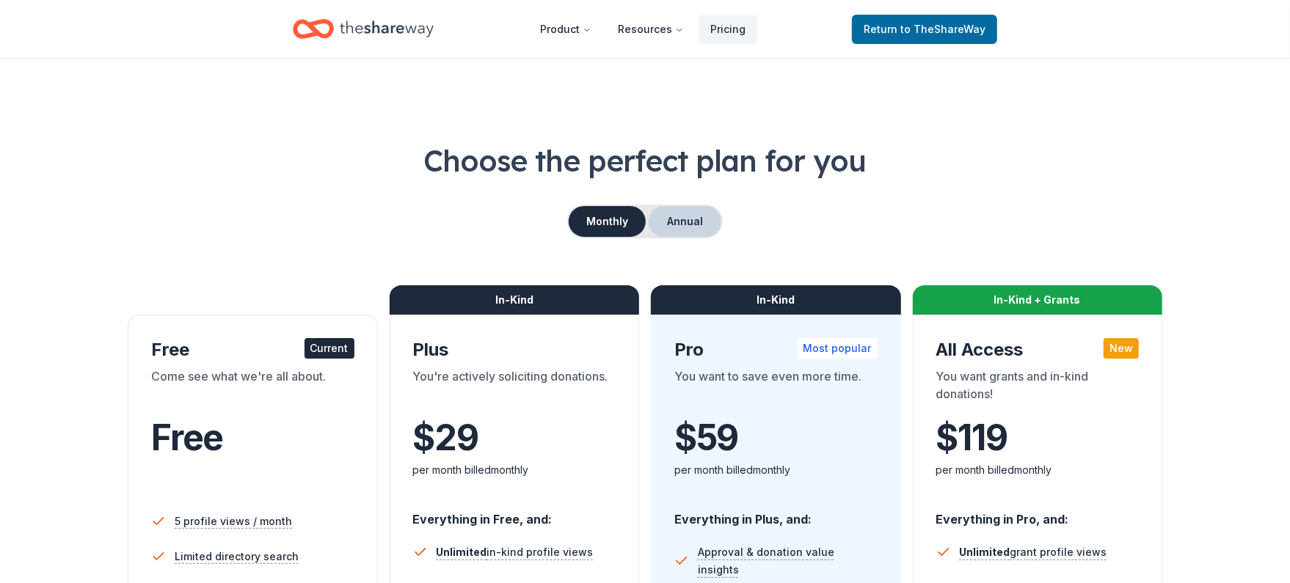
click at [681, 217] on button "Annual" at bounding box center [685, 221] width 73 height 31
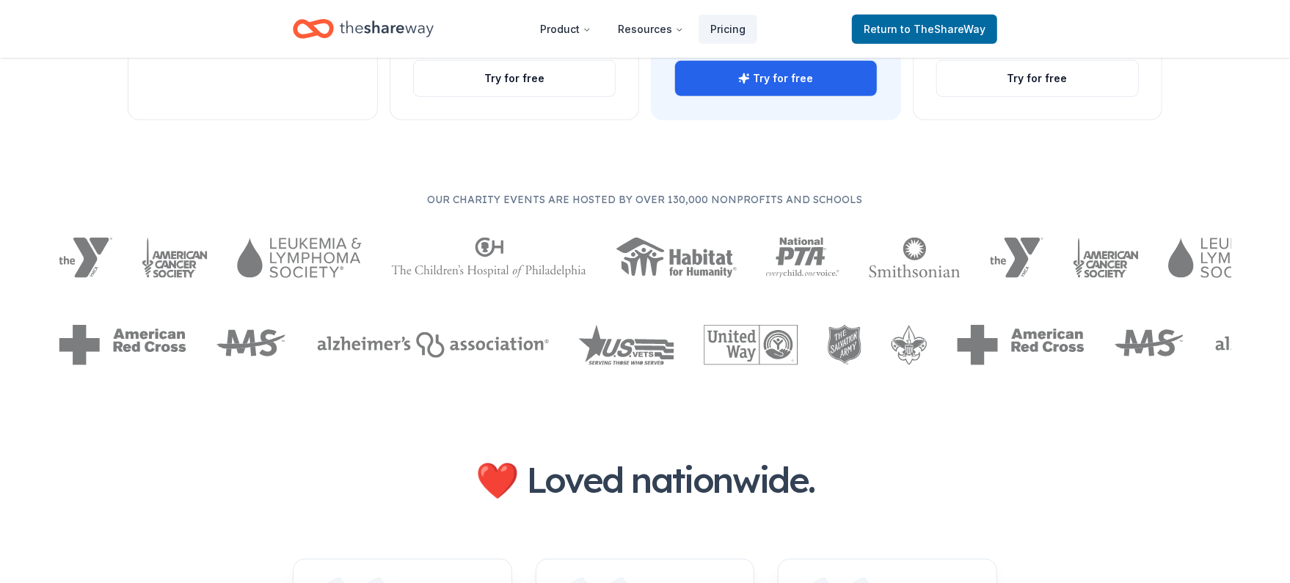
scroll to position [782, 0]
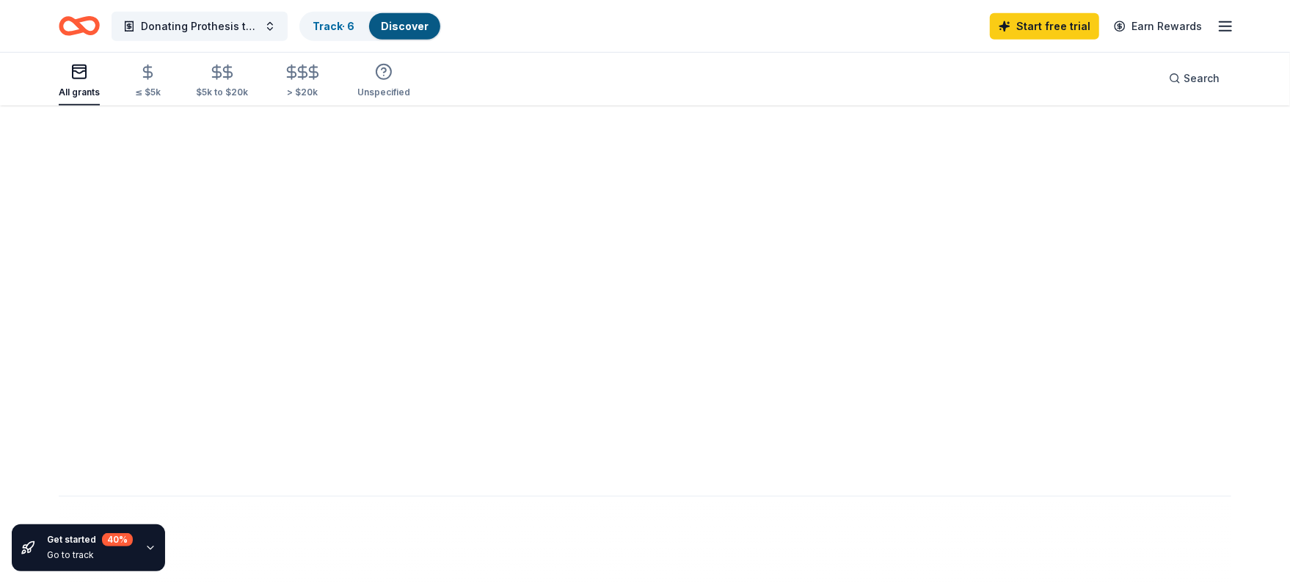
scroll to position [1267, 0]
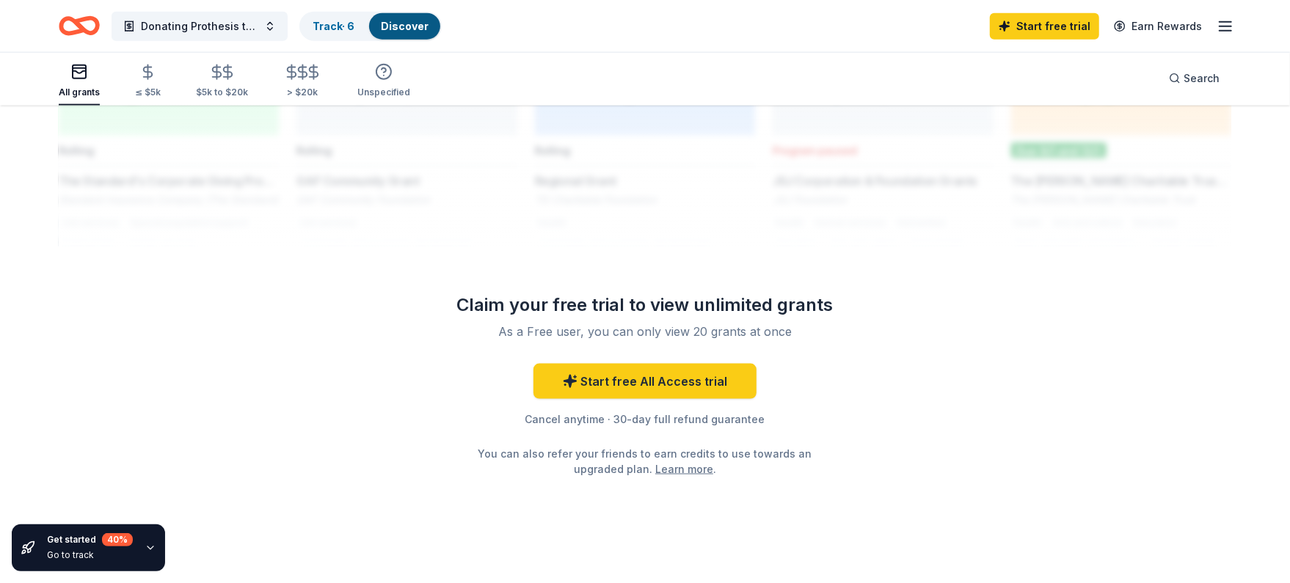
click at [445, 89] on div "All grants ≤ $5k $5k to $20k > $20k Unspecified Search" at bounding box center [645, 78] width 1173 height 54
click at [339, 29] on link "Track · 6" at bounding box center [334, 26] width 42 height 12
click at [388, 24] on link "Discover" at bounding box center [405, 26] width 48 height 12
click at [339, 20] on link "Track · 6" at bounding box center [334, 26] width 42 height 12
click at [221, 22] on span "Donating Prothesis to Children" at bounding box center [199, 27] width 117 height 18
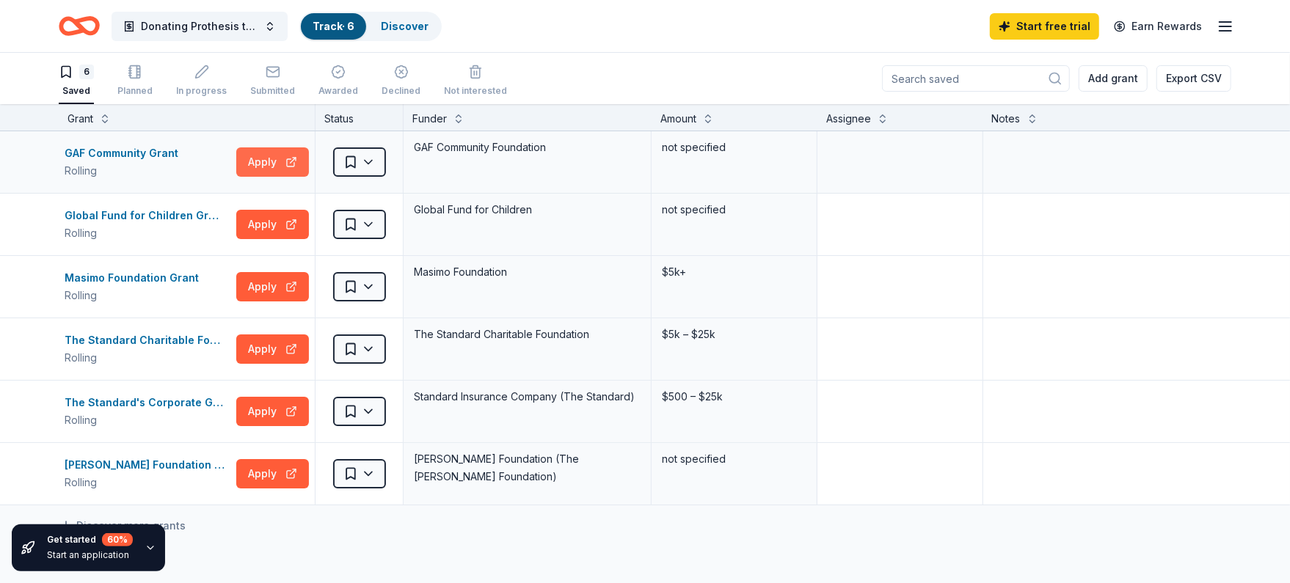
click at [258, 163] on button "Apply" at bounding box center [272, 162] width 73 height 29
click at [256, 220] on button "Apply" at bounding box center [272, 224] width 73 height 29
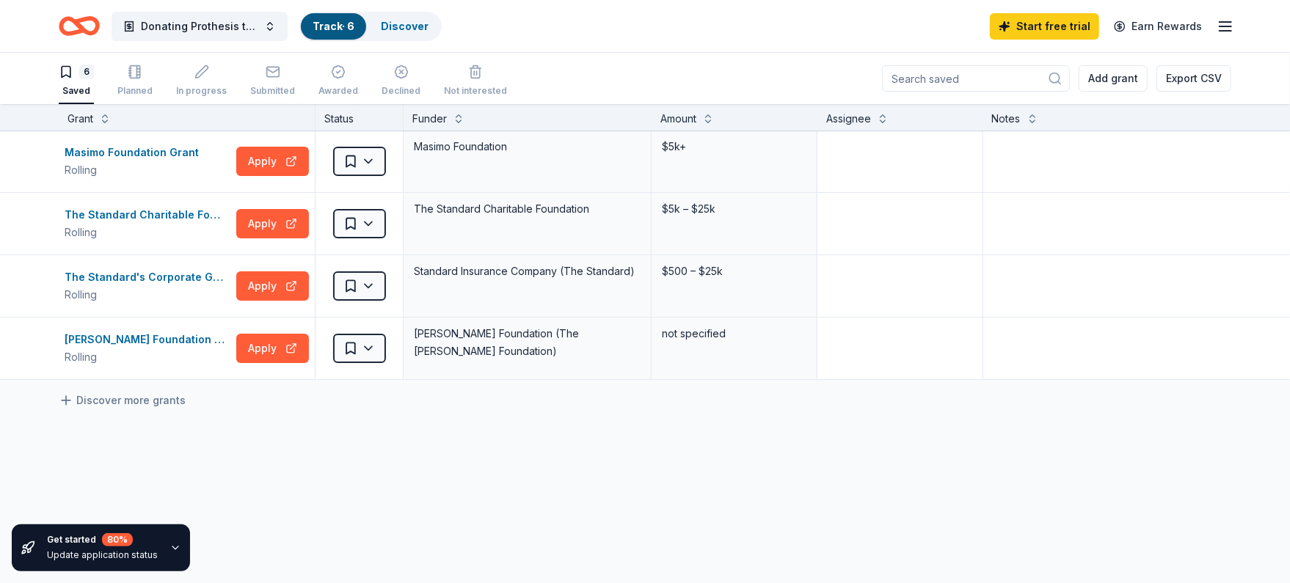
scroll to position [195, 0]
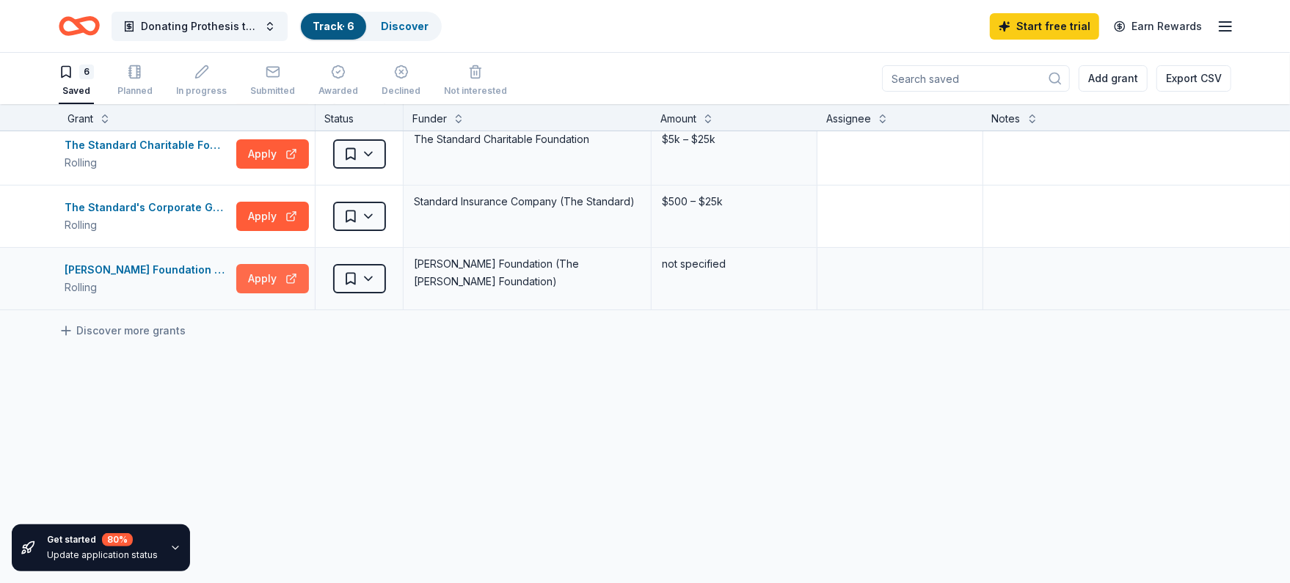
click at [259, 274] on button "Apply" at bounding box center [272, 278] width 73 height 29
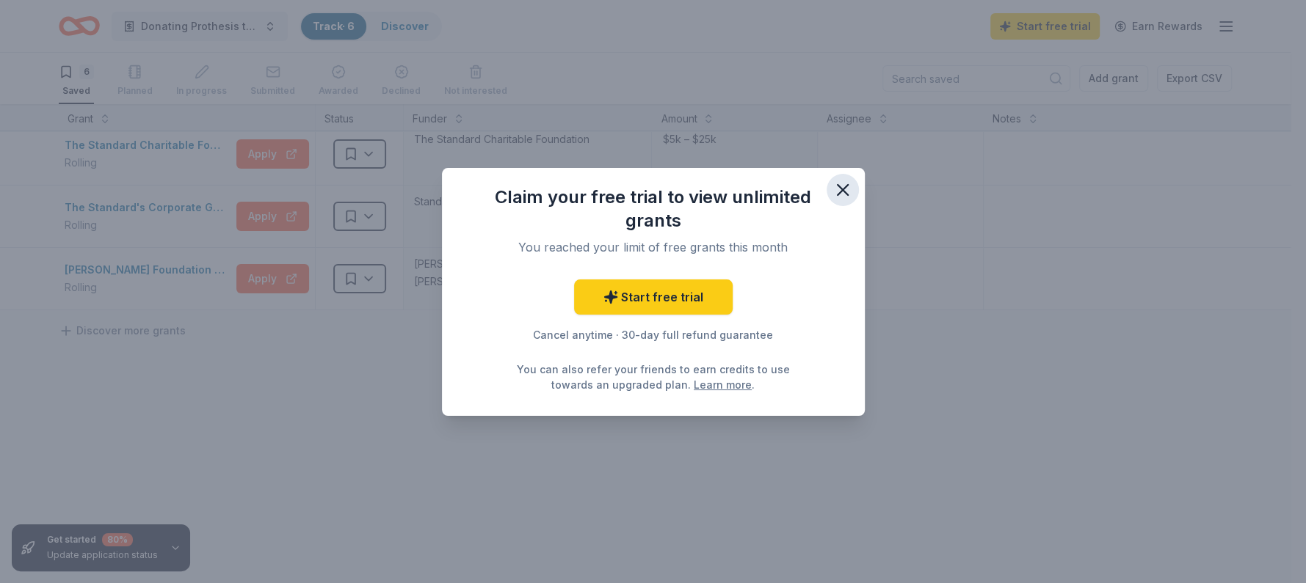
click at [841, 189] on icon "button" at bounding box center [842, 190] width 10 height 10
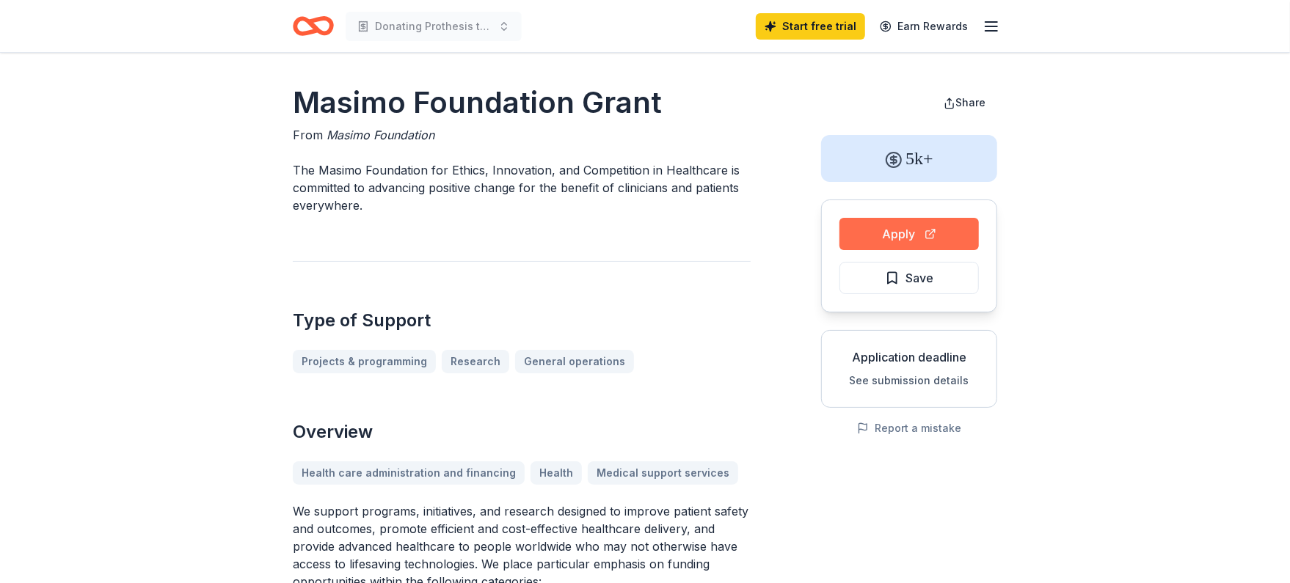
click at [902, 235] on button "Apply" at bounding box center [909, 234] width 139 height 32
click at [905, 274] on span "Save" at bounding box center [909, 278] width 48 height 19
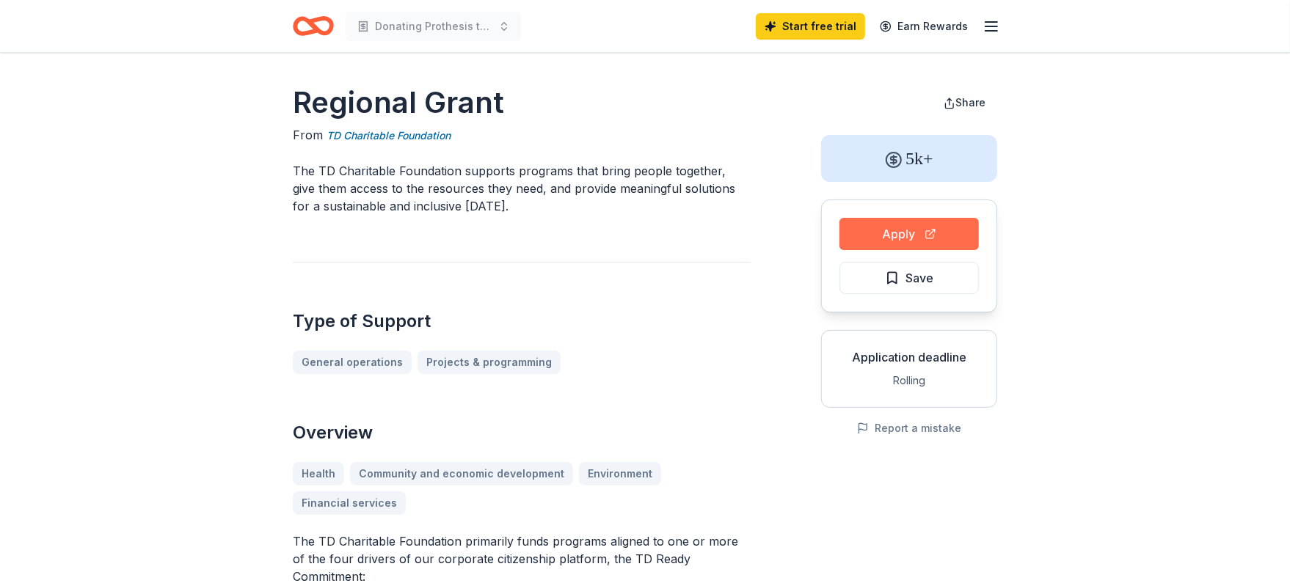
click at [913, 225] on button "Apply" at bounding box center [909, 234] width 139 height 32
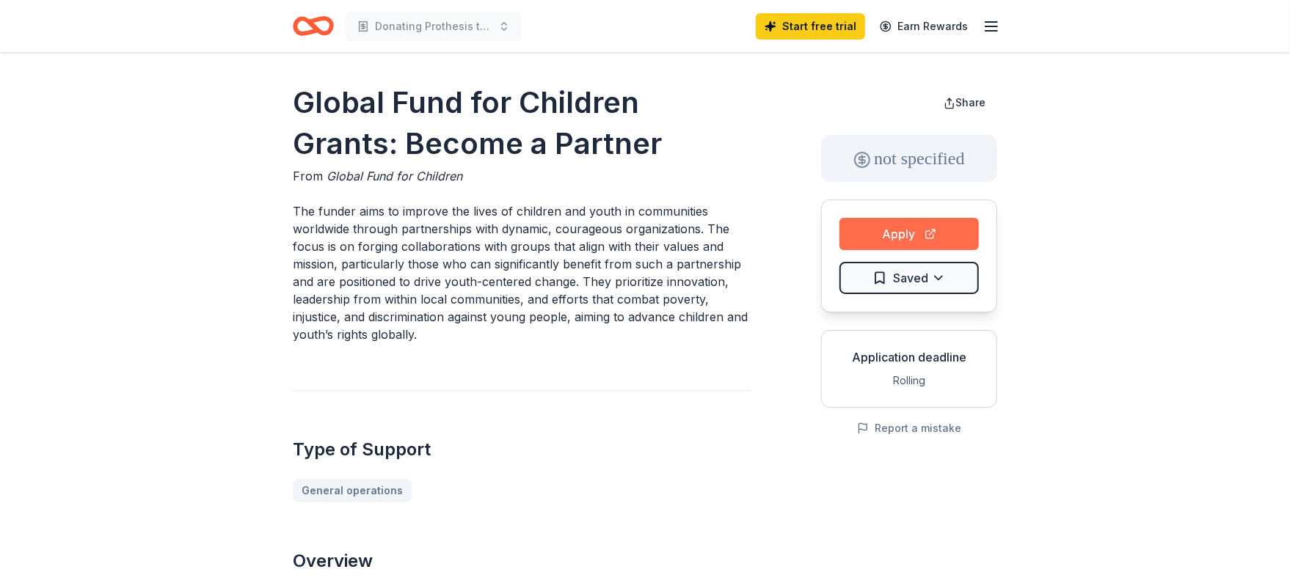
click at [890, 236] on button "Apply" at bounding box center [909, 234] width 139 height 32
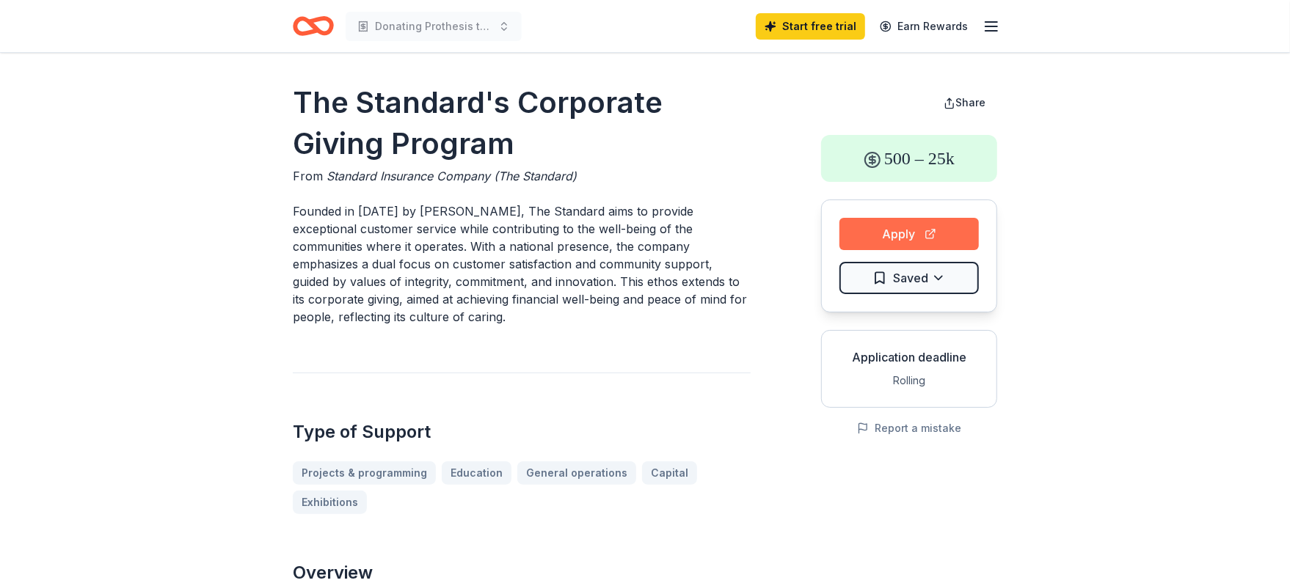
click at [892, 233] on button "Apply" at bounding box center [909, 234] width 139 height 32
